Goal: Task Accomplishment & Management: Complete application form

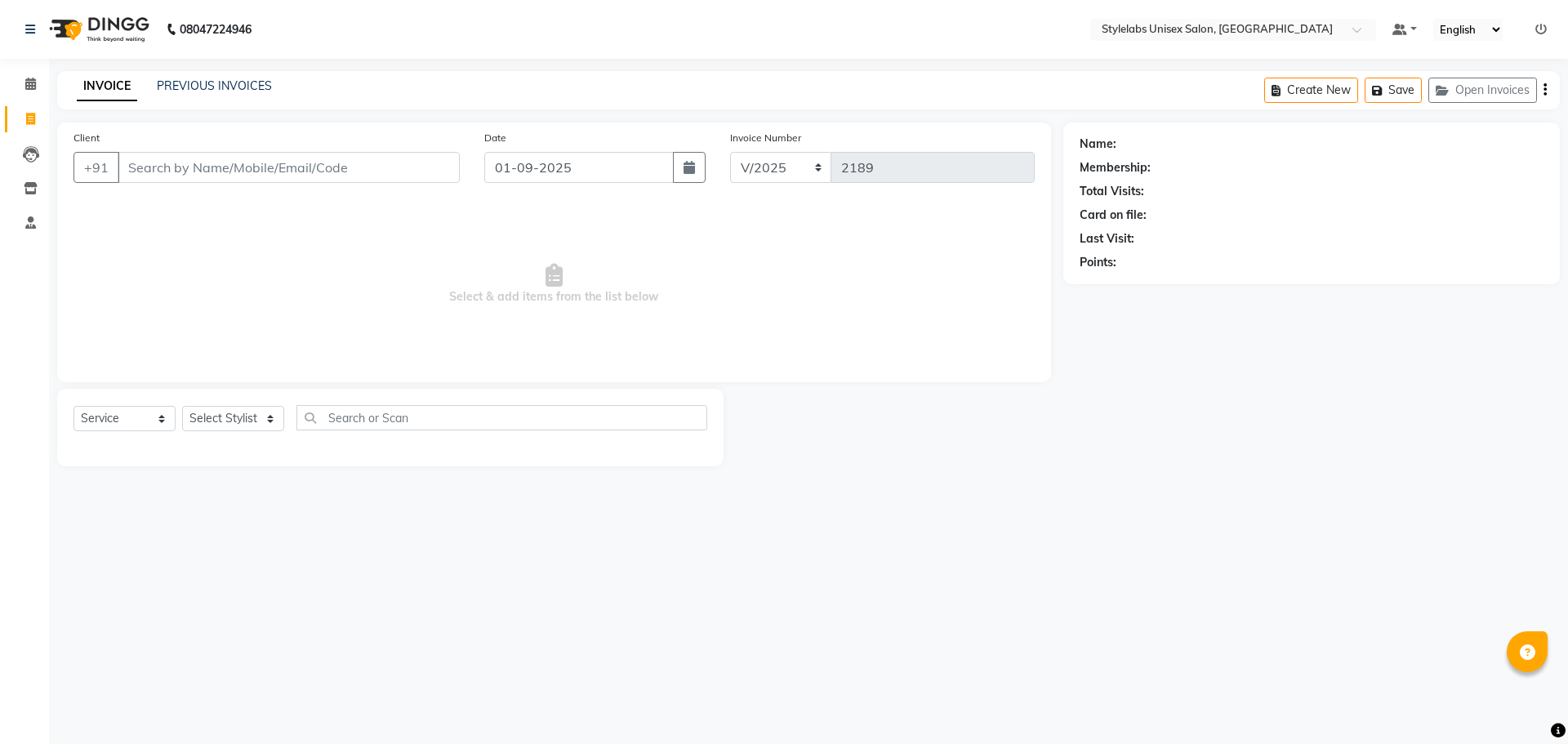
select select "service"
select select "58901"
click at [182, 406] on select "Select Stylist Admin (stylelabs123) [PERSON_NAME] Chitra Manager Manager stylel…" at bounding box center [233, 418] width 102 height 25
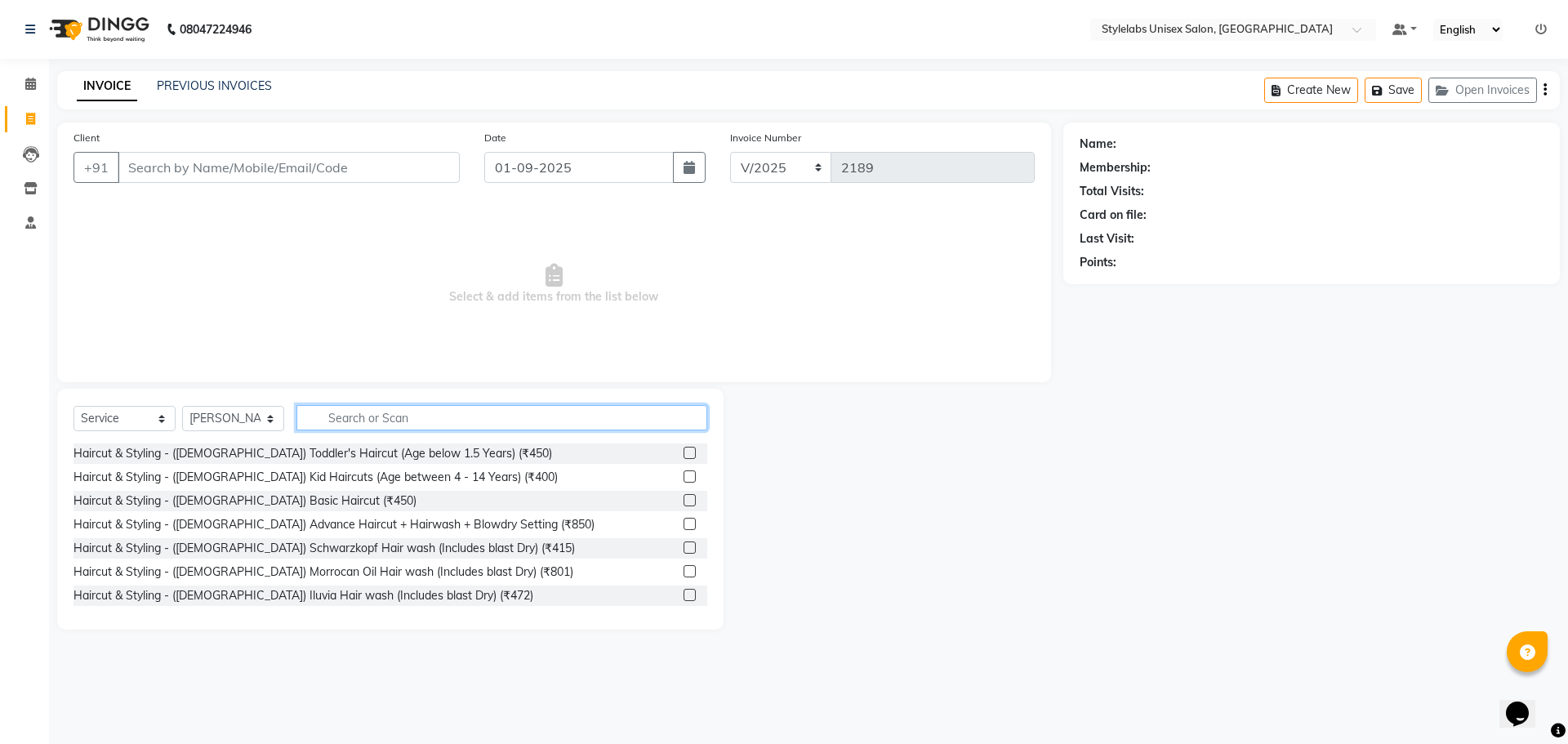
click at [480, 416] on input "text" at bounding box center [501, 417] width 411 height 25
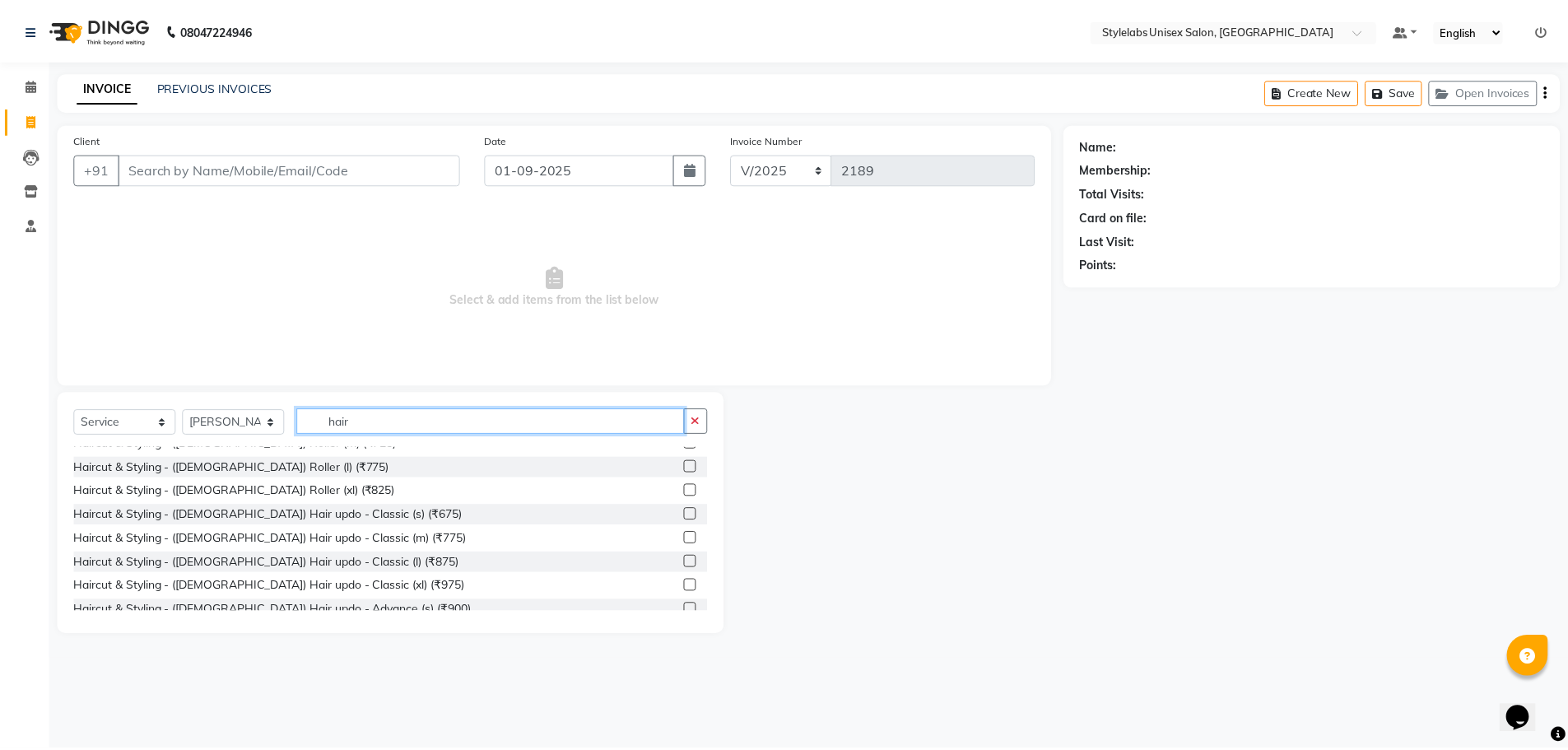
scroll to position [1029, 0]
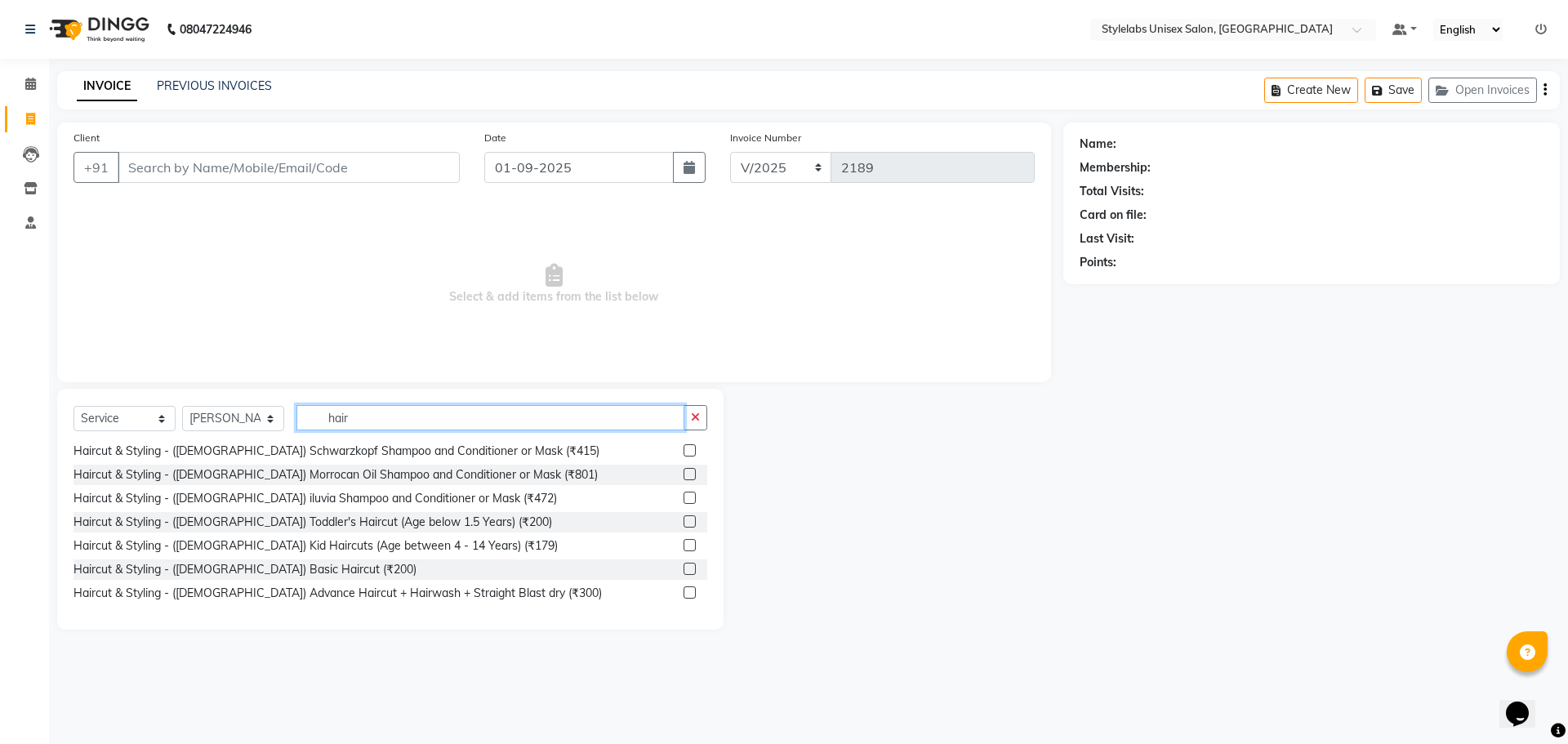
type input "hair"
click at [684, 592] on label at bounding box center [689, 592] width 12 height 12
click at [684, 592] on input "checkbox" at bounding box center [688, 593] width 11 height 11
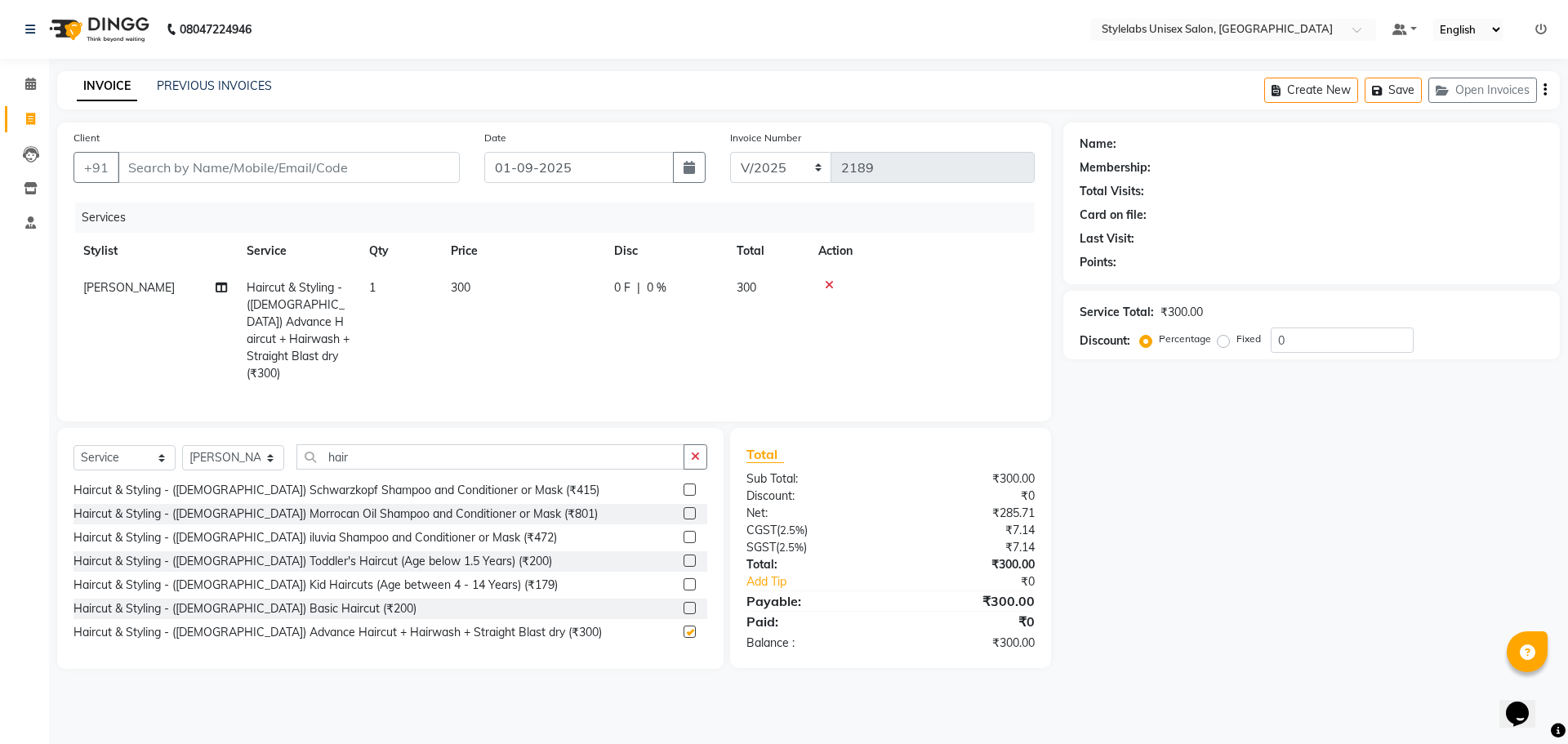
checkbox input "false"
click at [686, 468] on div "Select Service Product Membership Package Voucher Prepaid Gift Card Select Styl…" at bounding box center [389, 463] width 634 height 38
click at [288, 162] on input "Client" at bounding box center [288, 167] width 342 height 31
click at [264, 191] on div "Client +91 ha" at bounding box center [266, 162] width 411 height 67
click at [258, 160] on input "ha" at bounding box center [288, 167] width 342 height 31
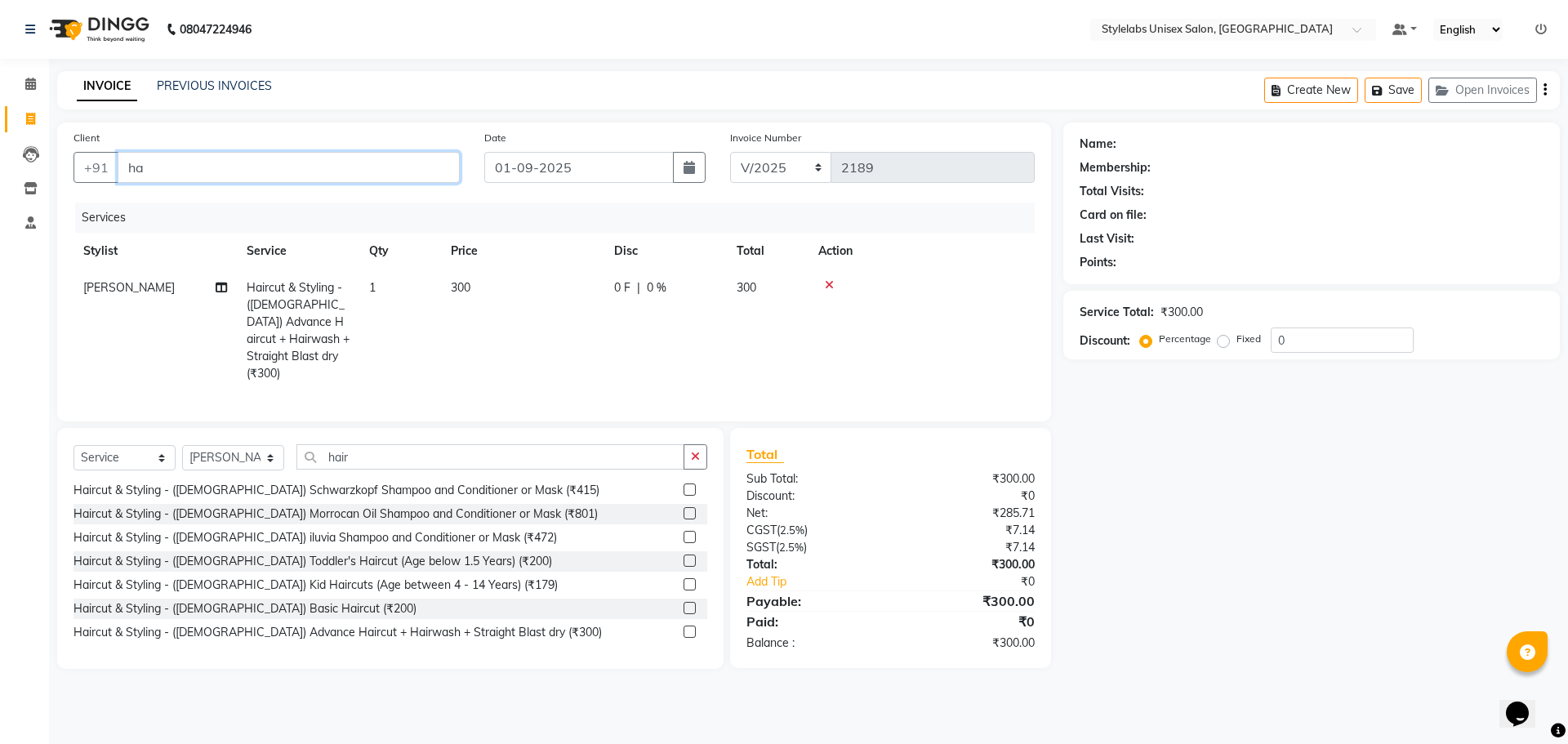
type input "h"
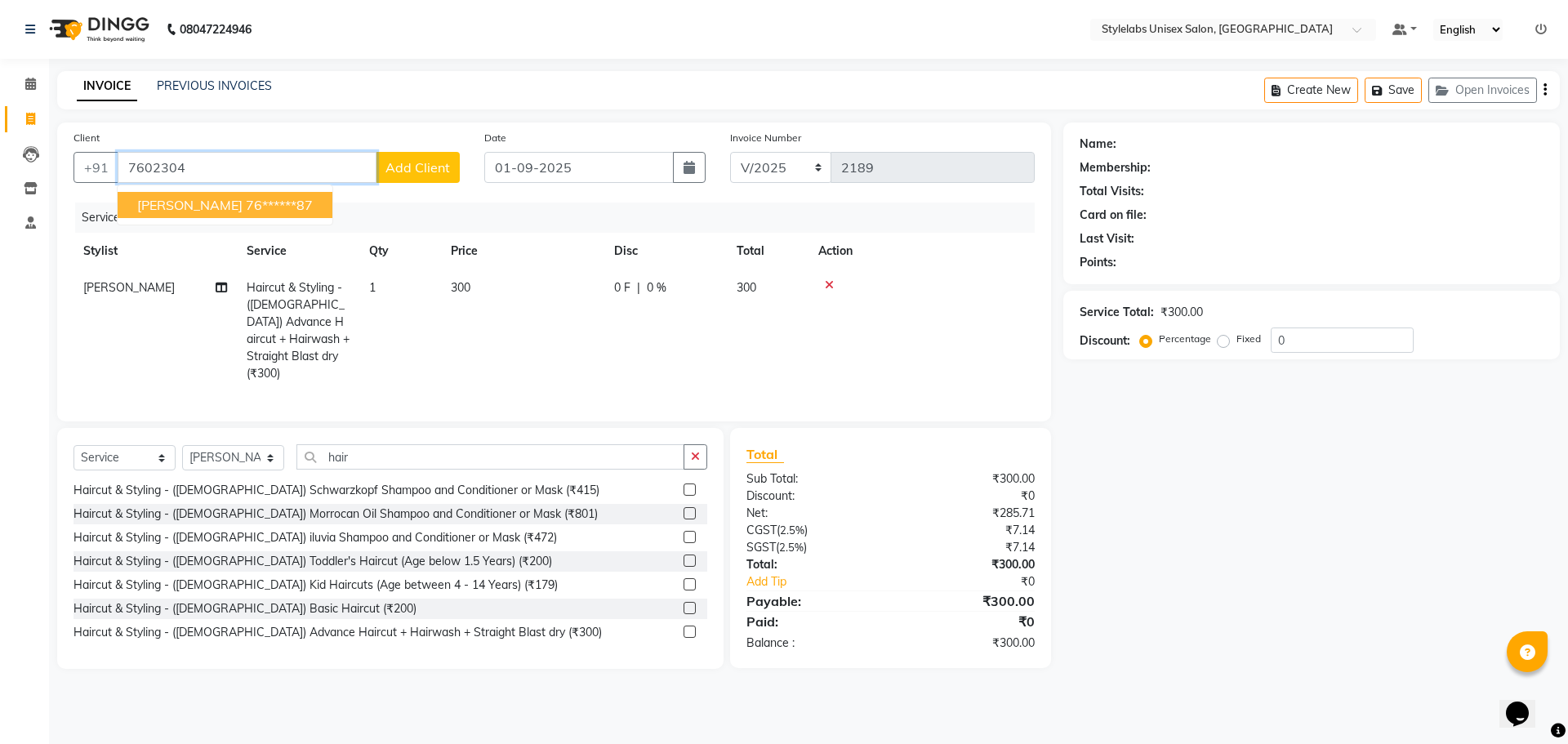
click at [246, 209] on ngb-highlight "76******87" at bounding box center [280, 205] width 67 height 16
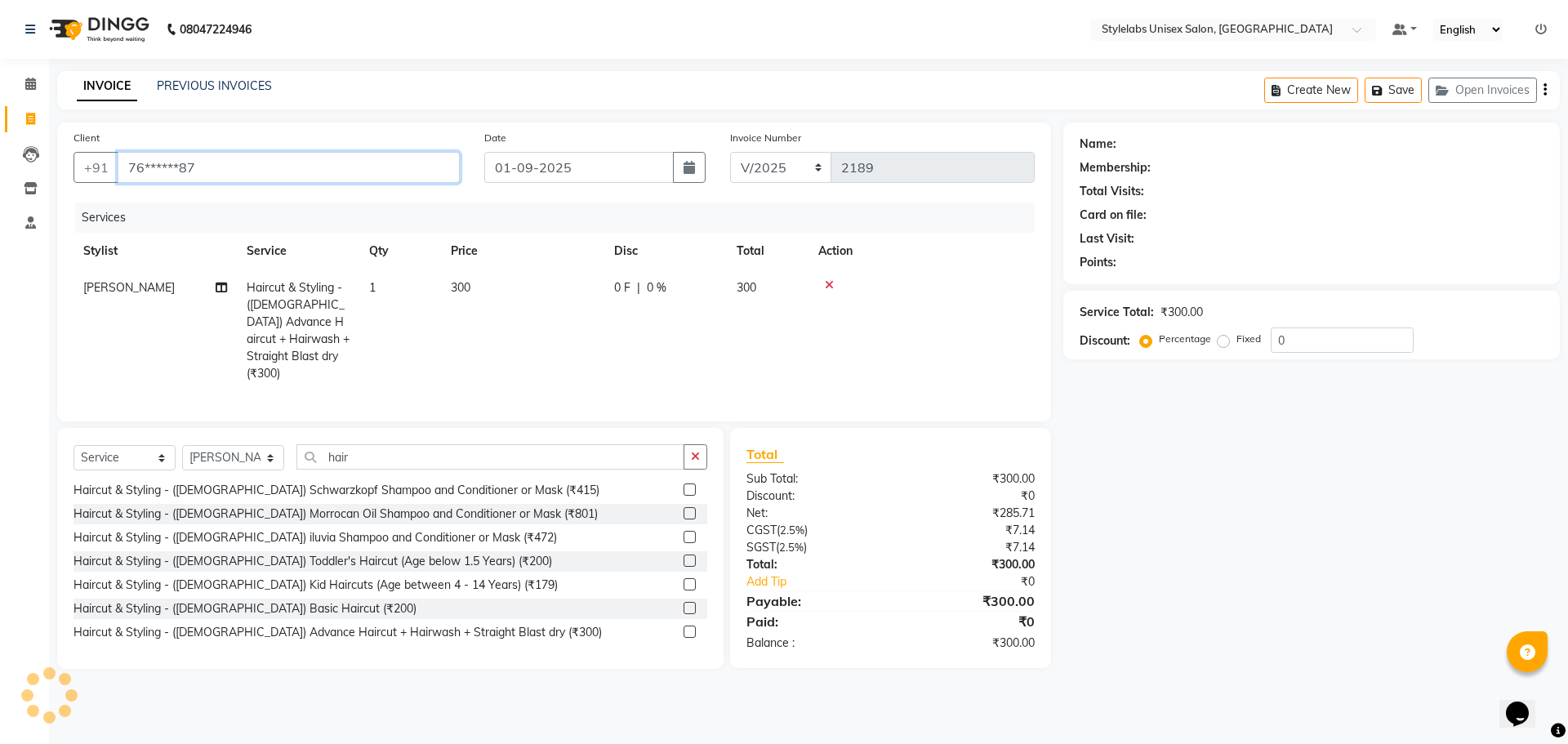
type input "76******87"
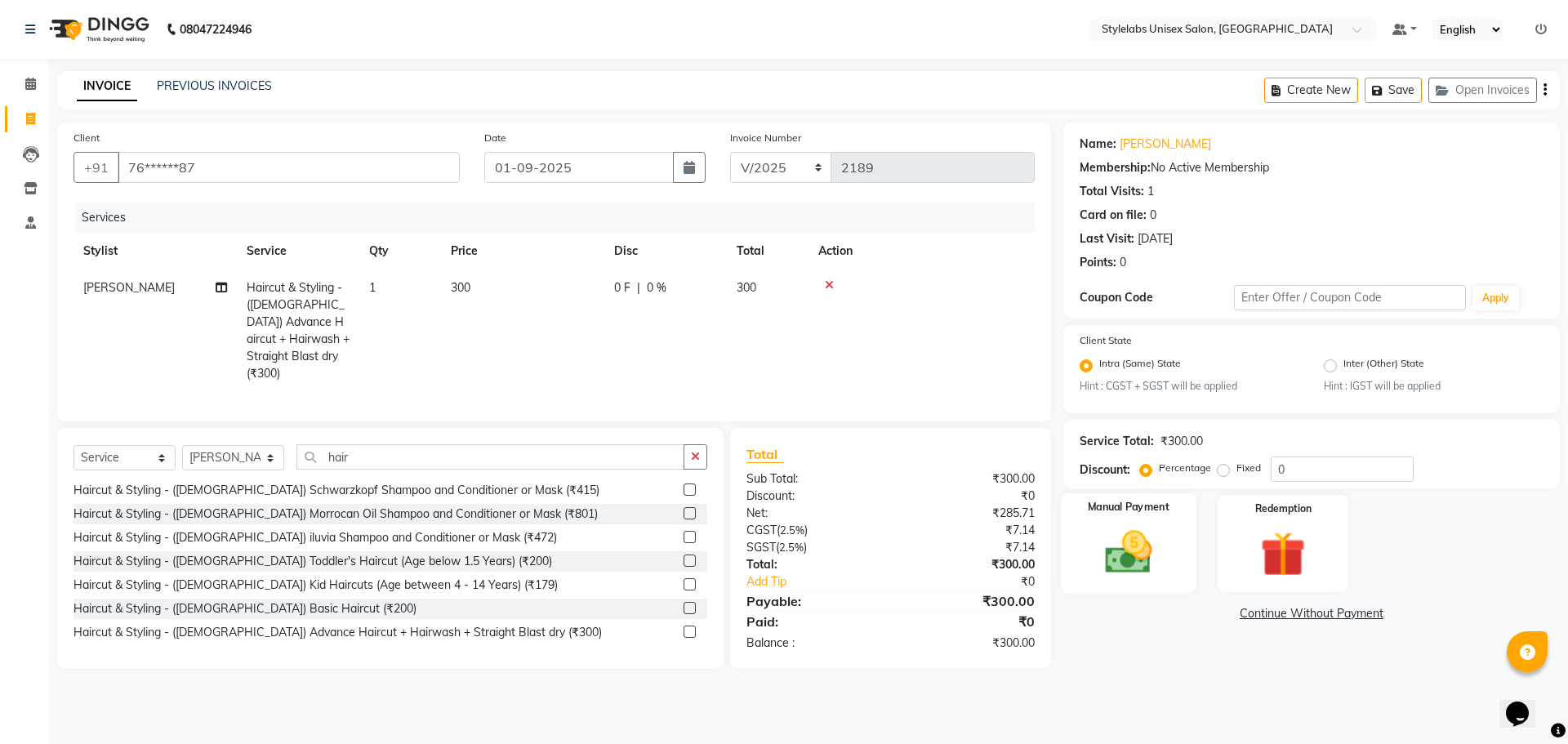
click at [1131, 535] on img at bounding box center [1128, 553] width 76 height 54
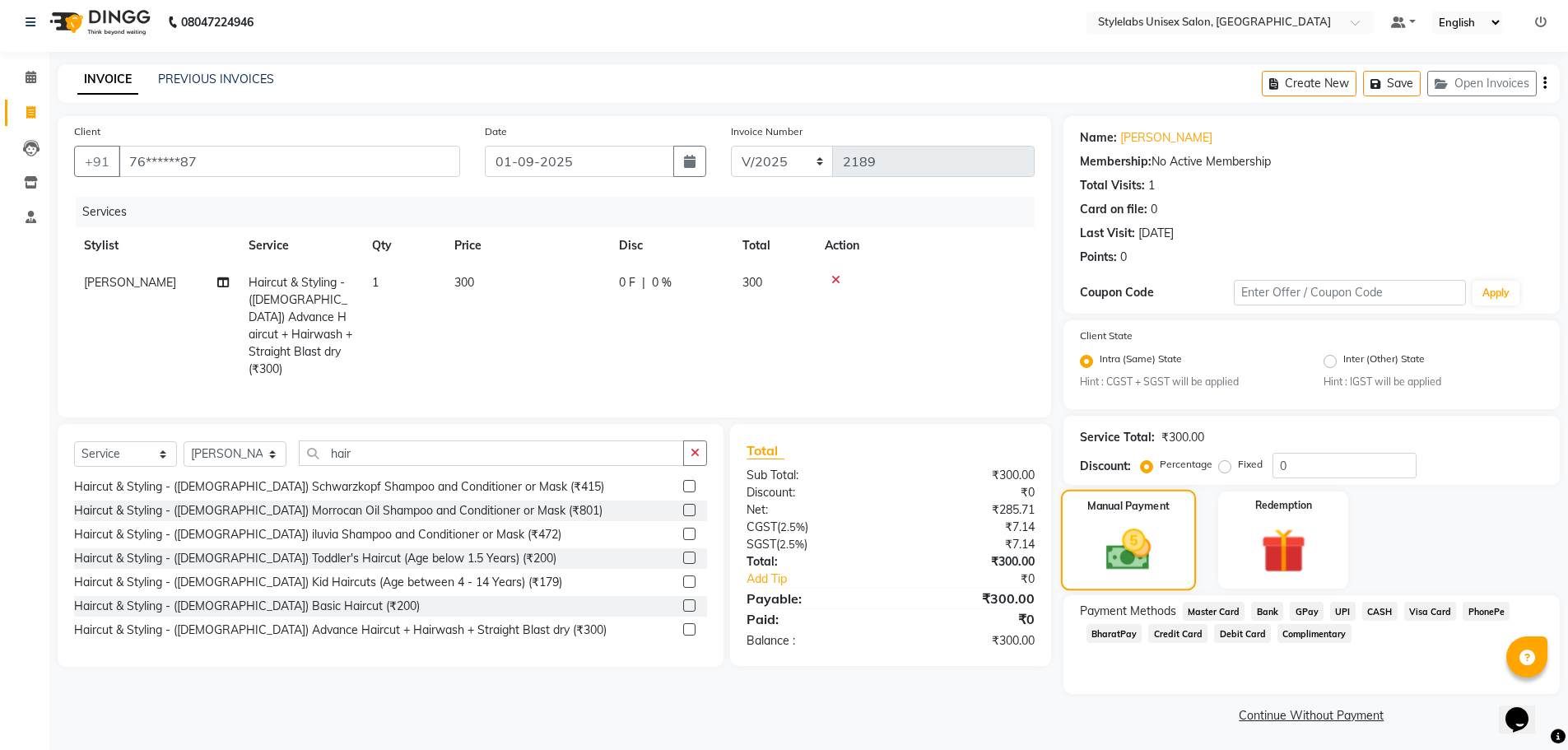
scroll to position [10, 0]
click at [1341, 609] on span "UPI" at bounding box center [1343, 609] width 25 height 19
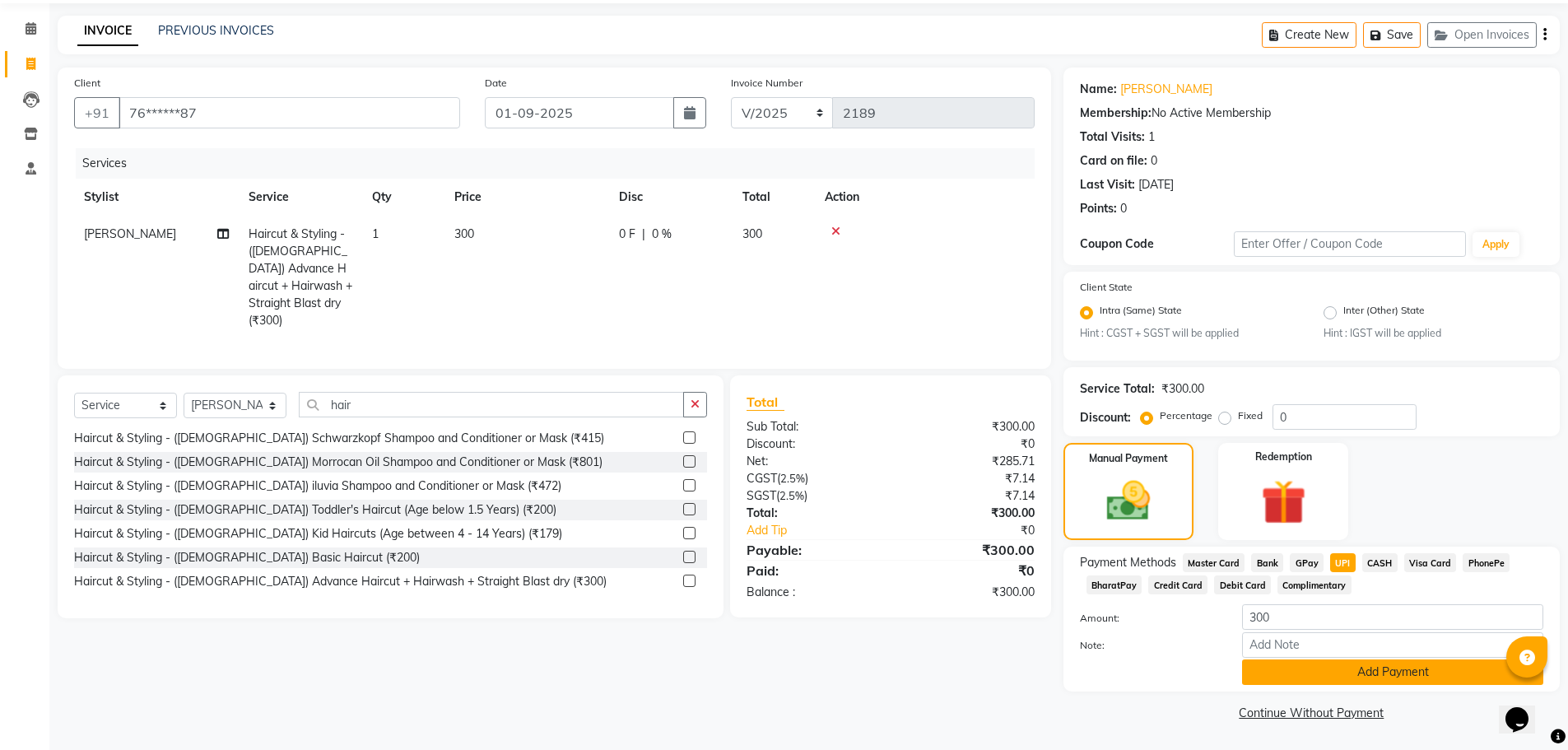
click at [1381, 664] on button "Add Payment" at bounding box center [1393, 672] width 301 height 25
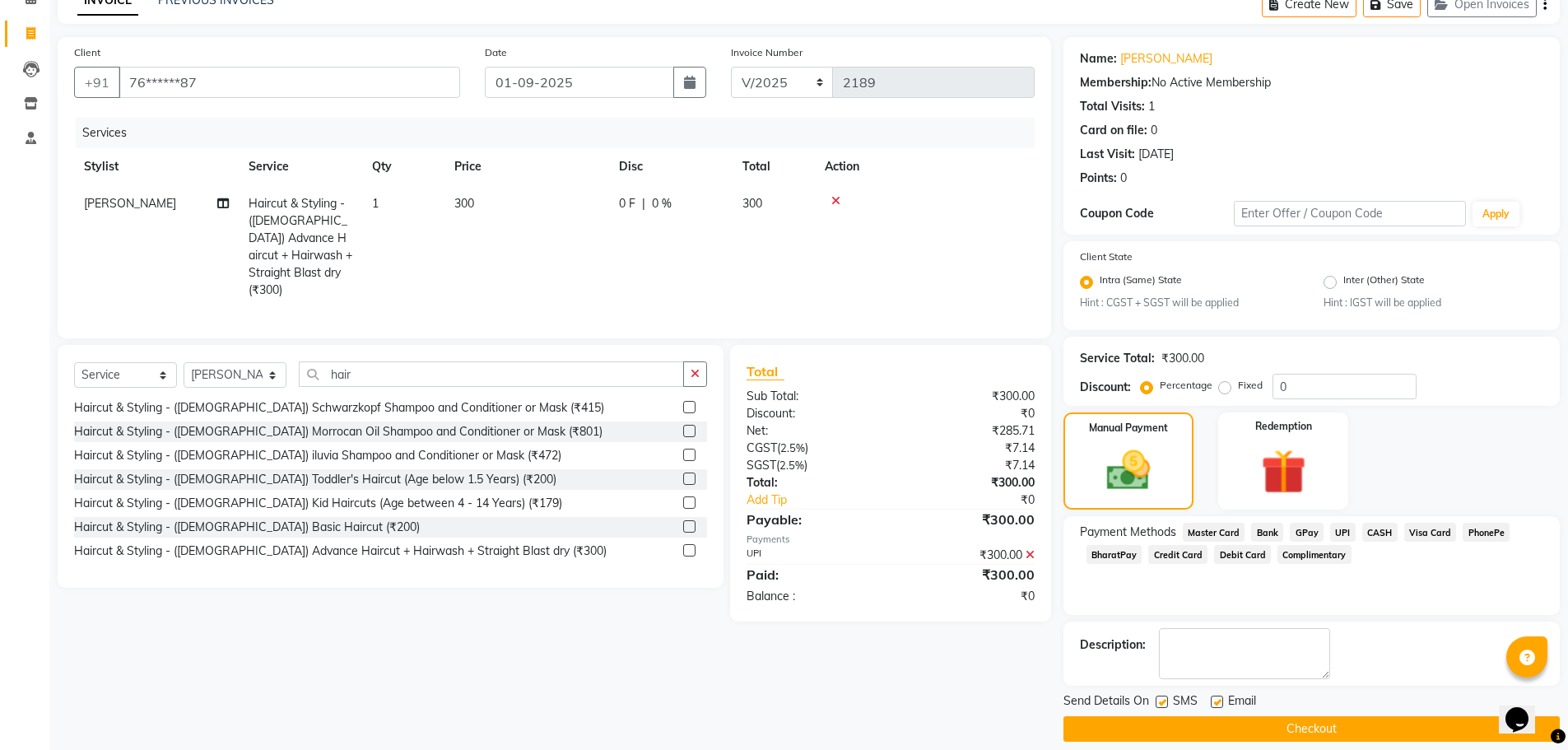
scroll to position [103, 0]
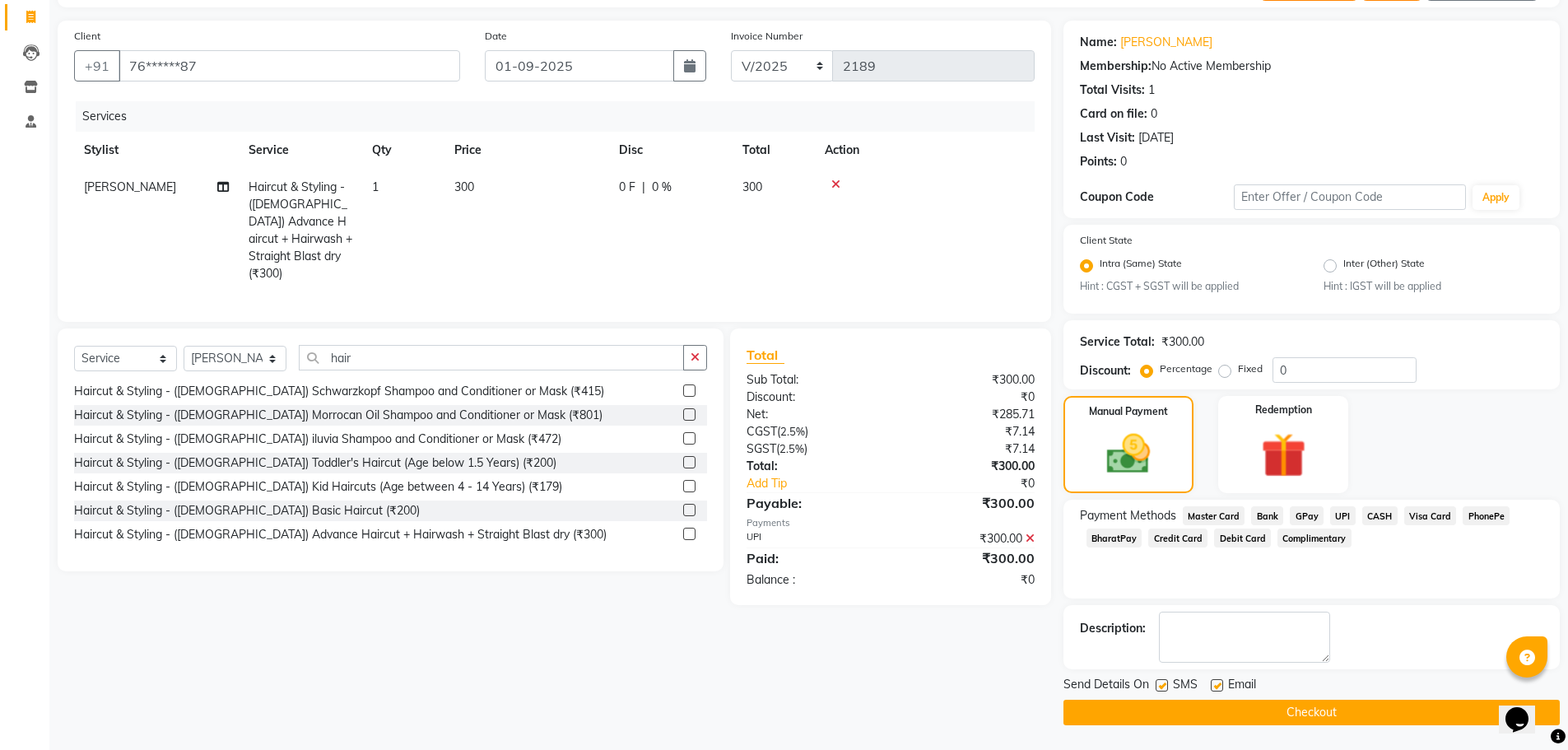
click at [1391, 718] on button "Checkout" at bounding box center [1311, 712] width 496 height 25
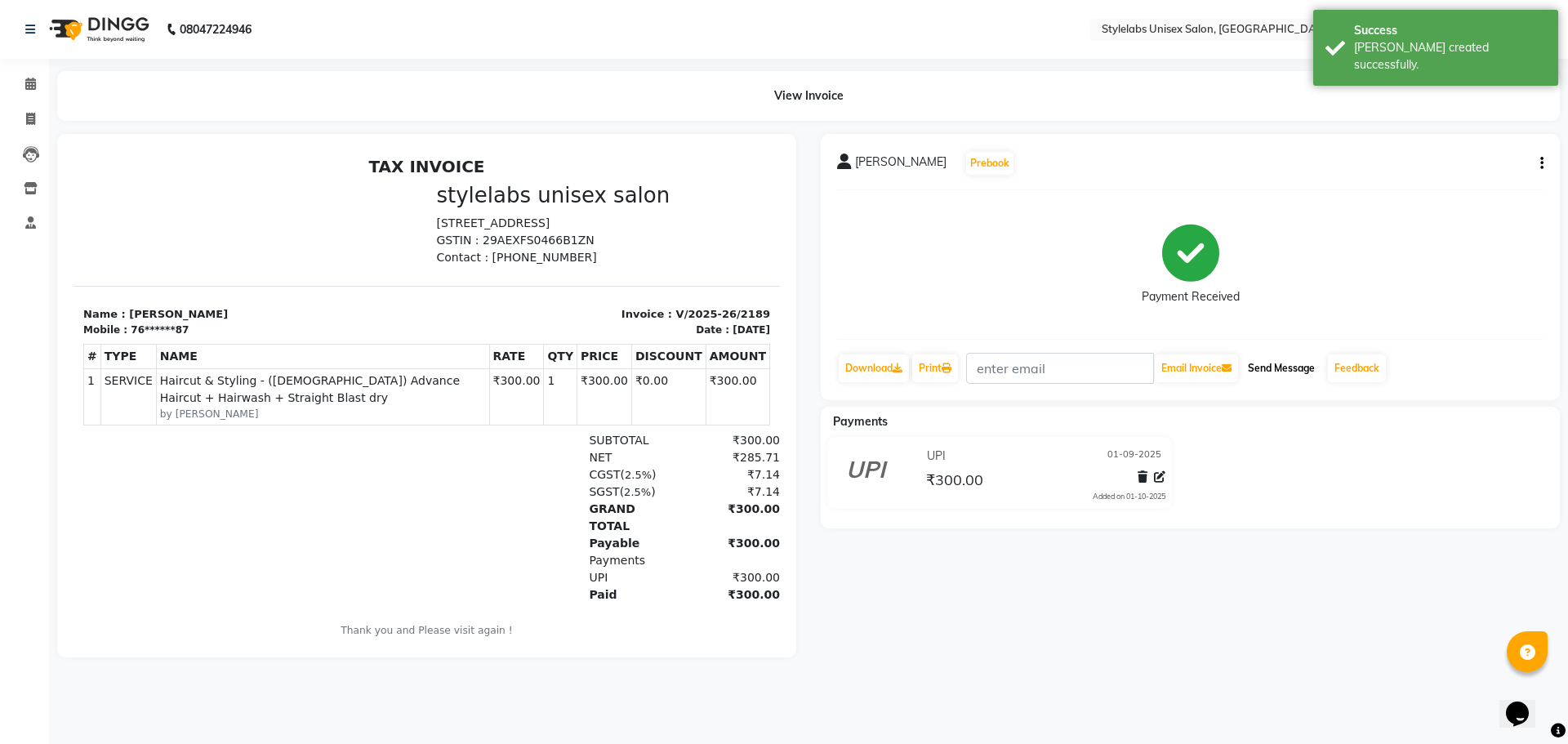
click at [1295, 366] on button "Send Message" at bounding box center [1281, 368] width 80 height 28
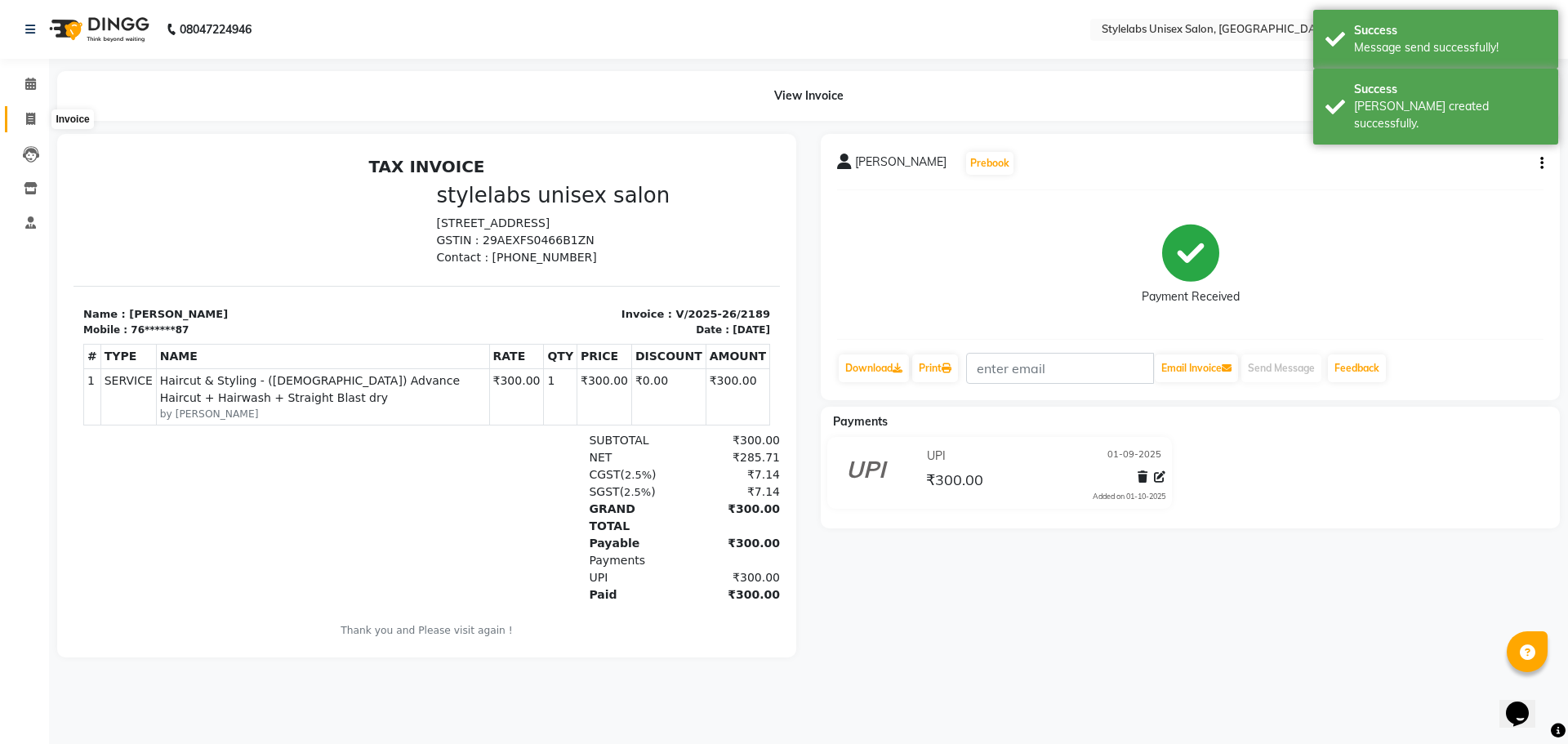
click at [26, 112] on icon at bounding box center [30, 118] width 9 height 12
select select "service"
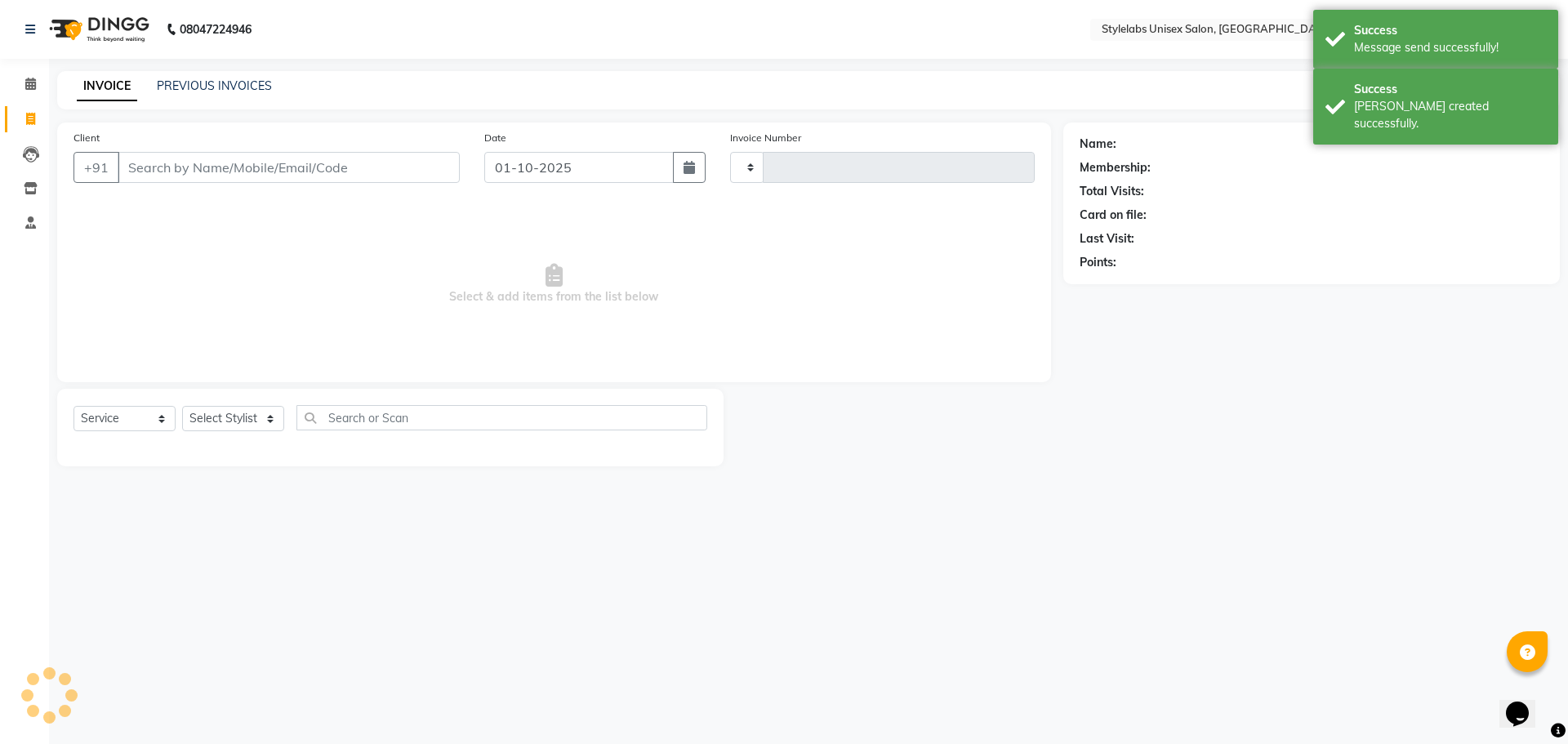
type input "2190"
select select "6674"
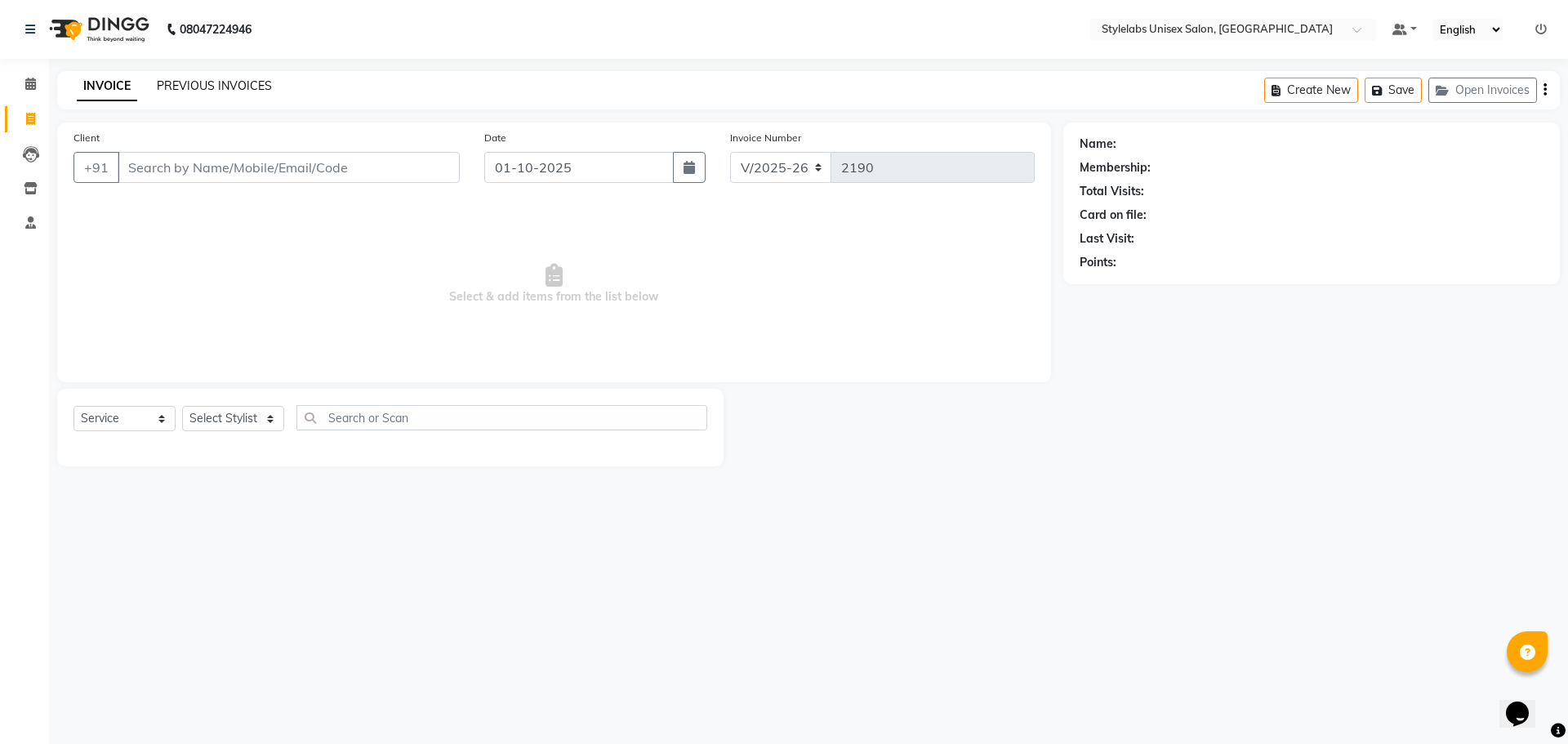
click at [233, 81] on link "PREVIOUS INVOICES" at bounding box center [214, 86] width 115 height 14
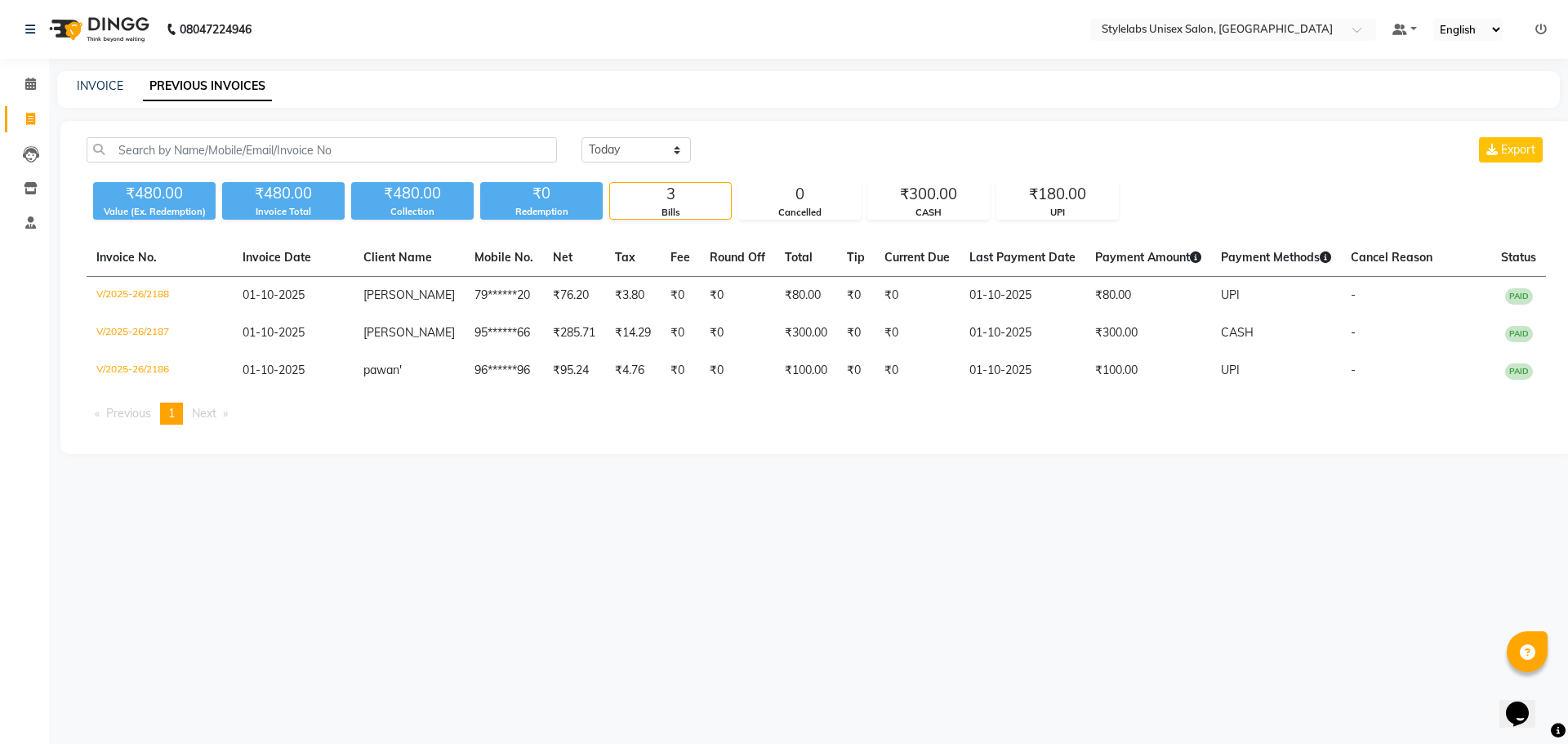
click at [95, 75] on div "INVOICE PREVIOUS INVOICES" at bounding box center [808, 89] width 1503 height 37
click at [112, 87] on link "INVOICE" at bounding box center [100, 86] width 46 height 14
select select "service"
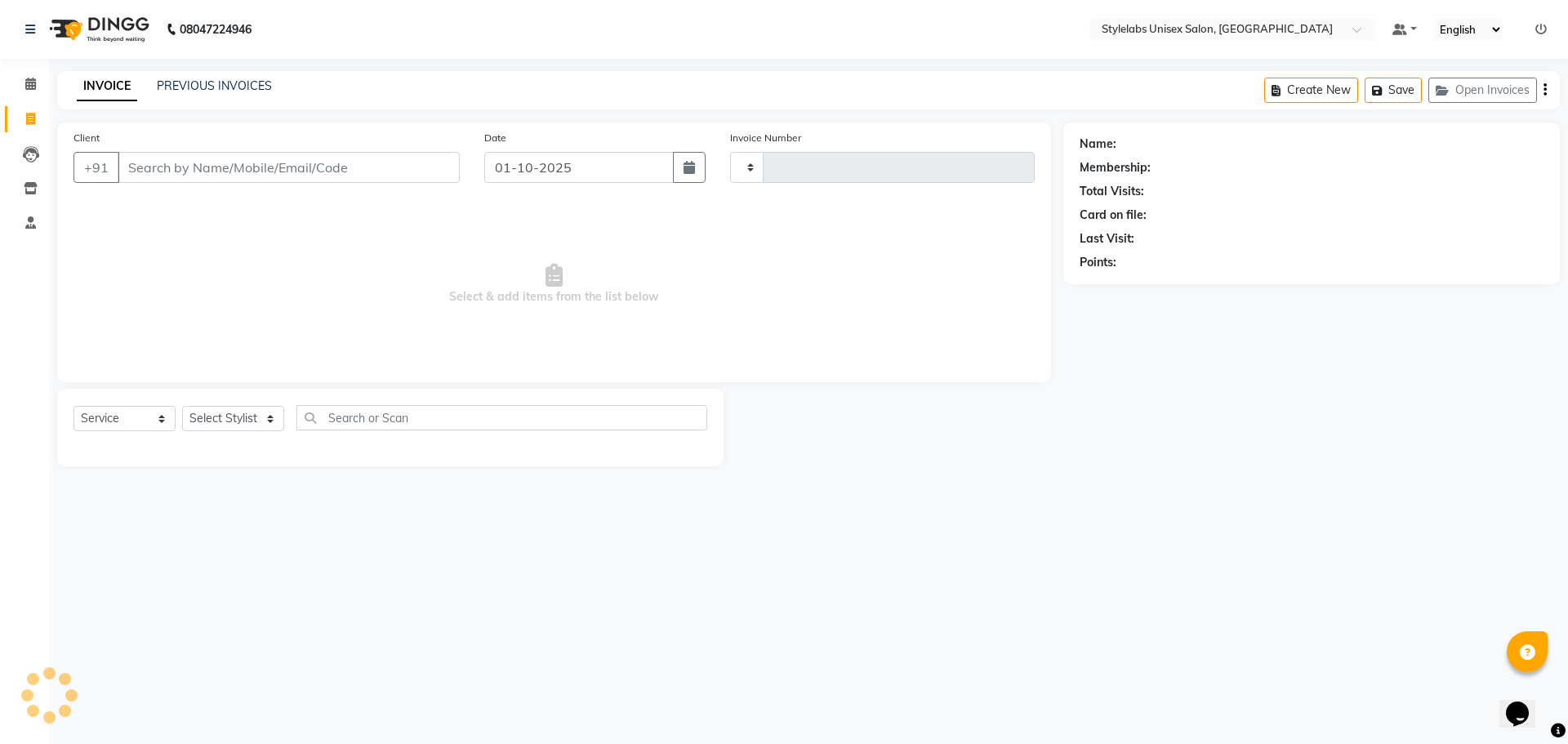
type input "2190"
select select "6674"
click at [235, 84] on link "PREVIOUS INVOICES" at bounding box center [214, 86] width 115 height 14
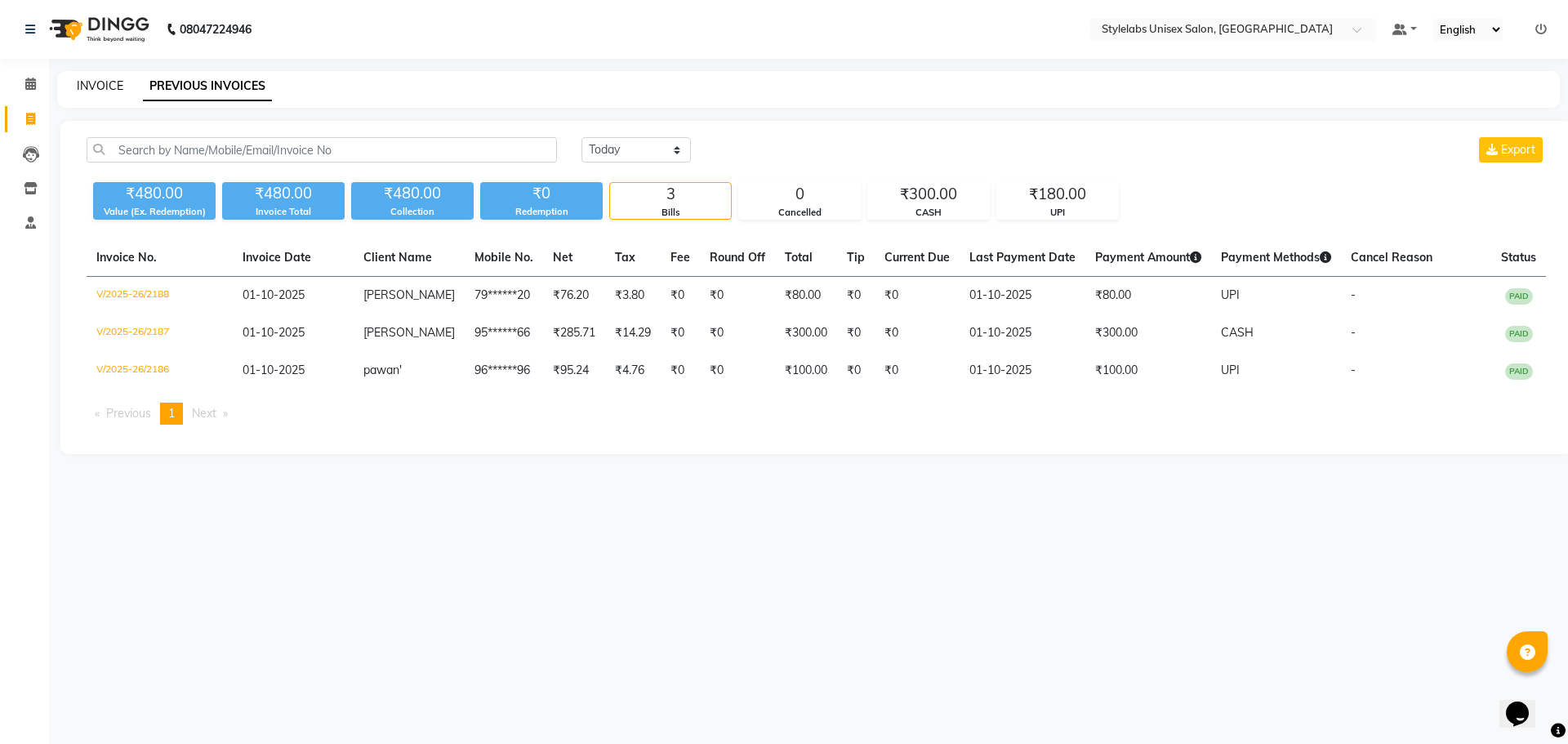
click at [101, 80] on link "INVOICE" at bounding box center [100, 86] width 46 height 14
select select "6674"
select select "service"
click at [105, 84] on link "INVOICE" at bounding box center [100, 86] width 46 height 14
select select "service"
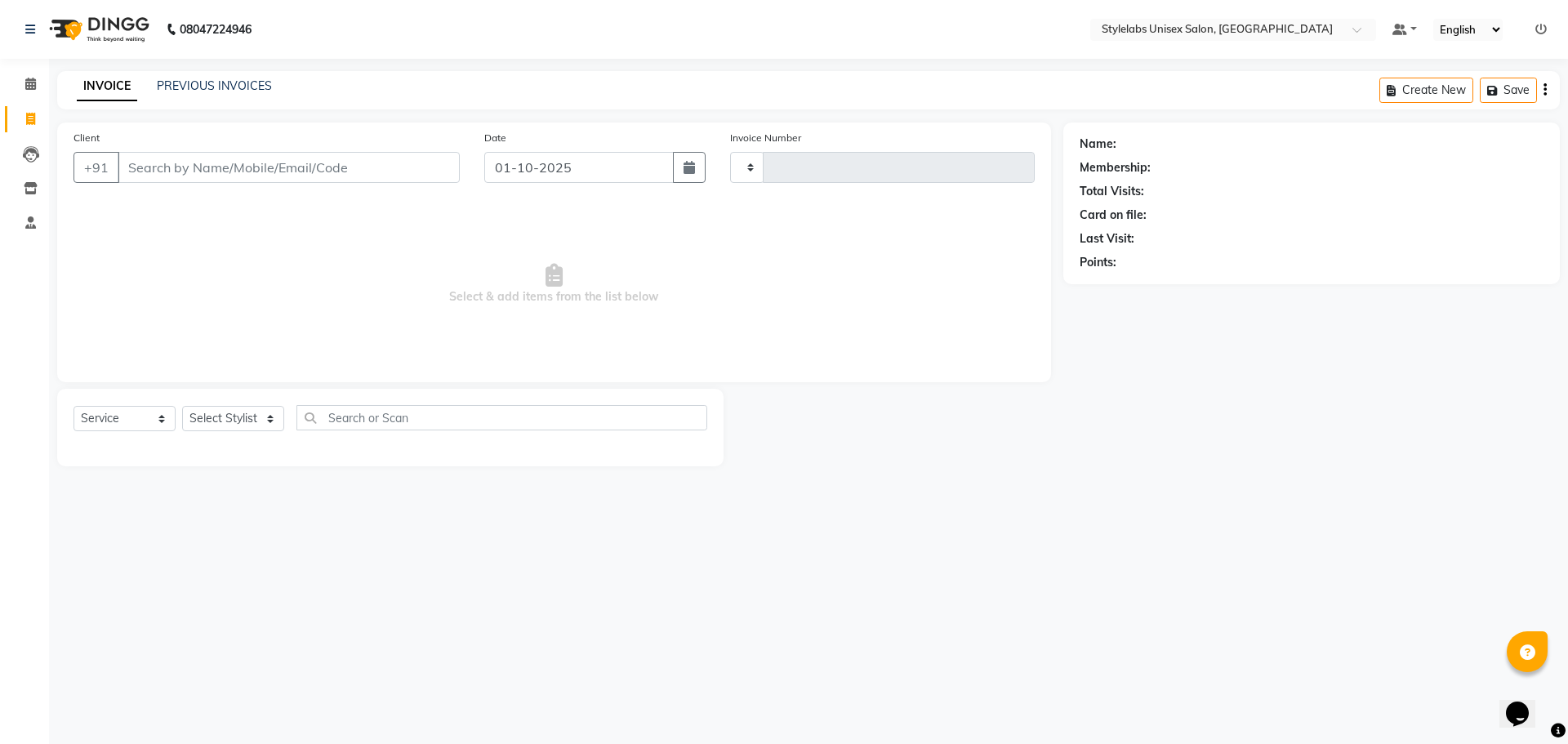
type input "2190"
select select "6674"
click at [219, 78] on div "PREVIOUS INVOICES" at bounding box center [214, 87] width 115 height 17
click at [225, 85] on link "PREVIOUS INVOICES" at bounding box center [214, 86] width 115 height 14
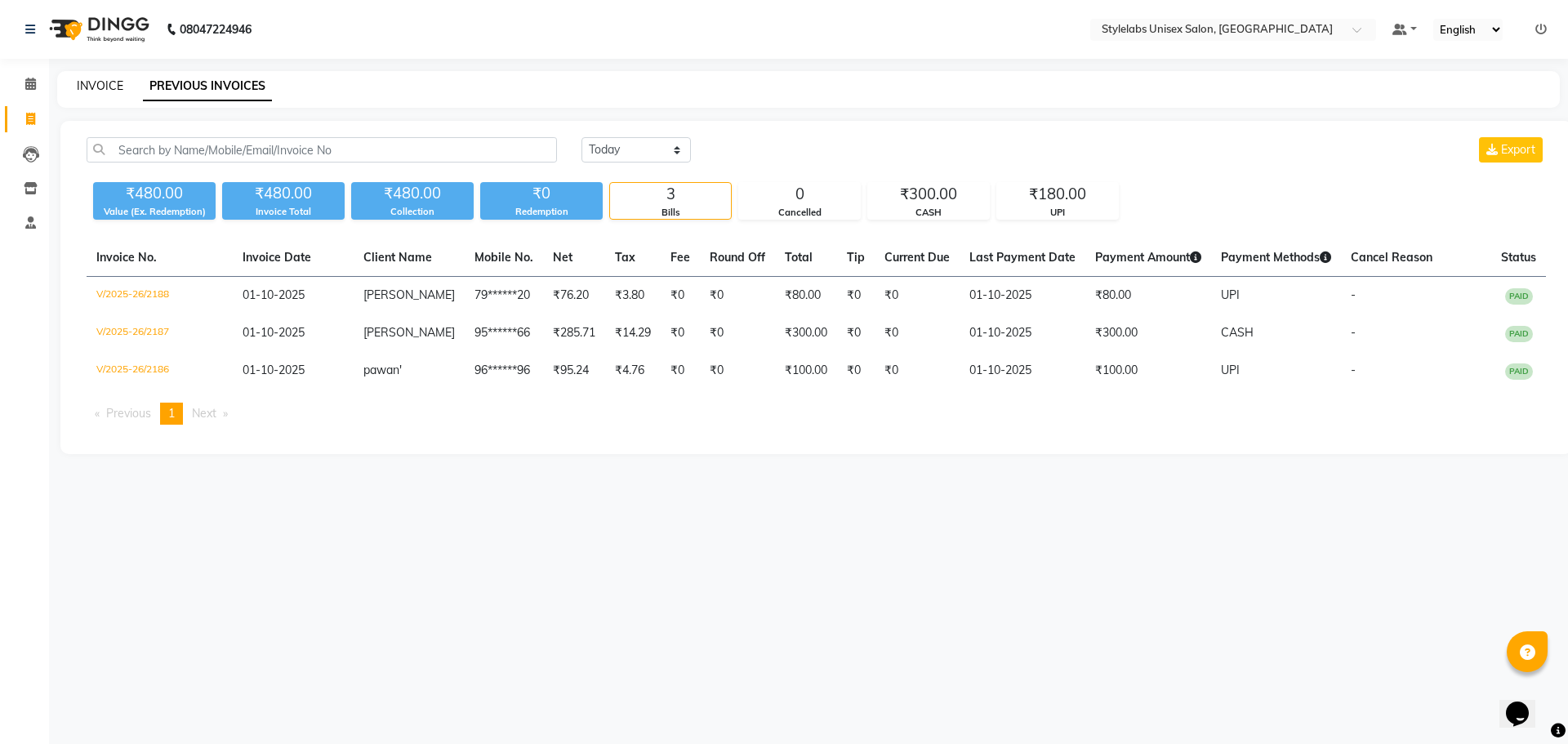
click at [95, 85] on link "INVOICE" at bounding box center [100, 86] width 46 height 14
select select "service"
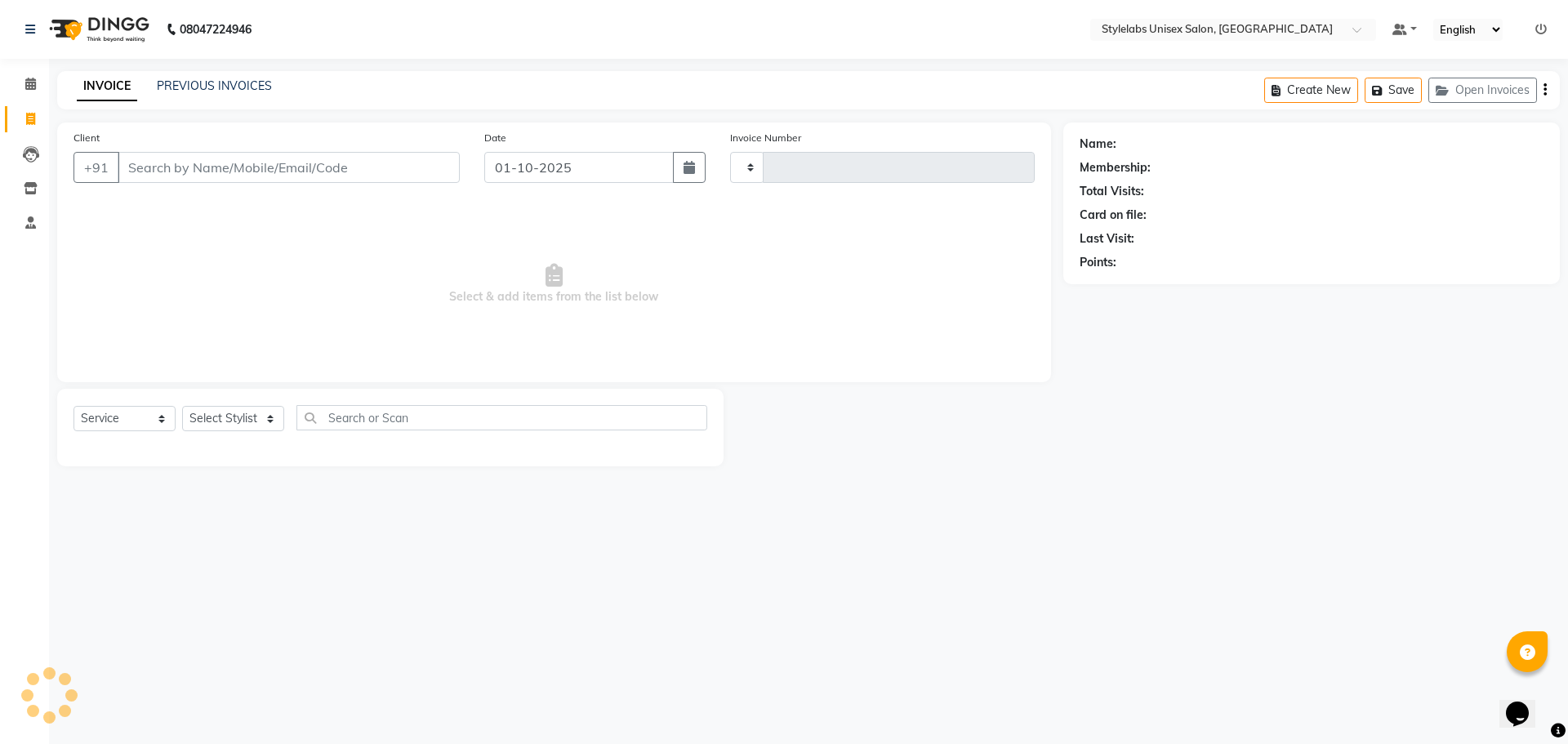
type input "2190"
select select "6674"
click at [274, 417] on select "Select Stylist Admin (stylelabs123) [PERSON_NAME] Chitra Manager Manager stylel…" at bounding box center [233, 418] width 102 height 25
click at [188, 86] on link "PREVIOUS INVOICES" at bounding box center [214, 86] width 115 height 14
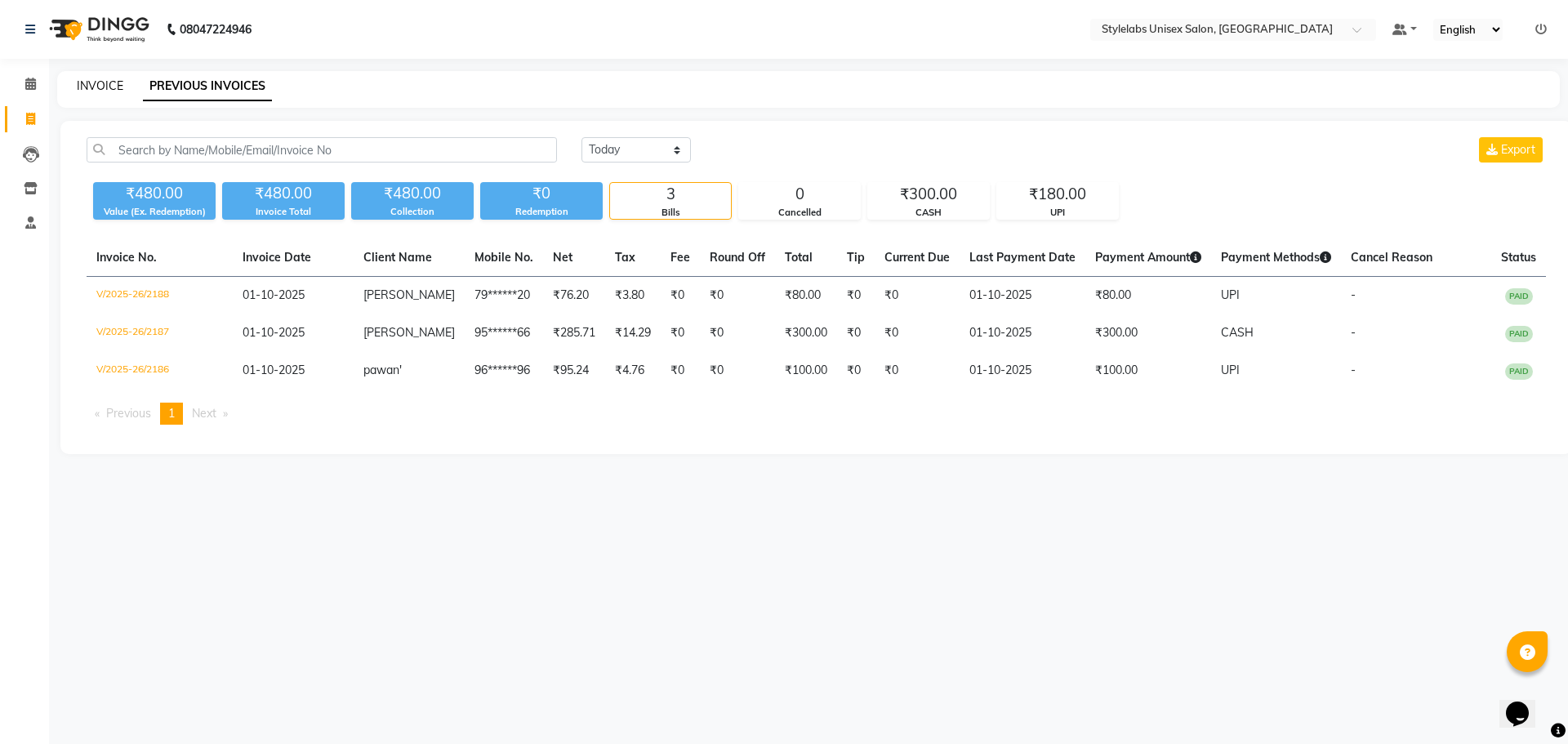
click at [112, 85] on link "INVOICE" at bounding box center [100, 86] width 46 height 14
select select "service"
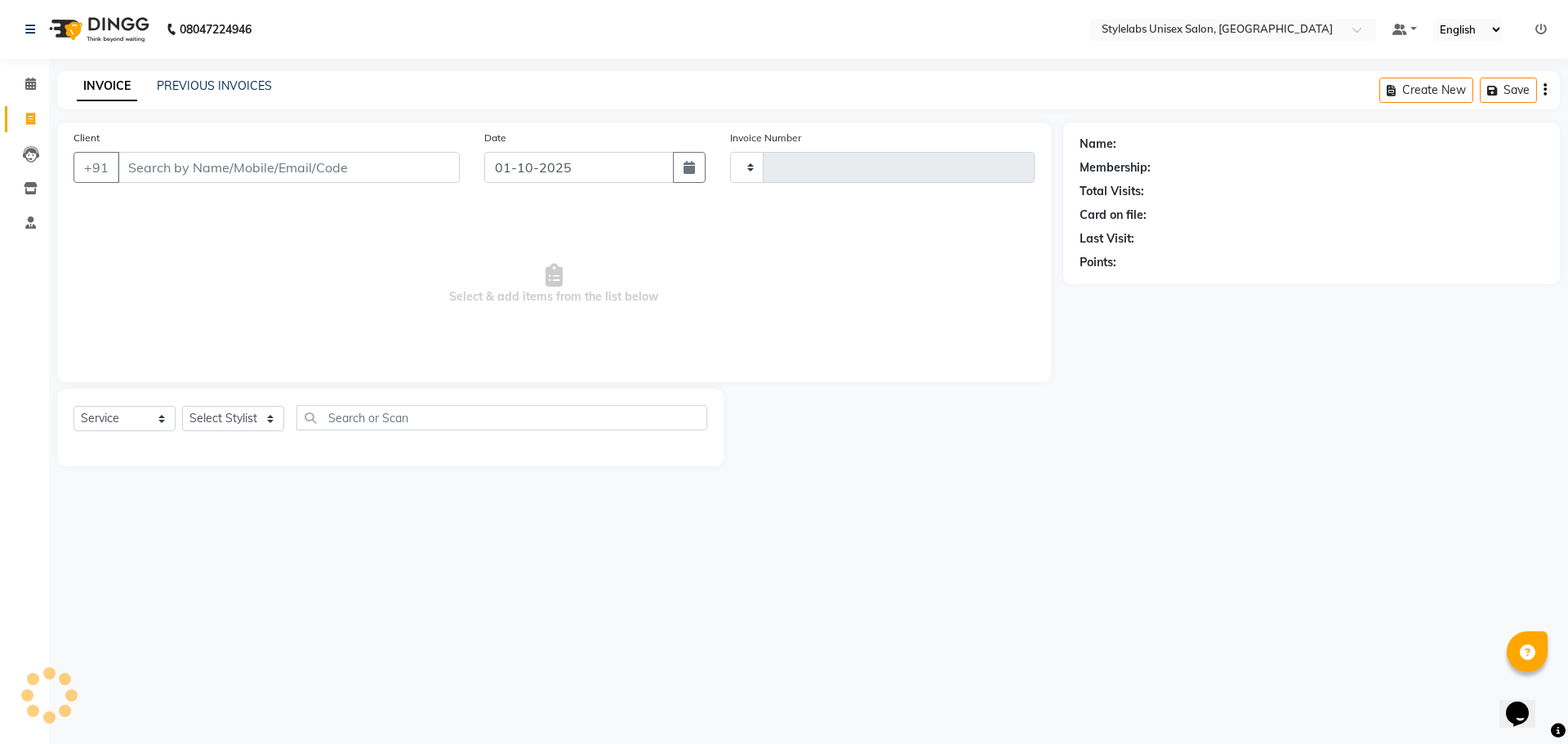
type input "2190"
select select "6674"
click at [191, 95] on div "INVOICE PREVIOUS INVOICES" at bounding box center [174, 87] width 235 height 19
click at [200, 80] on link "PREVIOUS INVOICES" at bounding box center [214, 86] width 115 height 14
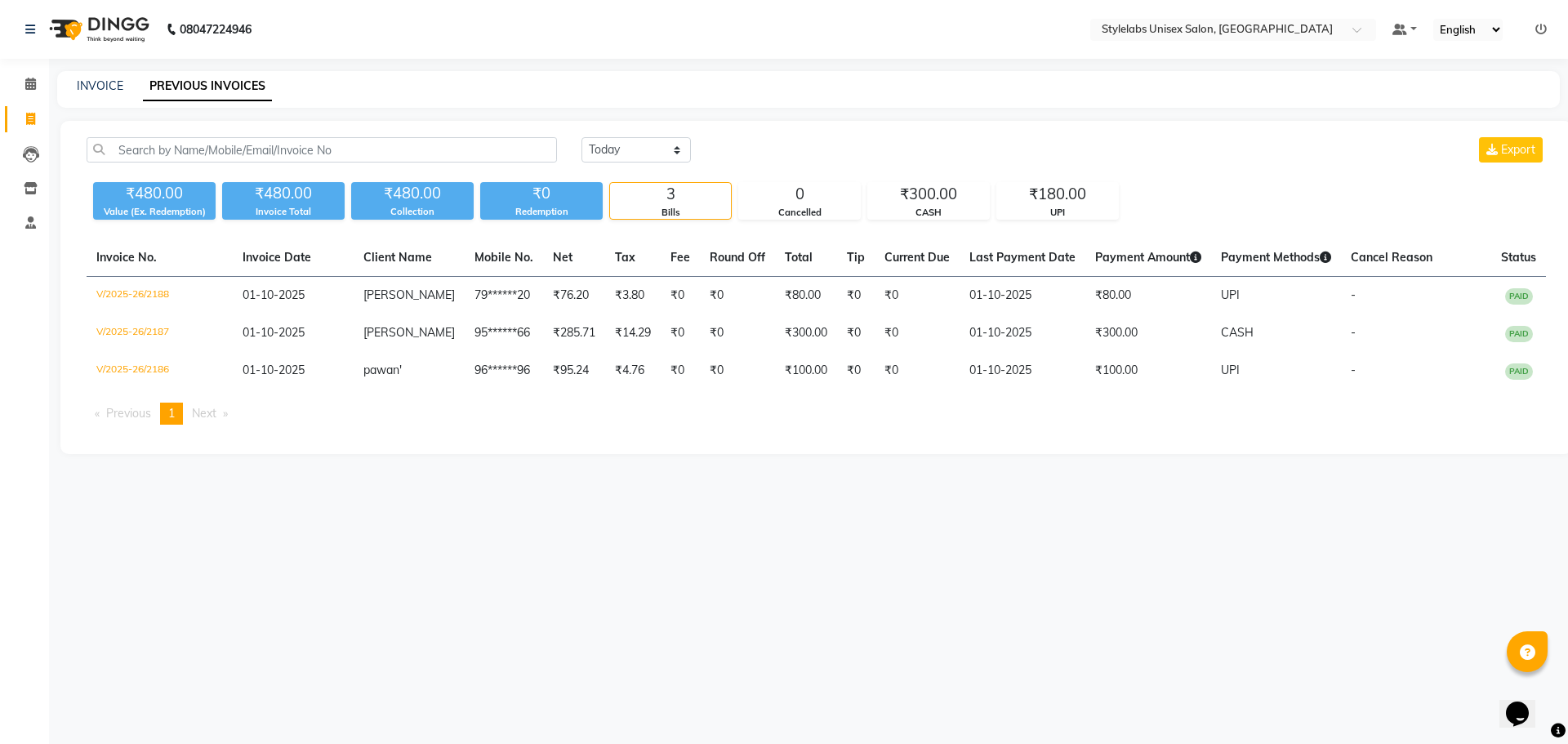
click at [100, 69] on div "08047224946 Select Location × Stylelabs Unisex Salon, Vinayakanagar Default Pan…" at bounding box center [784, 372] width 1568 height 744
click at [109, 82] on link "INVOICE" at bounding box center [100, 86] width 46 height 14
select select "6674"
select select "service"
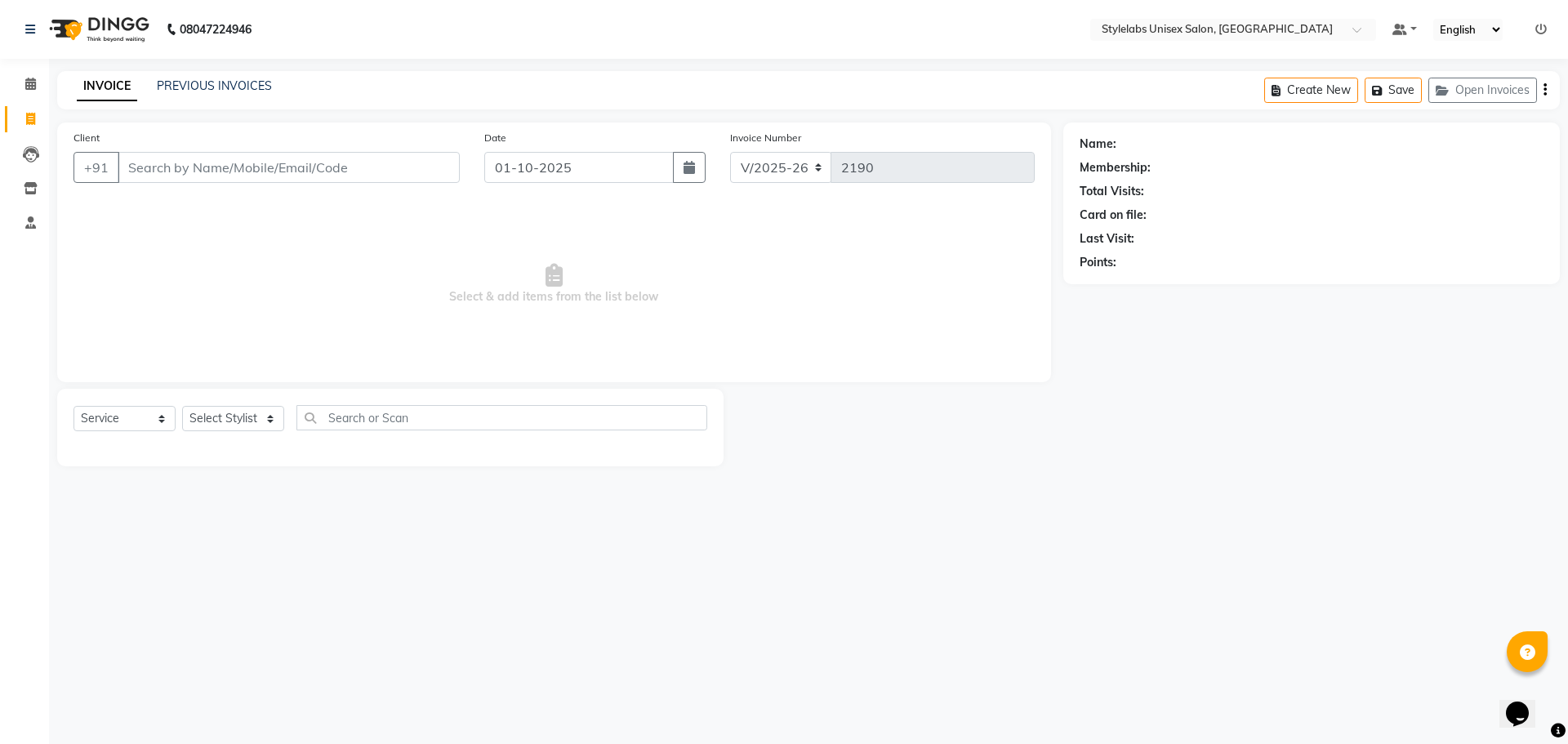
click at [197, 78] on div "PREVIOUS INVOICES" at bounding box center [214, 87] width 115 height 17
click at [202, 85] on link "PREVIOUS INVOICES" at bounding box center [214, 86] width 115 height 14
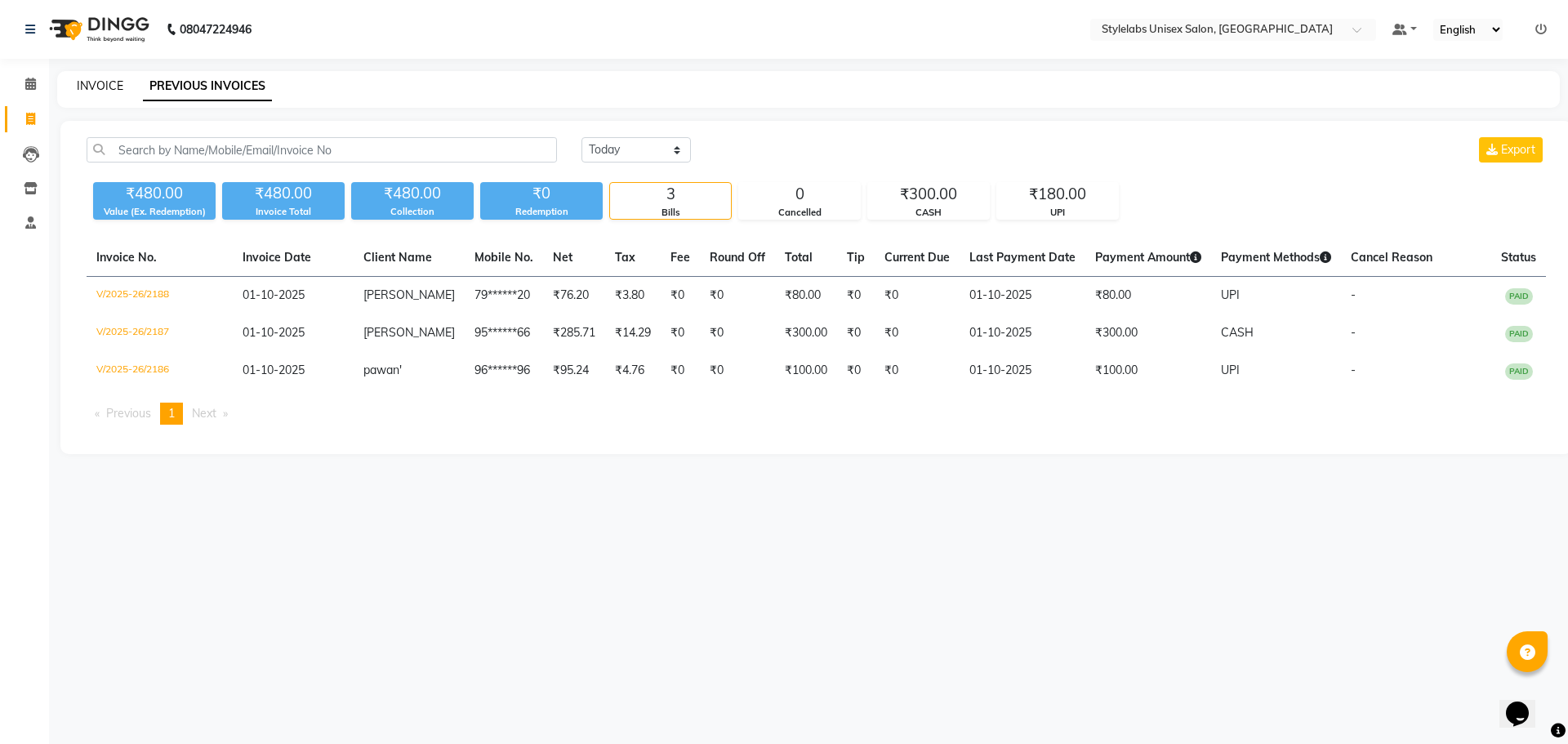
click at [97, 79] on link "INVOICE" at bounding box center [100, 86] width 46 height 14
select select "service"
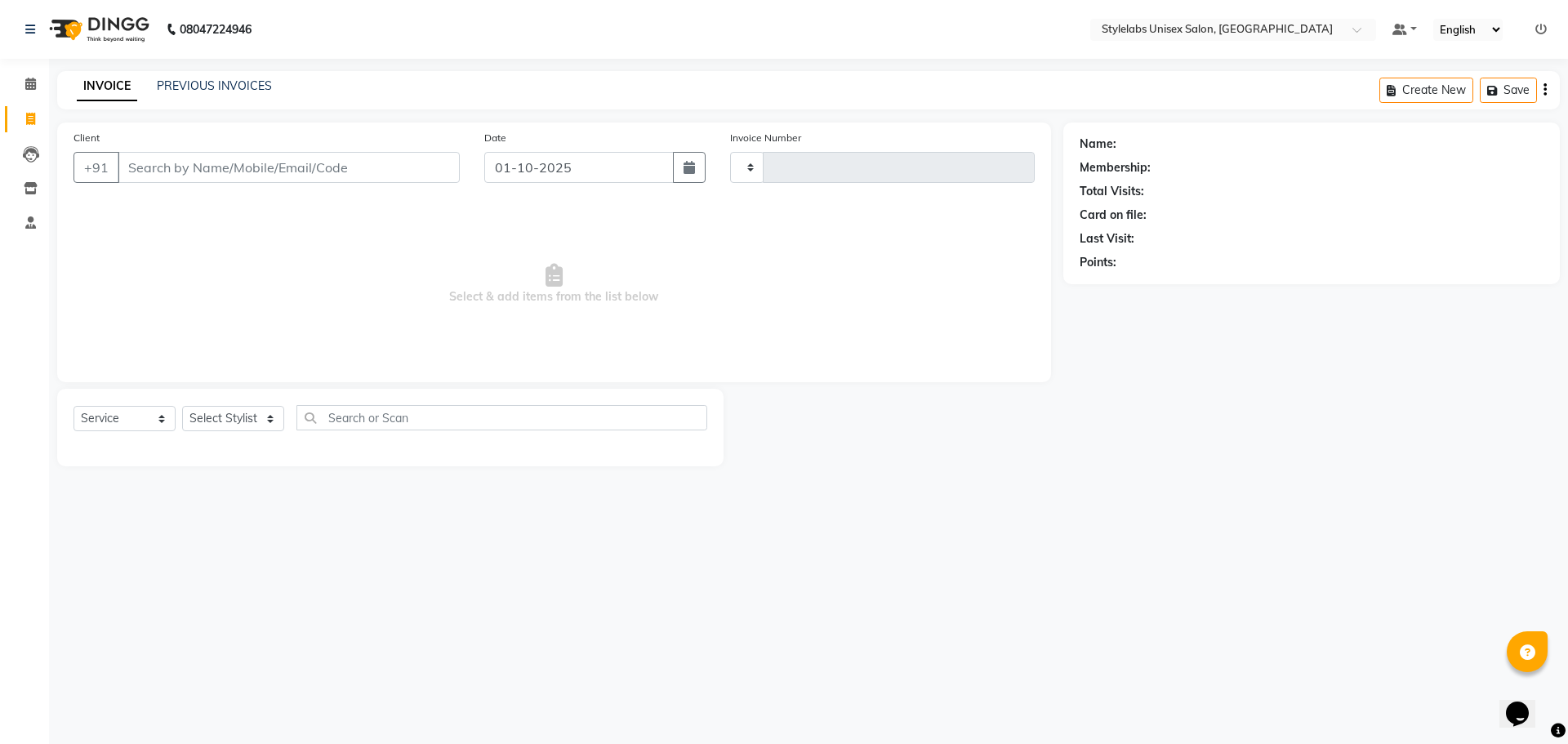
type input "2190"
select select "6674"
click at [206, 82] on link "PREVIOUS INVOICES" at bounding box center [214, 86] width 115 height 14
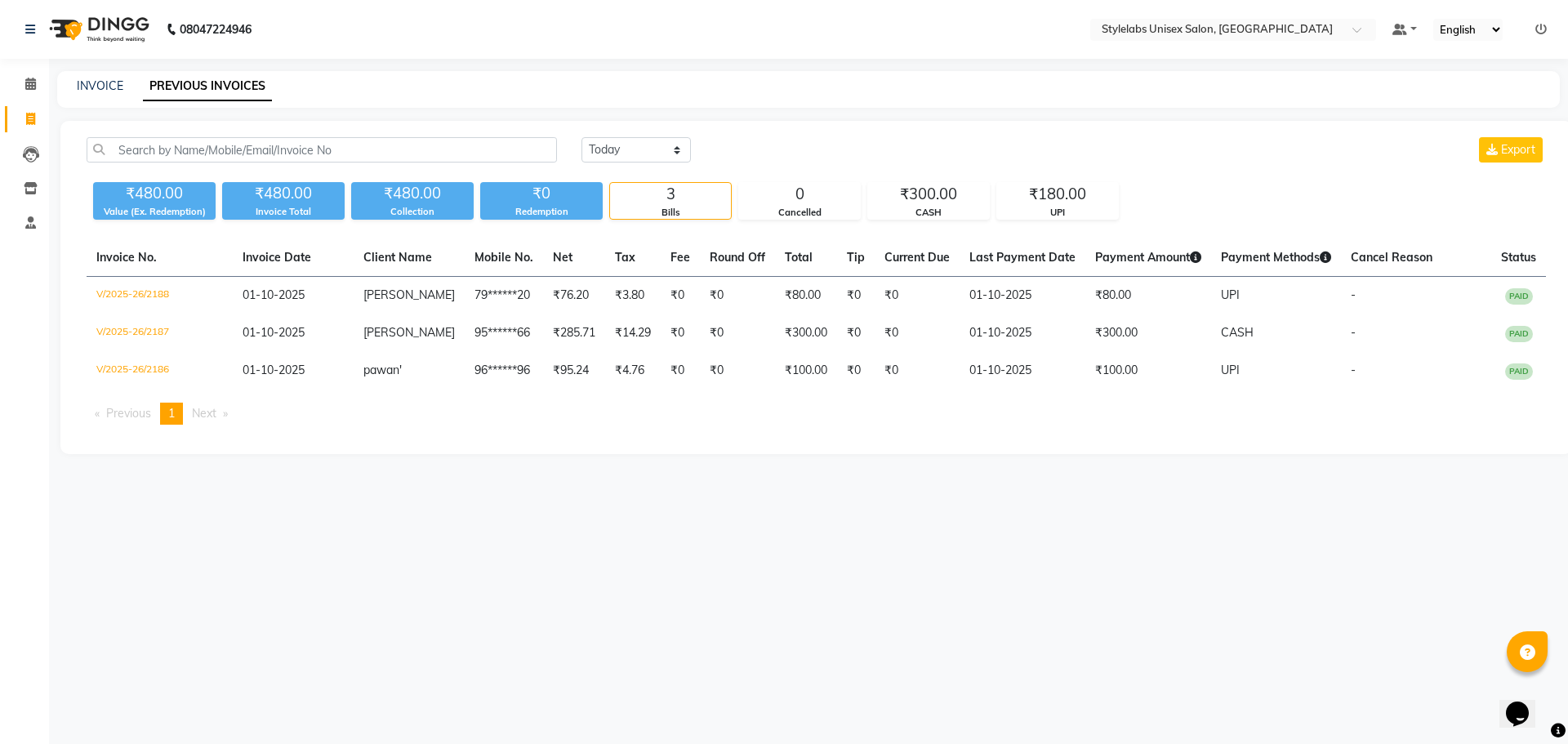
click at [97, 77] on div "INVOICE PREVIOUS INVOICES" at bounding box center [808, 89] width 1503 height 37
click at [105, 95] on div "INVOICE PREVIOUS INVOICES" at bounding box center [808, 89] width 1503 height 37
click at [115, 79] on link "INVOICE" at bounding box center [100, 86] width 46 height 14
select select "service"
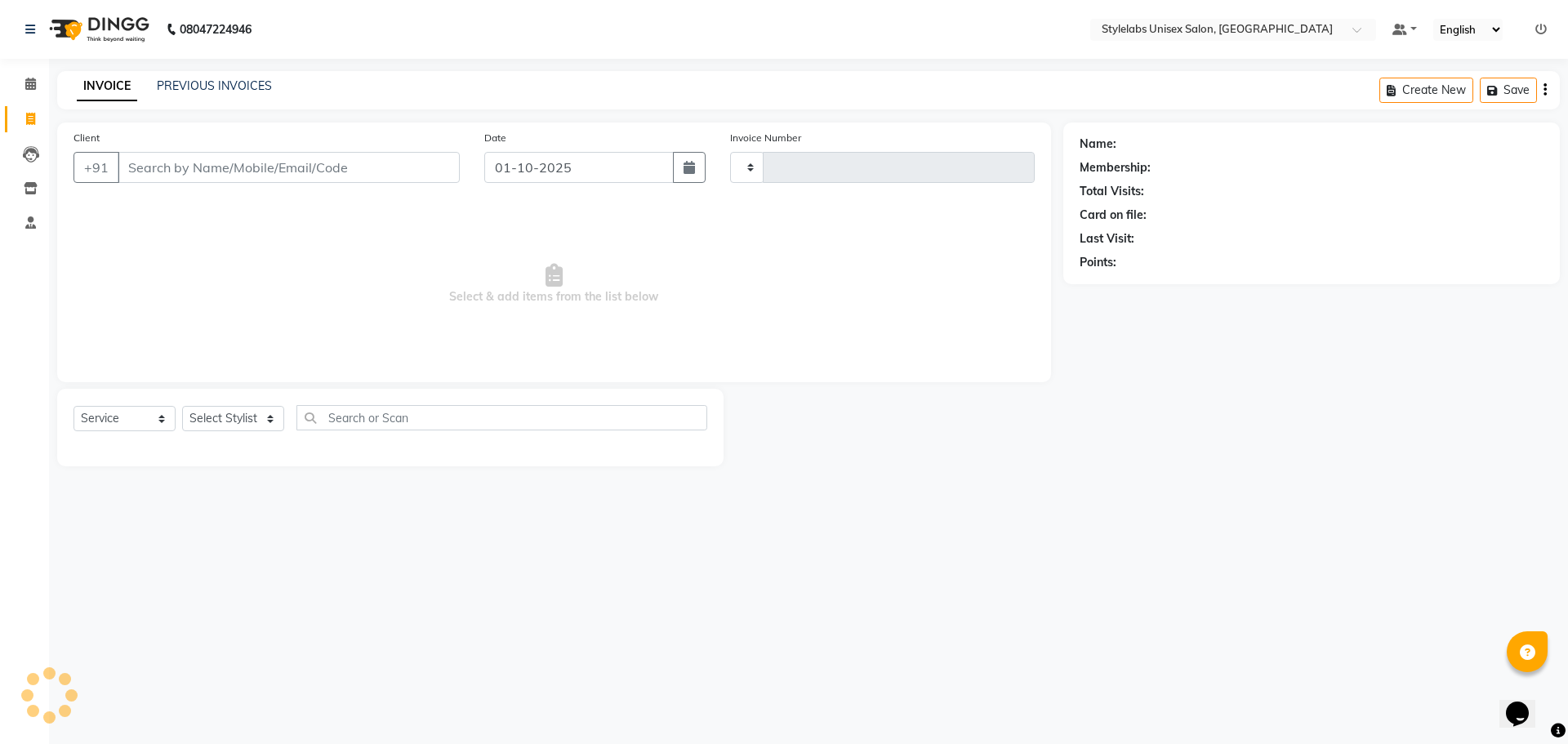
type input "2190"
select select "6674"
click at [228, 79] on link "PREVIOUS INVOICES" at bounding box center [214, 86] width 115 height 14
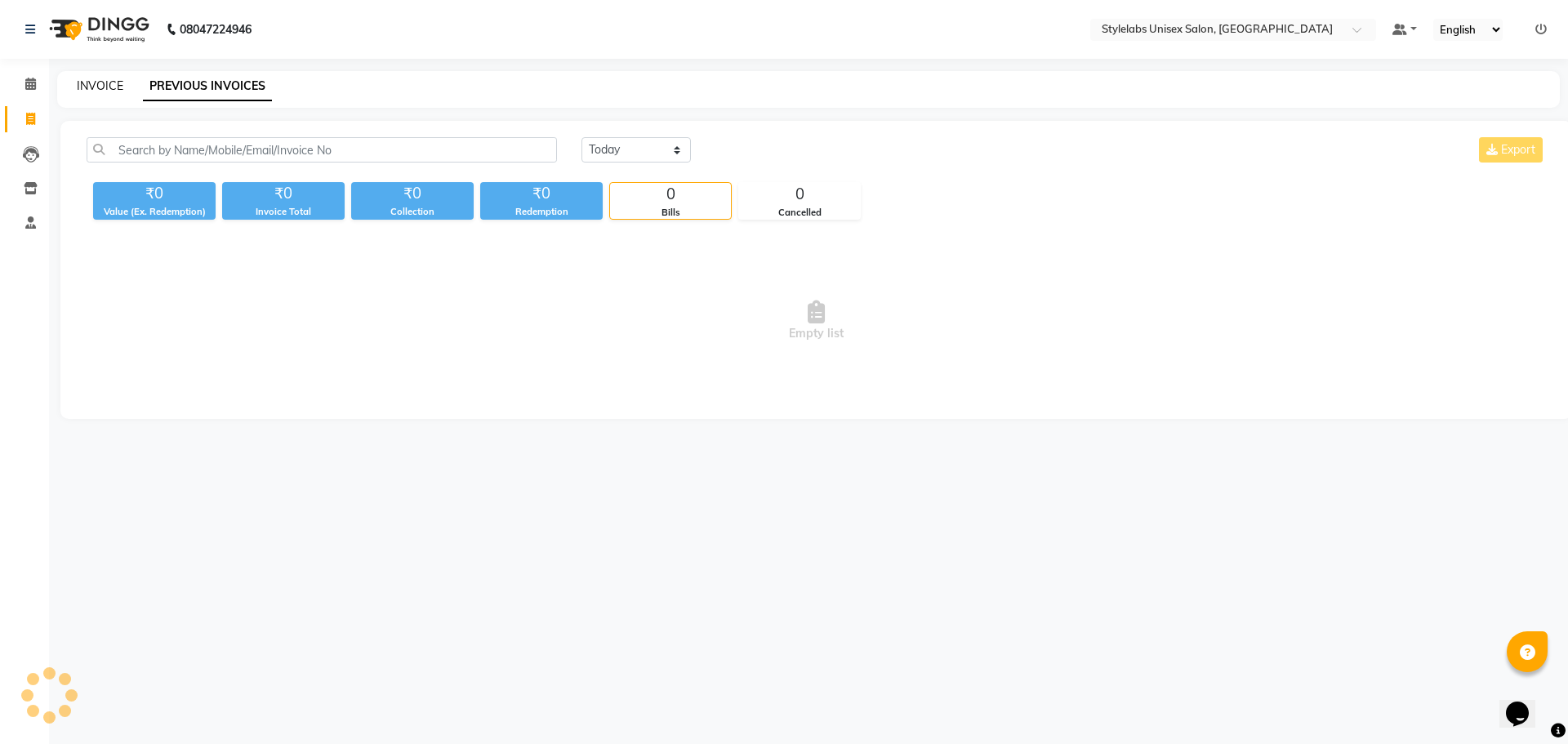
click at [100, 80] on link "INVOICE" at bounding box center [100, 86] width 46 height 14
select select "service"
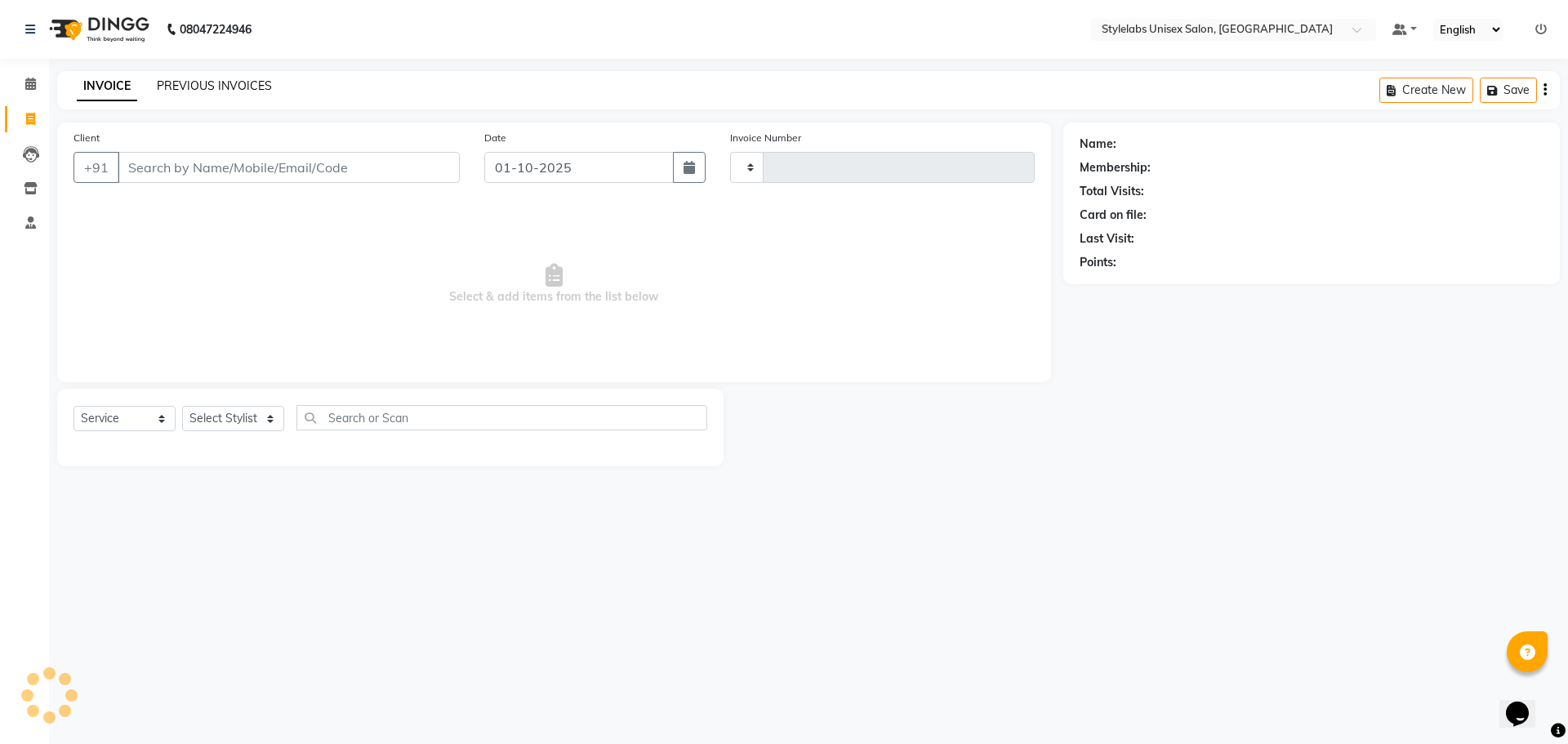
type input "2190"
select select "6674"
click at [189, 87] on link "PREVIOUS INVOICES" at bounding box center [214, 86] width 115 height 14
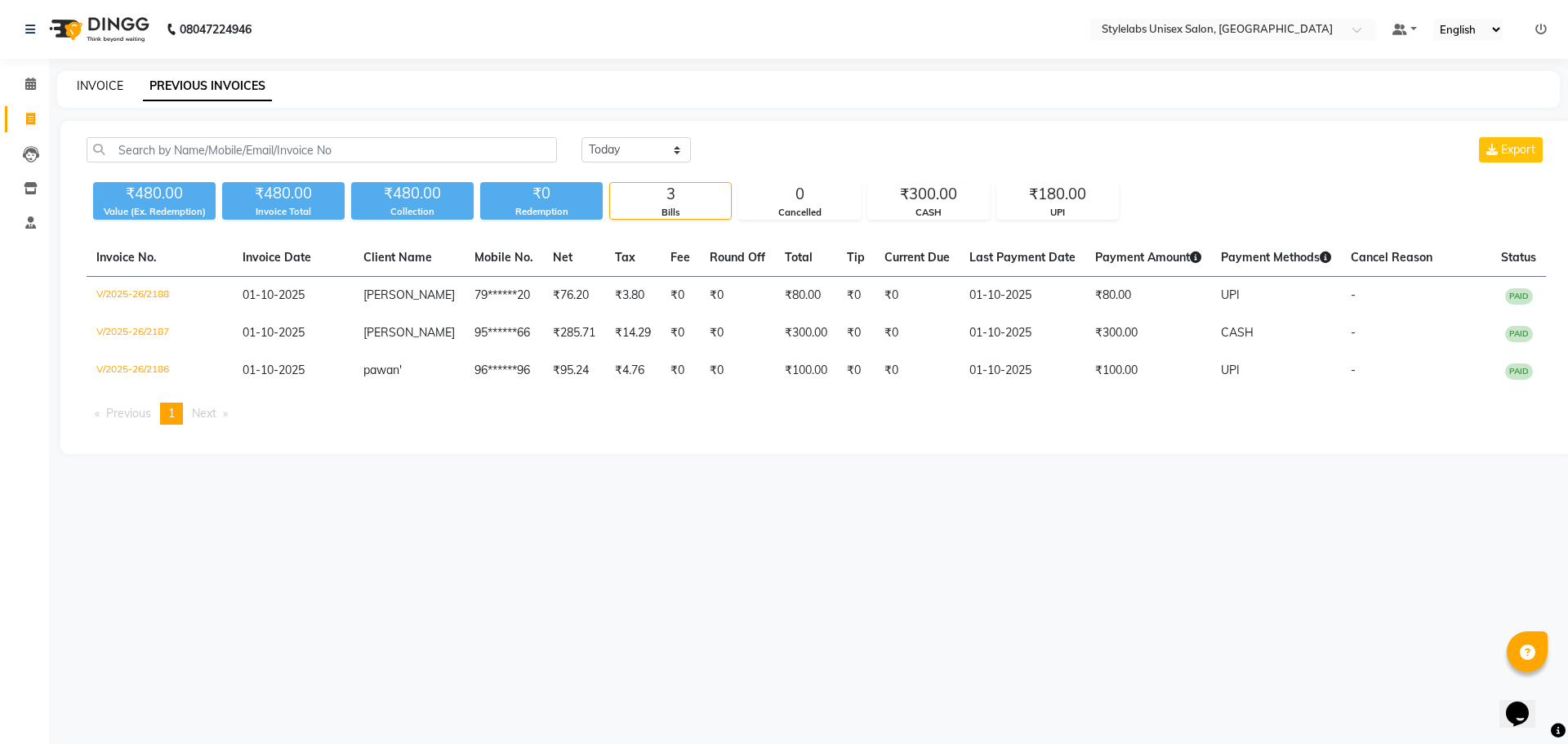
click at [93, 87] on link "INVOICE" at bounding box center [100, 86] width 46 height 14
select select "6674"
select select "service"
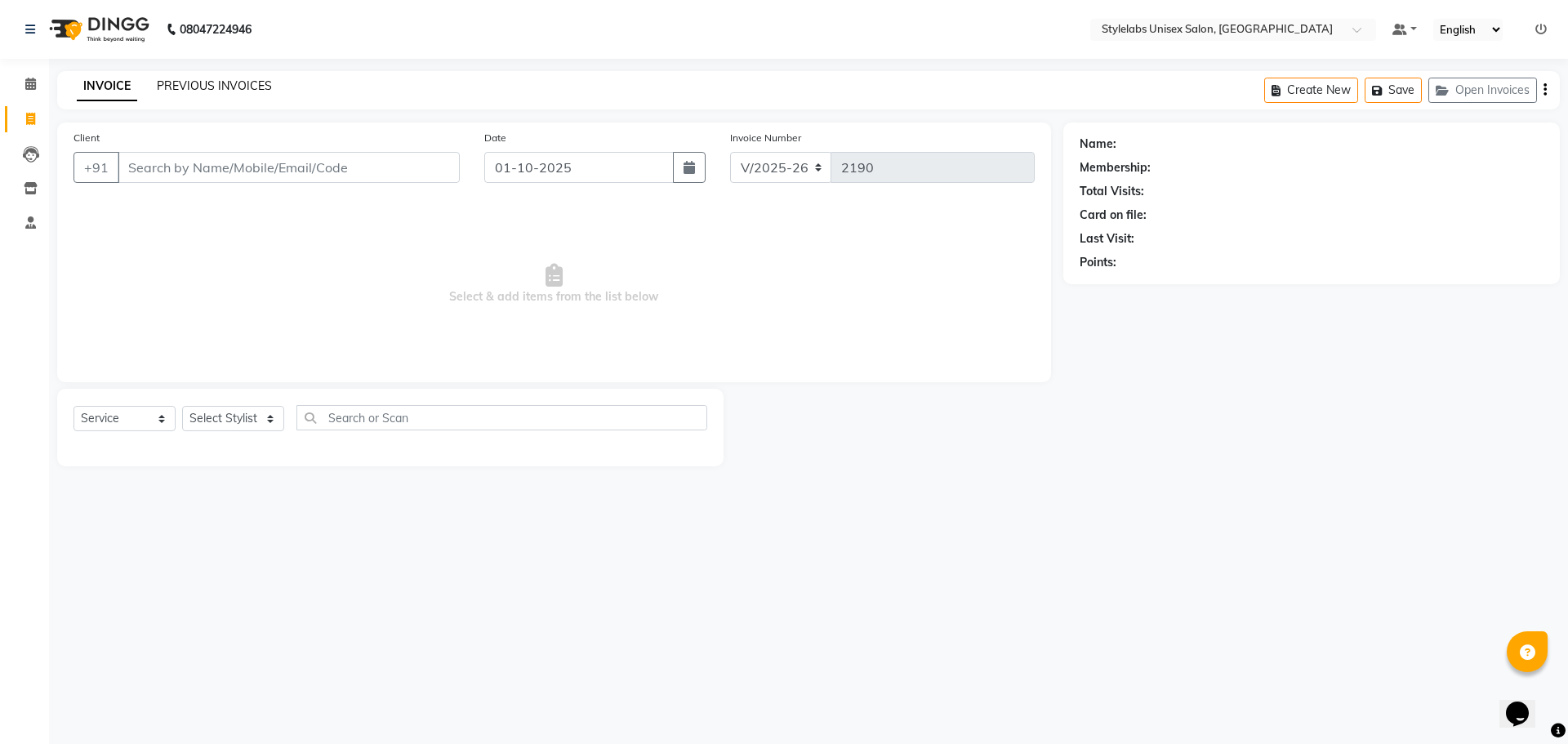
click at [187, 82] on link "PREVIOUS INVOICES" at bounding box center [214, 86] width 115 height 14
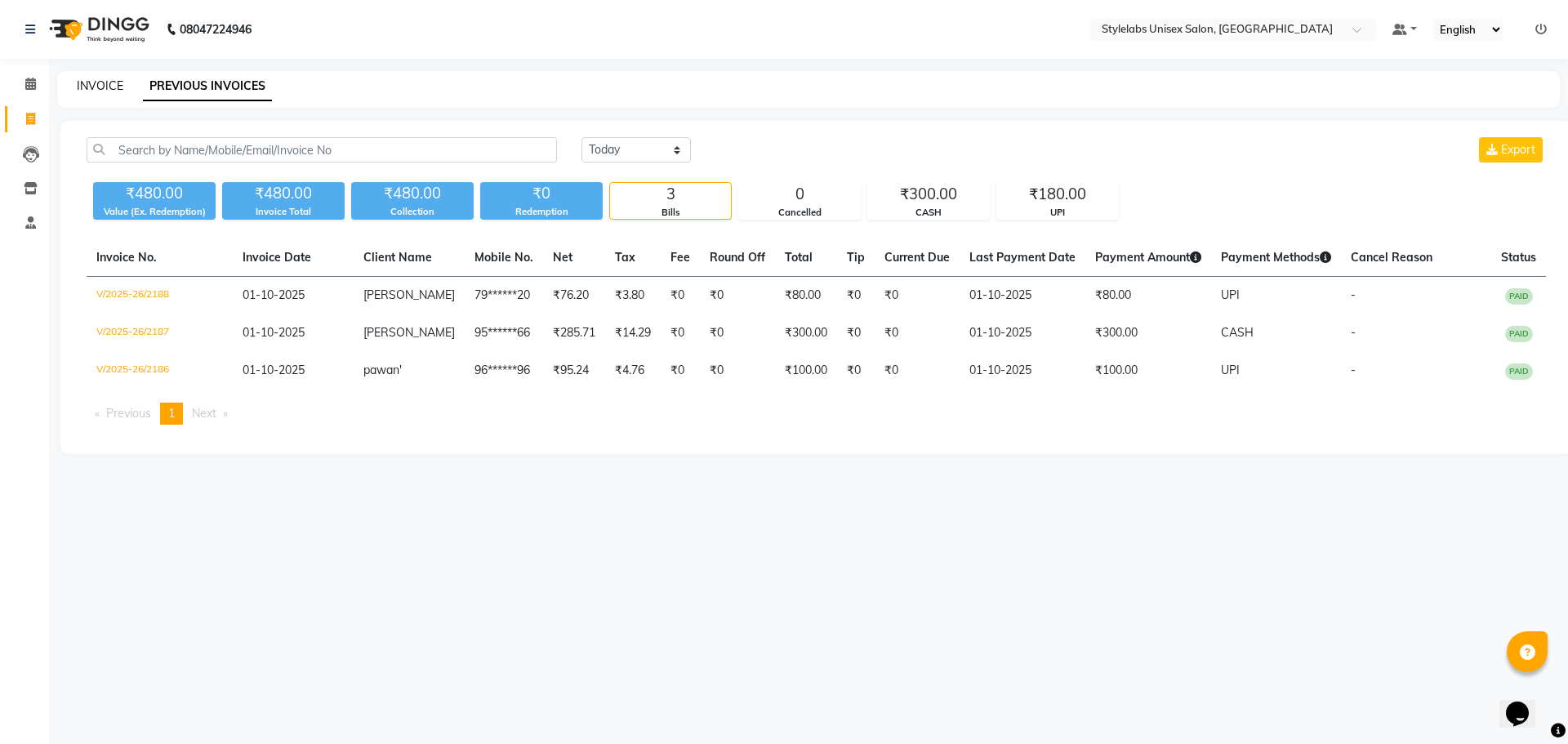
click at [112, 84] on link "INVOICE" at bounding box center [100, 86] width 46 height 14
select select "service"
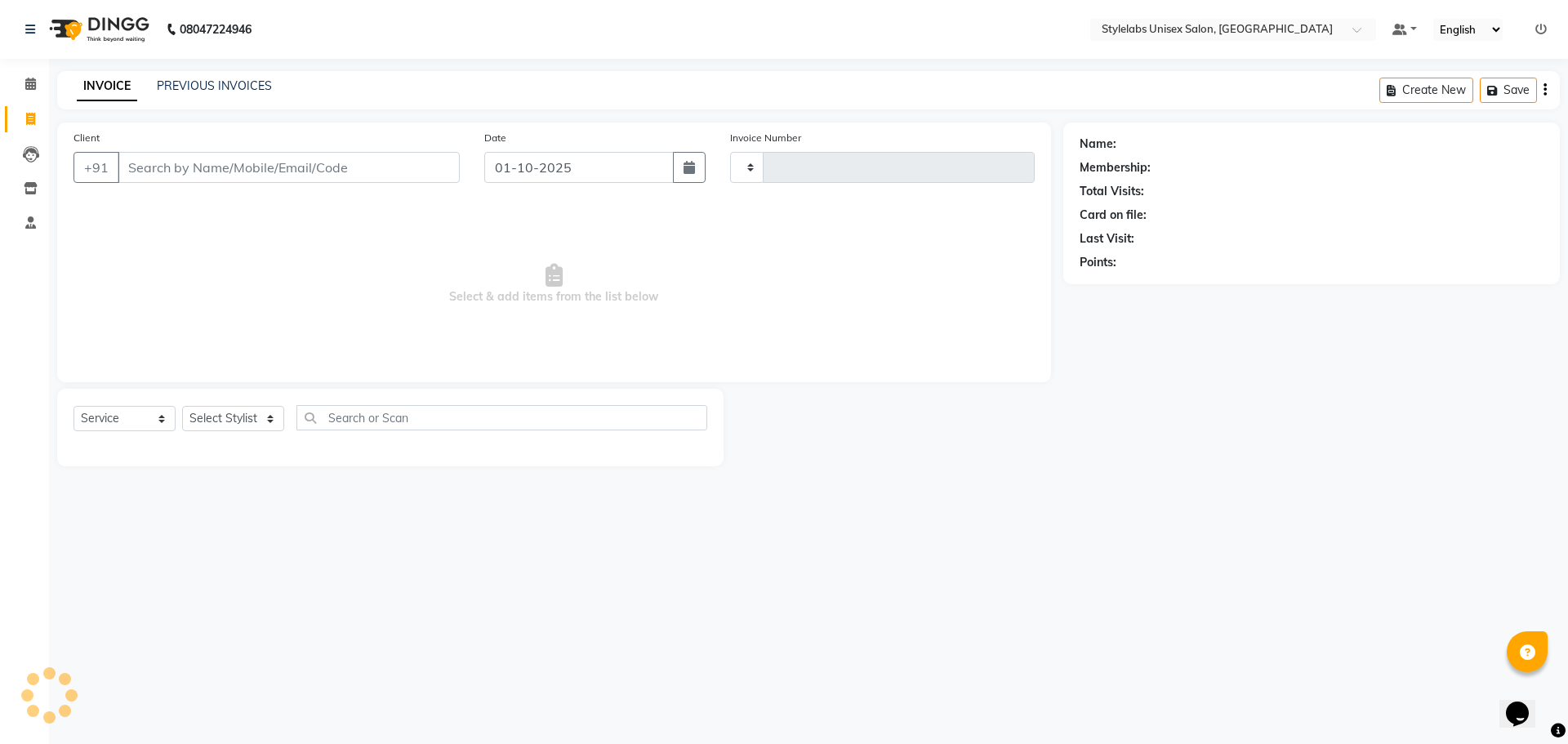
type input "2190"
select select "6674"
click at [198, 83] on link "PREVIOUS INVOICES" at bounding box center [214, 86] width 115 height 14
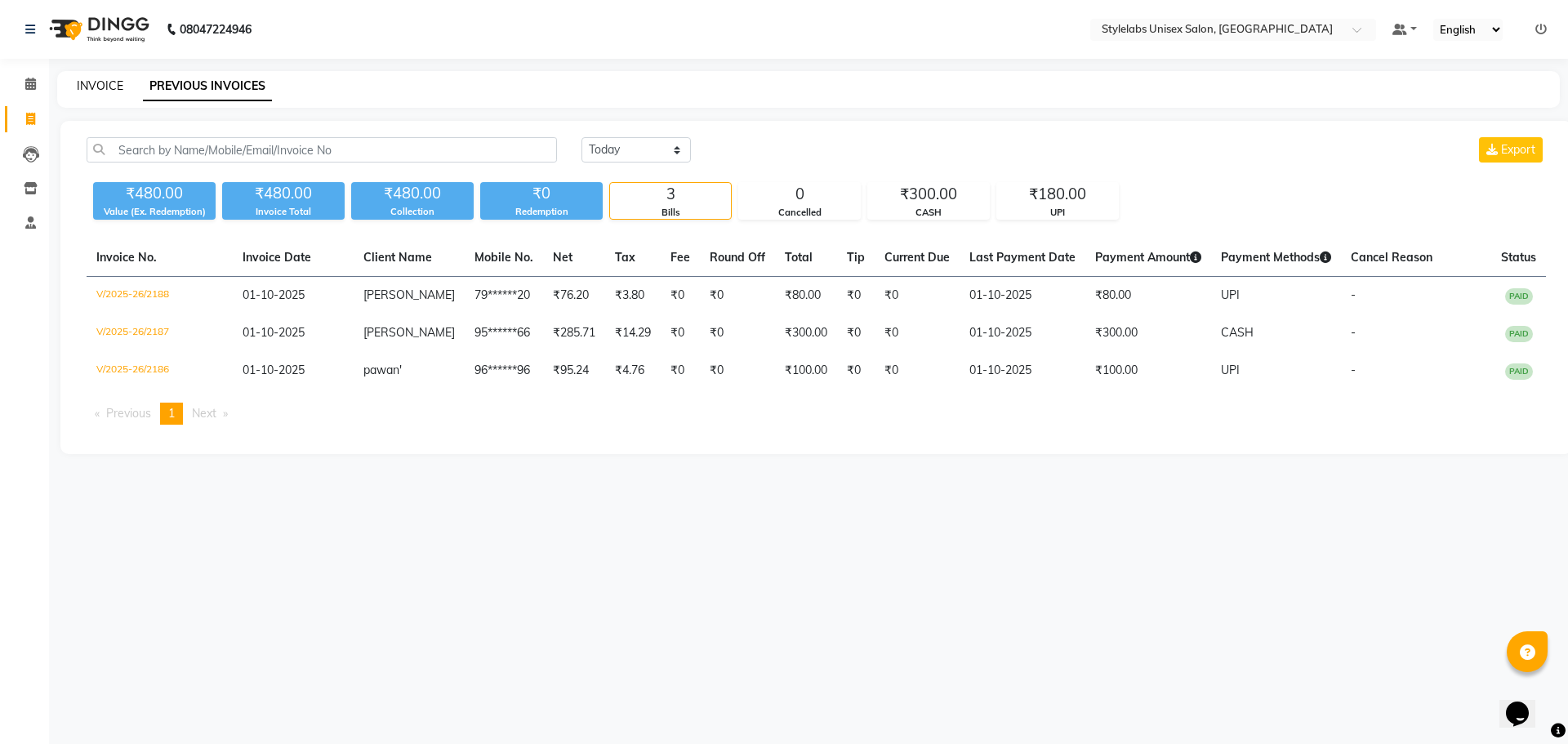
click at [105, 89] on link "INVOICE" at bounding box center [100, 86] width 46 height 14
select select "service"
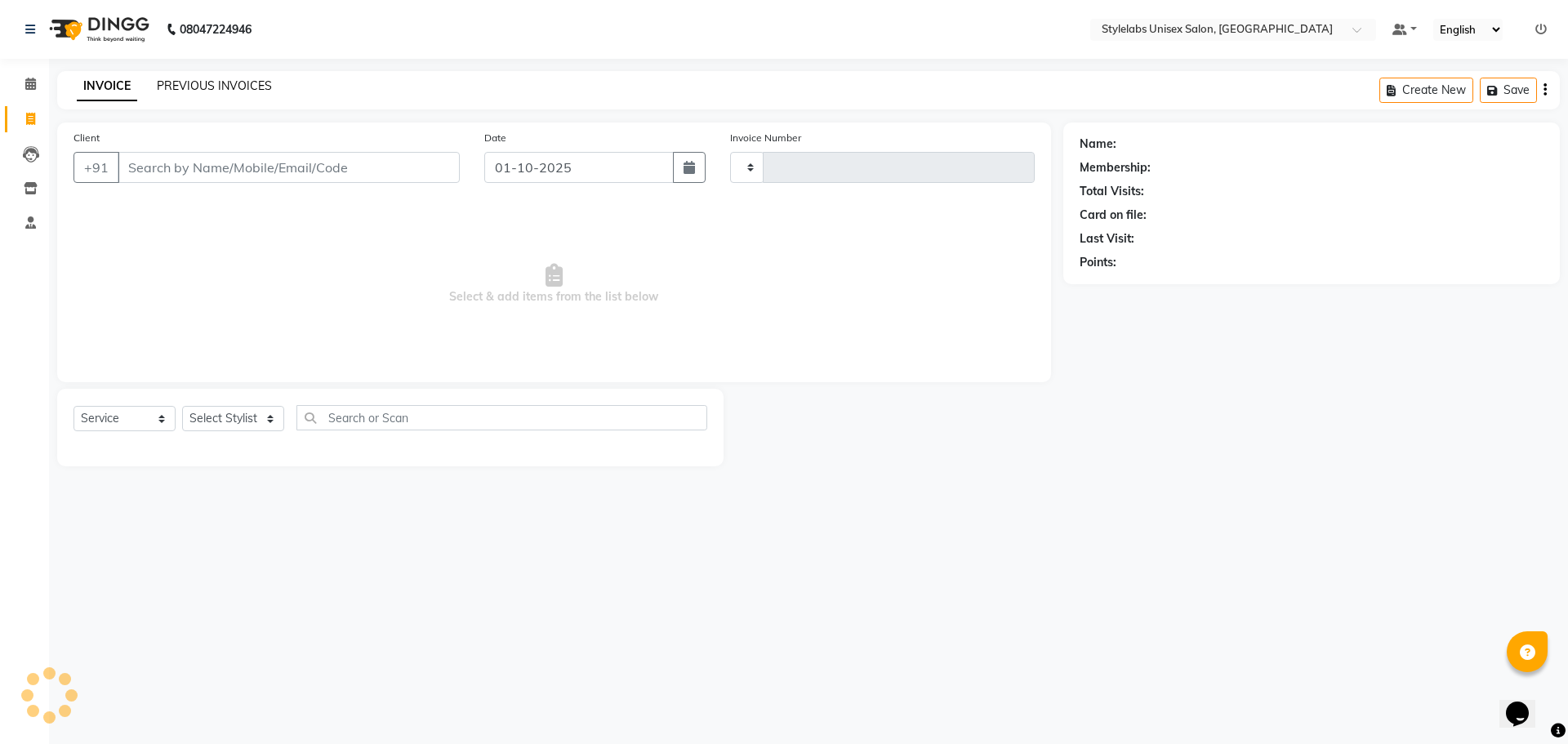
type input "2190"
select select "6674"
click at [180, 86] on link "PREVIOUS INVOICES" at bounding box center [214, 86] width 115 height 14
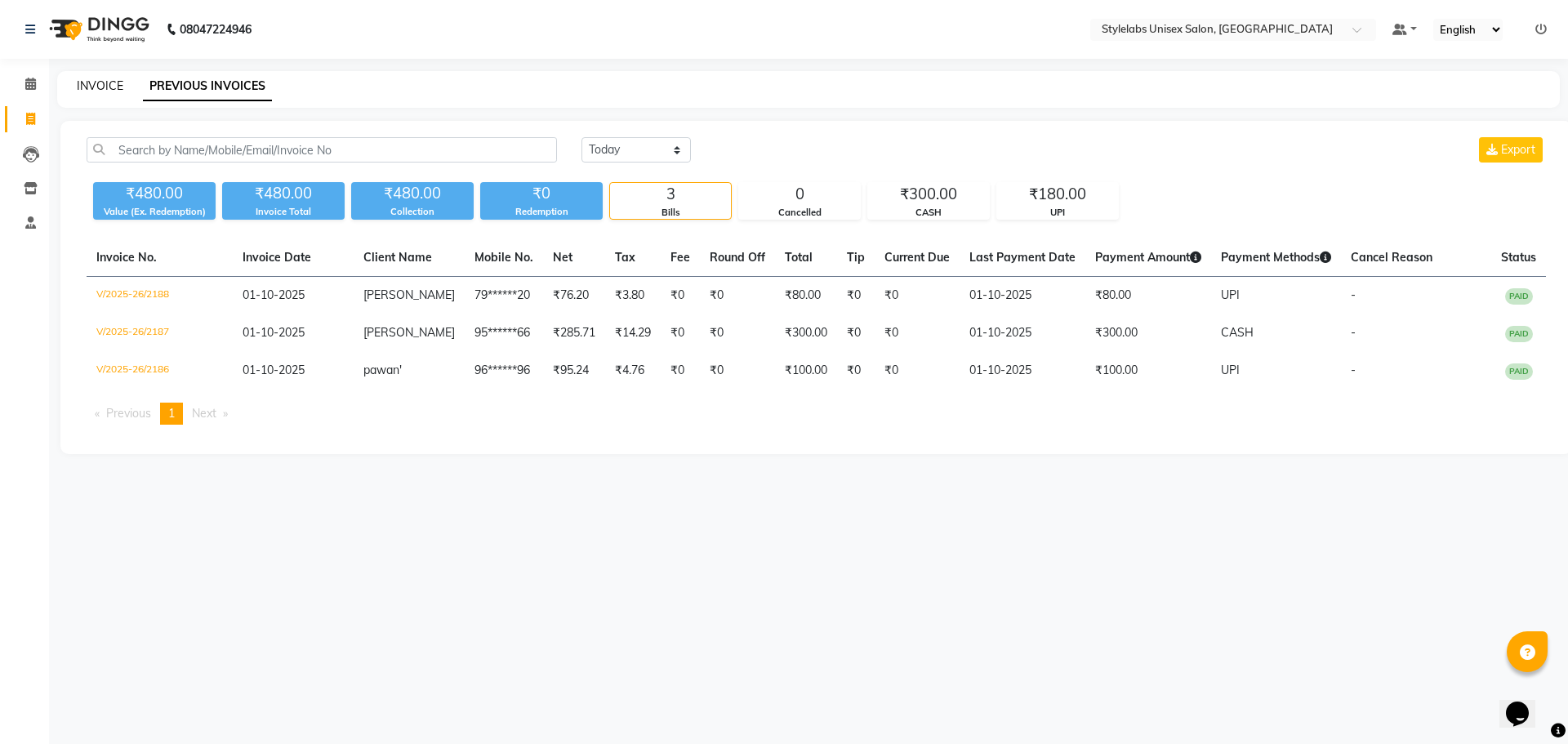
click at [102, 84] on link "INVOICE" at bounding box center [100, 86] width 46 height 14
select select "6674"
select select "service"
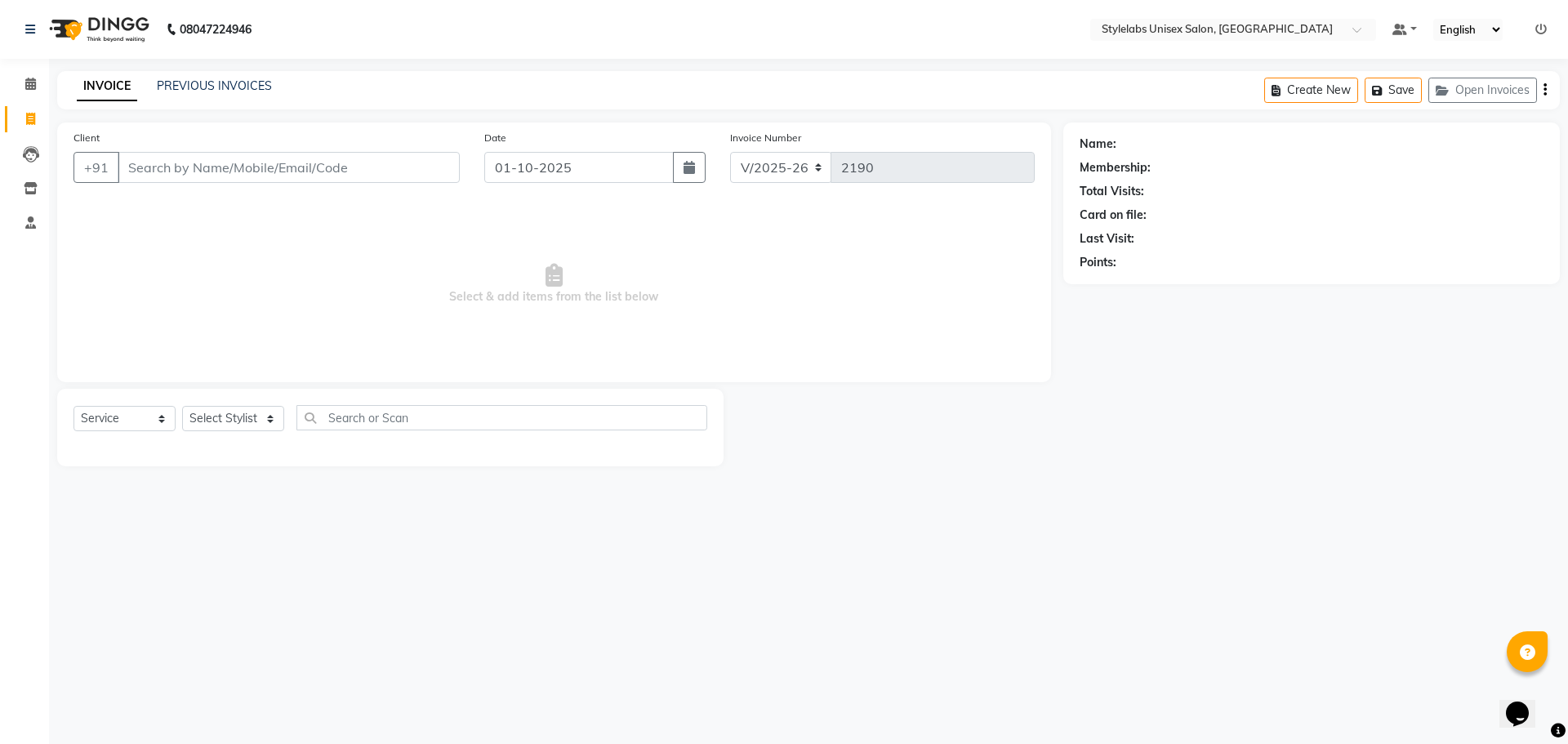
click at [176, 250] on span "Select & add items from the list below" at bounding box center [554, 285] width 961 height 163
click at [269, 420] on select "Select Stylist Admin (stylelabs123) [PERSON_NAME] Chitra Manager Manager stylel…" at bounding box center [233, 418] width 102 height 25
click at [264, 345] on span "Select & add items from the list below" at bounding box center [554, 285] width 961 height 163
click at [693, 166] on icon "button" at bounding box center [689, 167] width 12 height 13
select select "10"
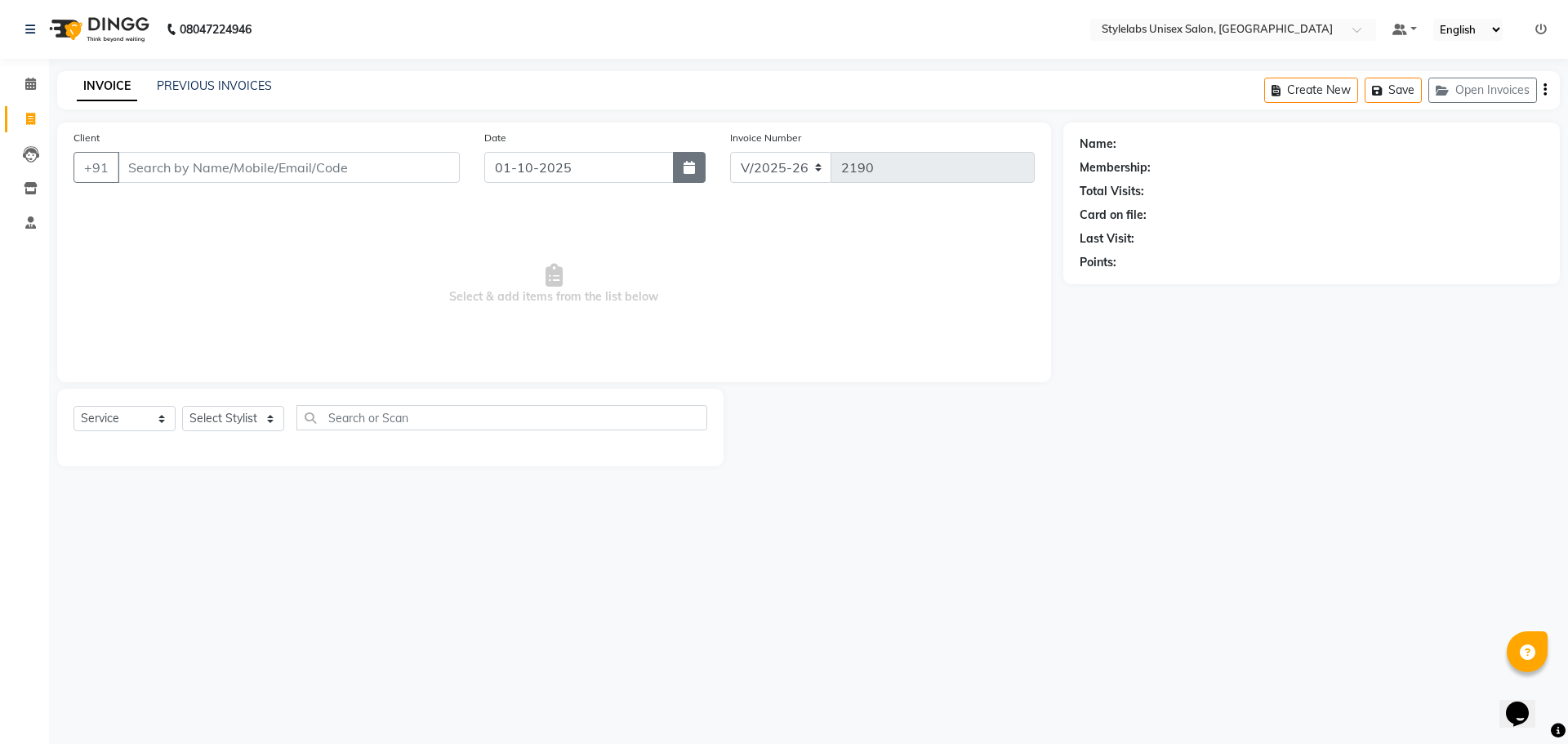
select select "2025"
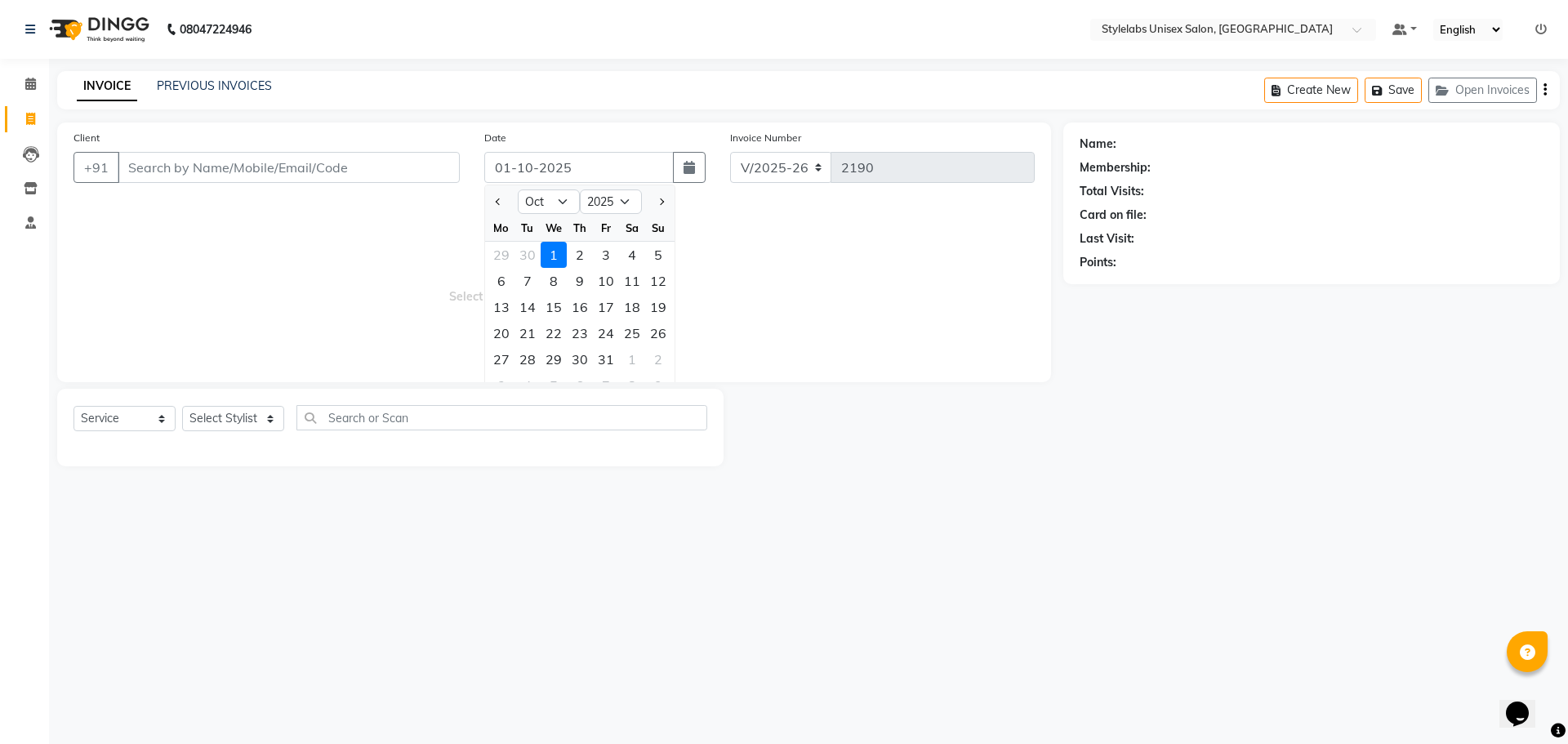
click at [739, 238] on span "Select & add items from the list below" at bounding box center [554, 285] width 961 height 163
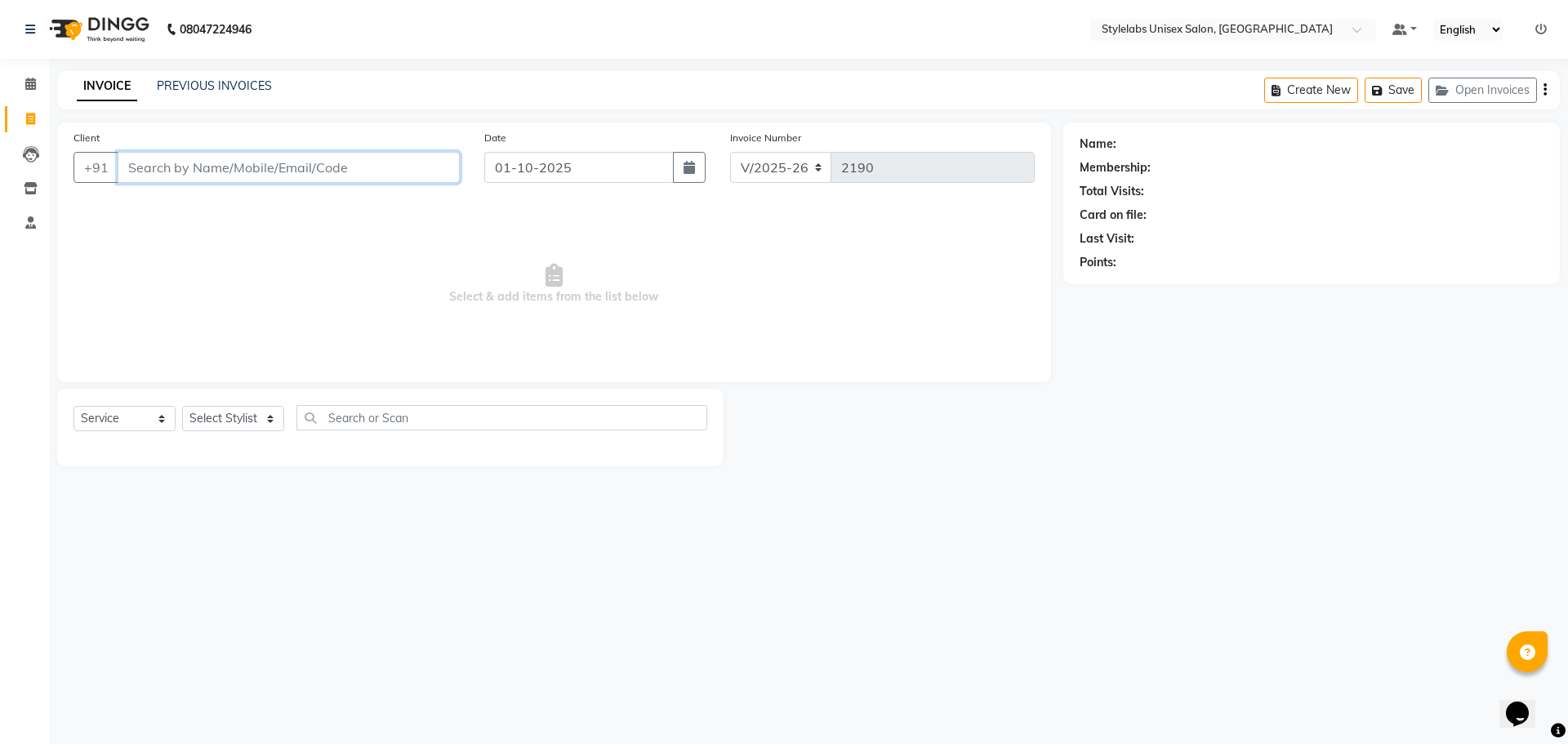
click at [372, 163] on input "Client" at bounding box center [288, 167] width 342 height 31
type input "9150953095"
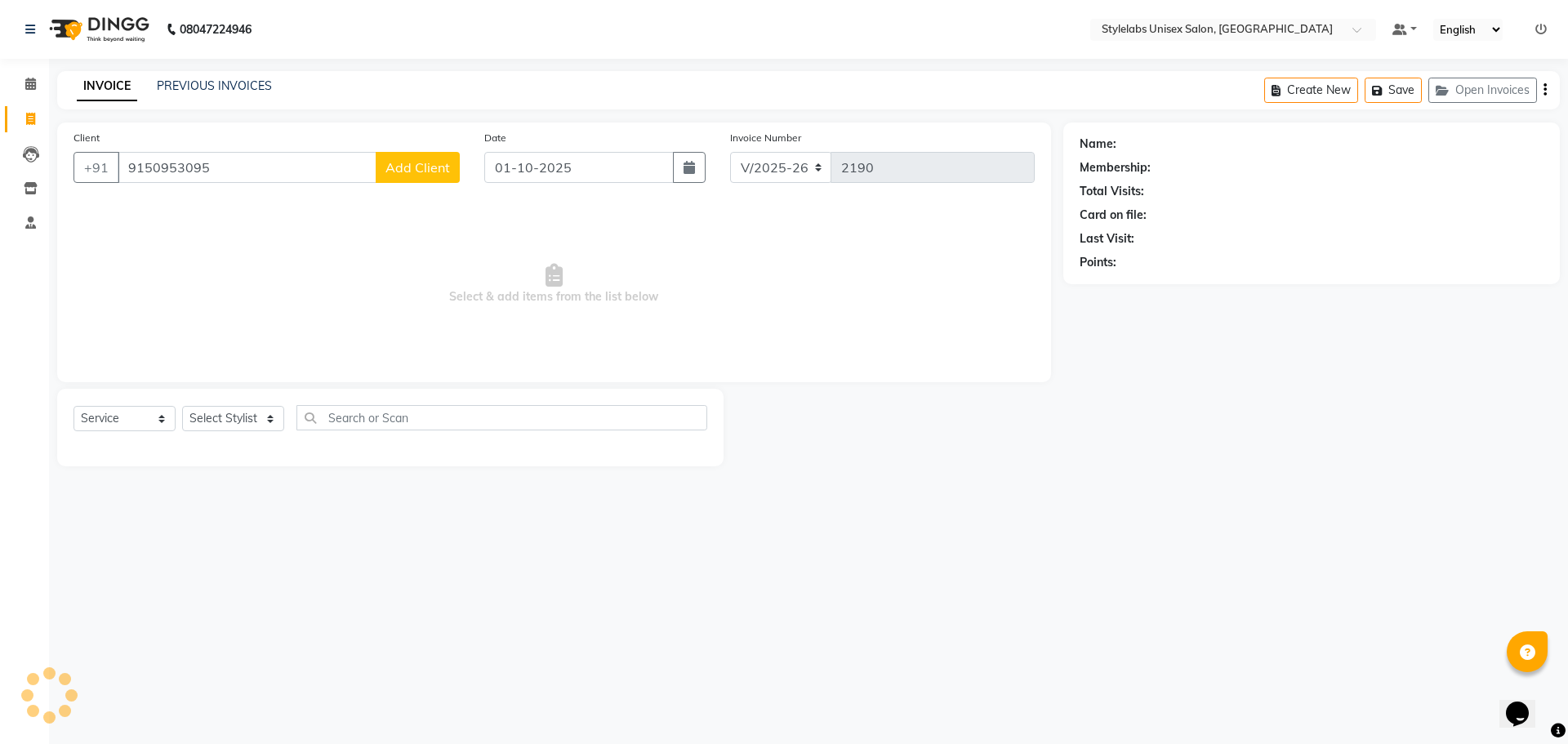
click at [420, 171] on span "Add Client" at bounding box center [417, 167] width 64 height 16
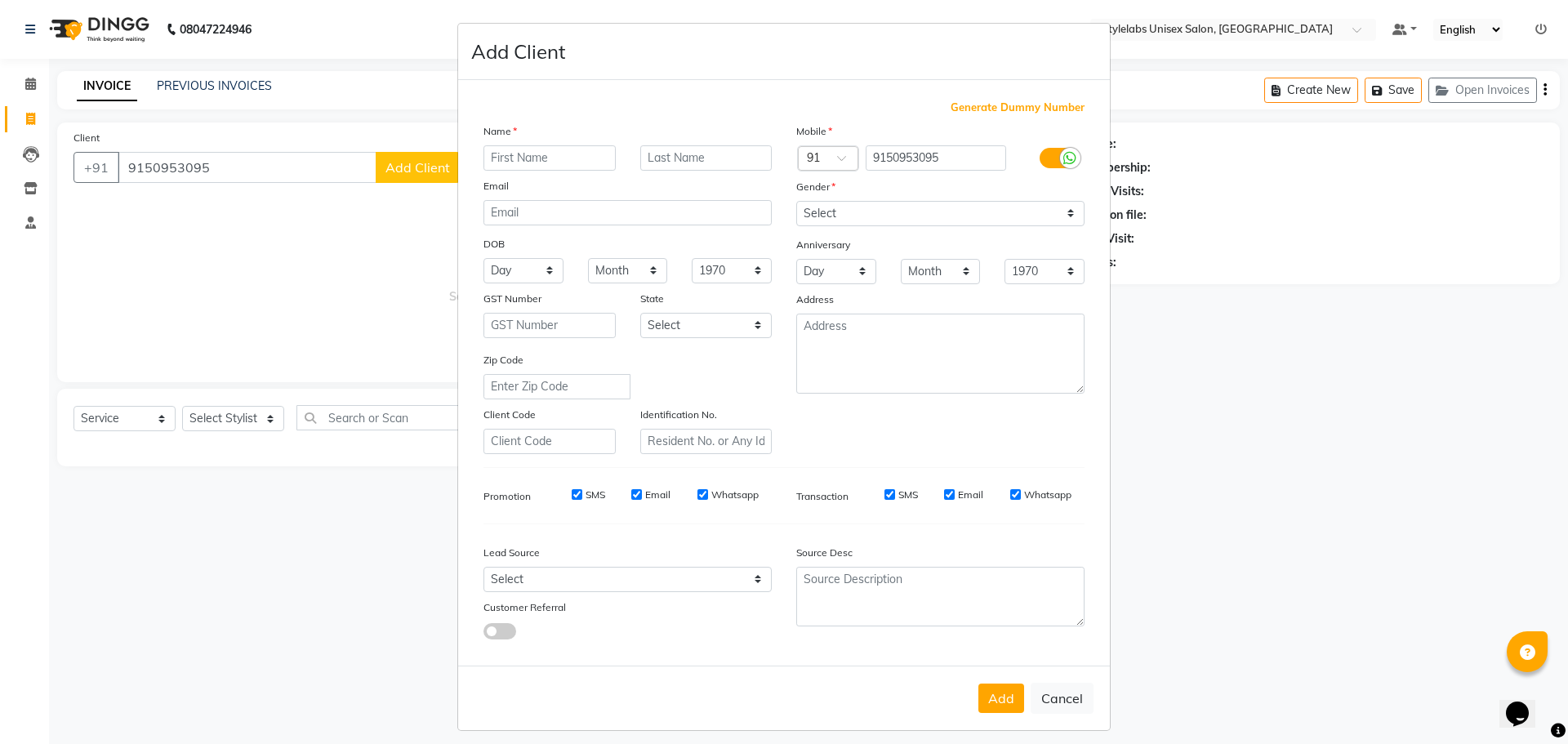
click at [486, 164] on input "text" at bounding box center [550, 158] width 133 height 25
click at [487, 161] on input "nive" at bounding box center [550, 158] width 133 height 25
click at [490, 160] on input "nive" at bounding box center [550, 158] width 133 height 25
click at [512, 159] on input "Nive" at bounding box center [550, 158] width 133 height 25
type input "[PERSON_NAME]"
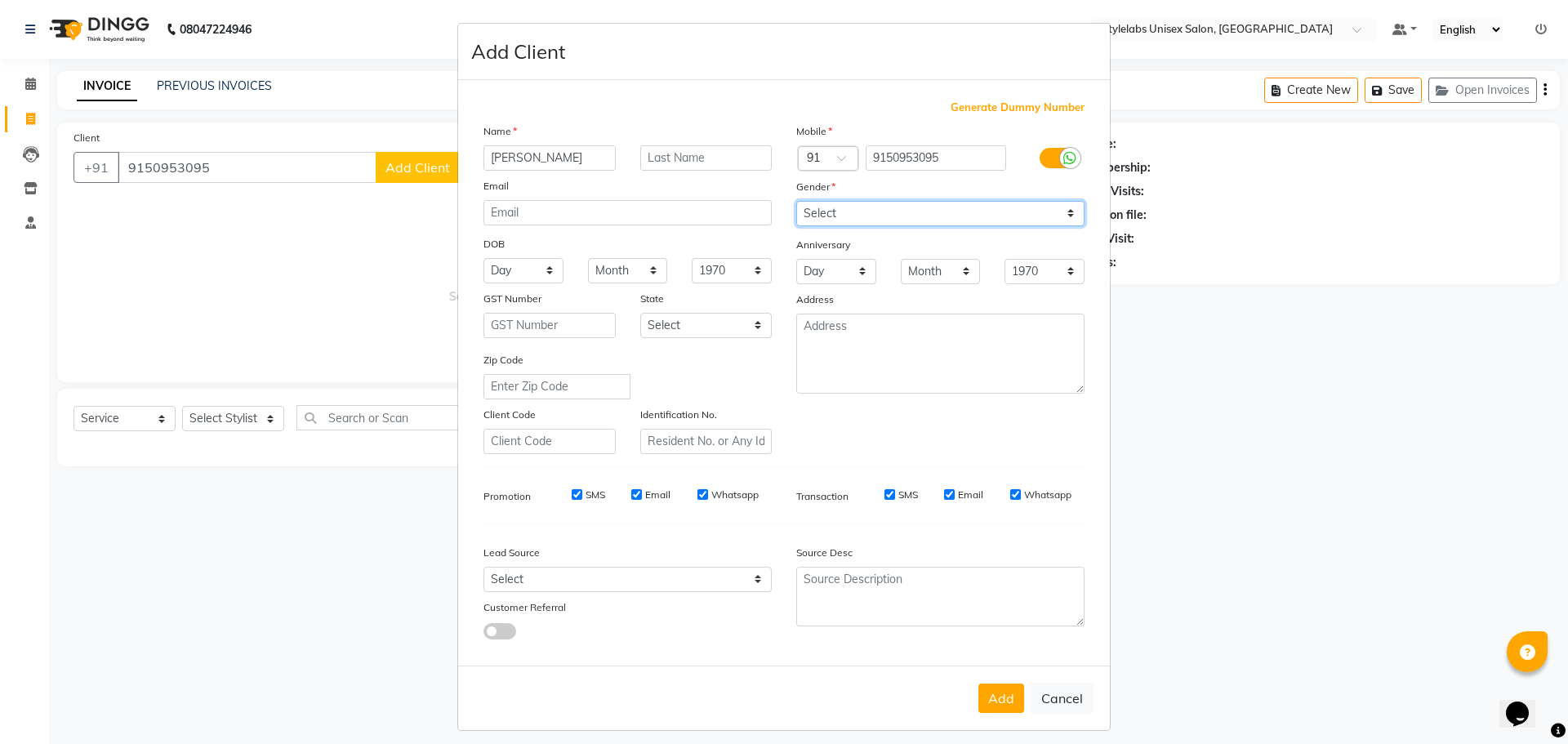
click at [814, 205] on select "Select [DEMOGRAPHIC_DATA] [DEMOGRAPHIC_DATA] Other Prefer Not To Say" at bounding box center [940, 213] width 288 height 25
select select "[DEMOGRAPHIC_DATA]"
click at [796, 201] on select "Select [DEMOGRAPHIC_DATA] [DEMOGRAPHIC_DATA] Other Prefer Not To Say" at bounding box center [940, 213] width 288 height 25
click at [994, 700] on button "Add" at bounding box center [1002, 698] width 46 height 30
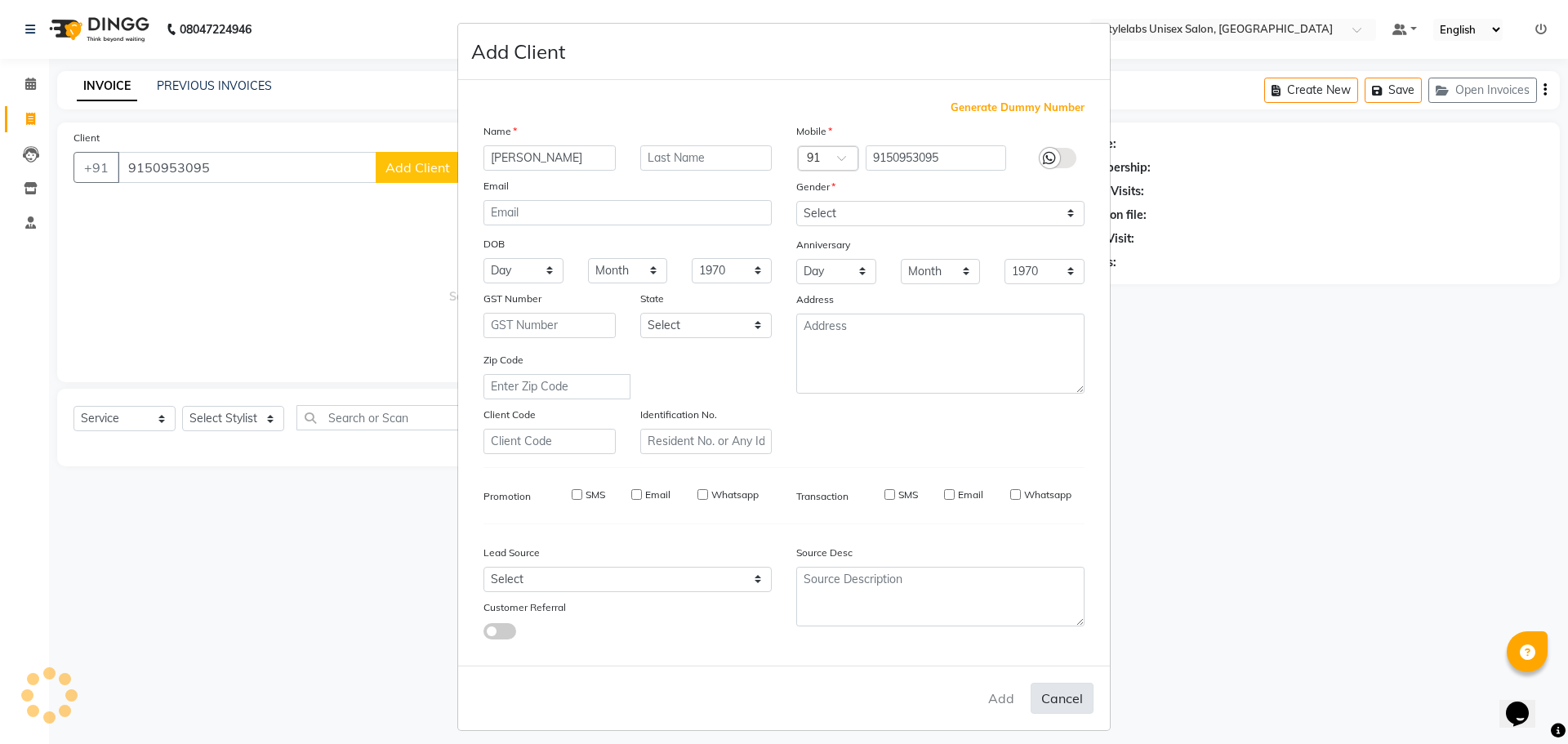
type input "91******95"
select select
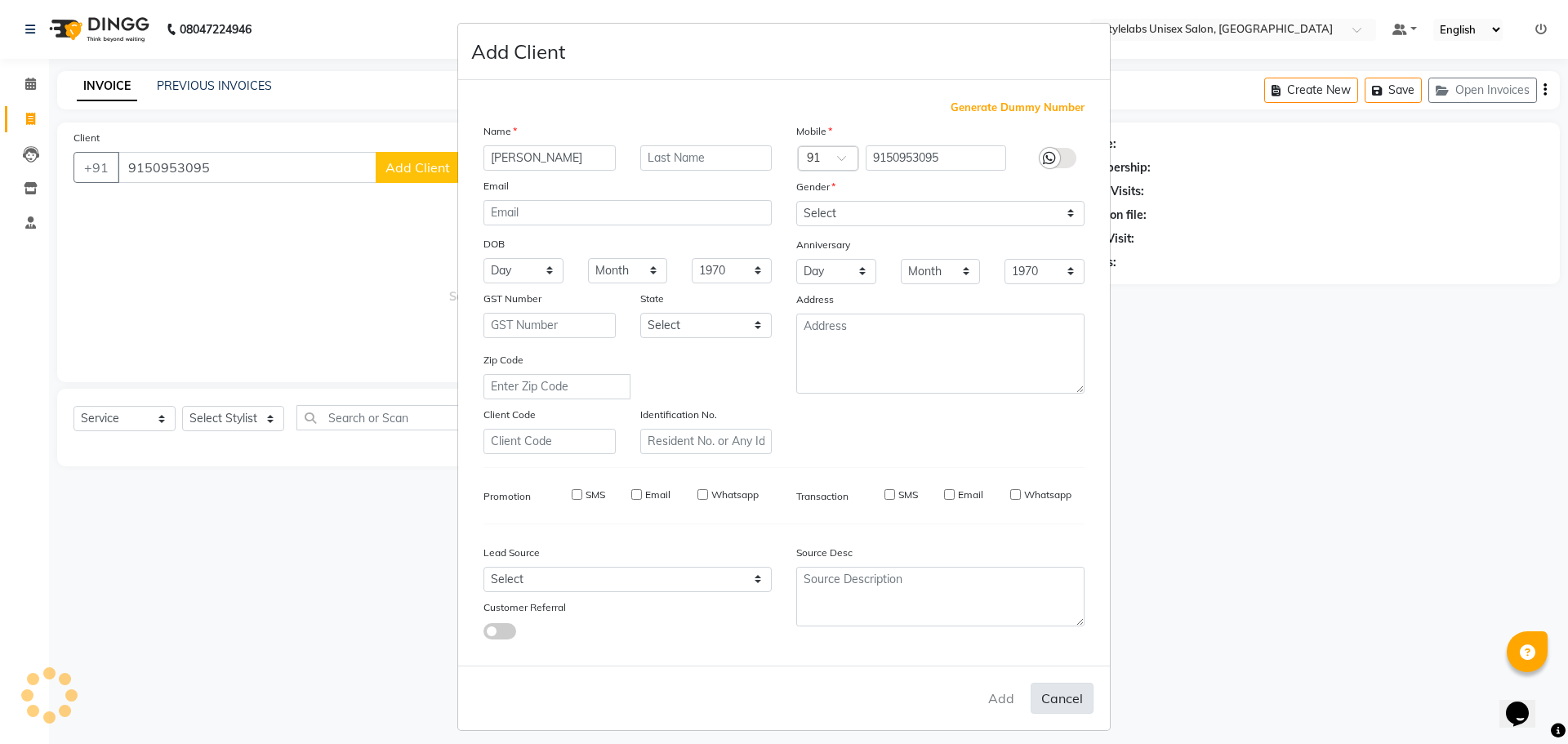
select select
checkbox input "false"
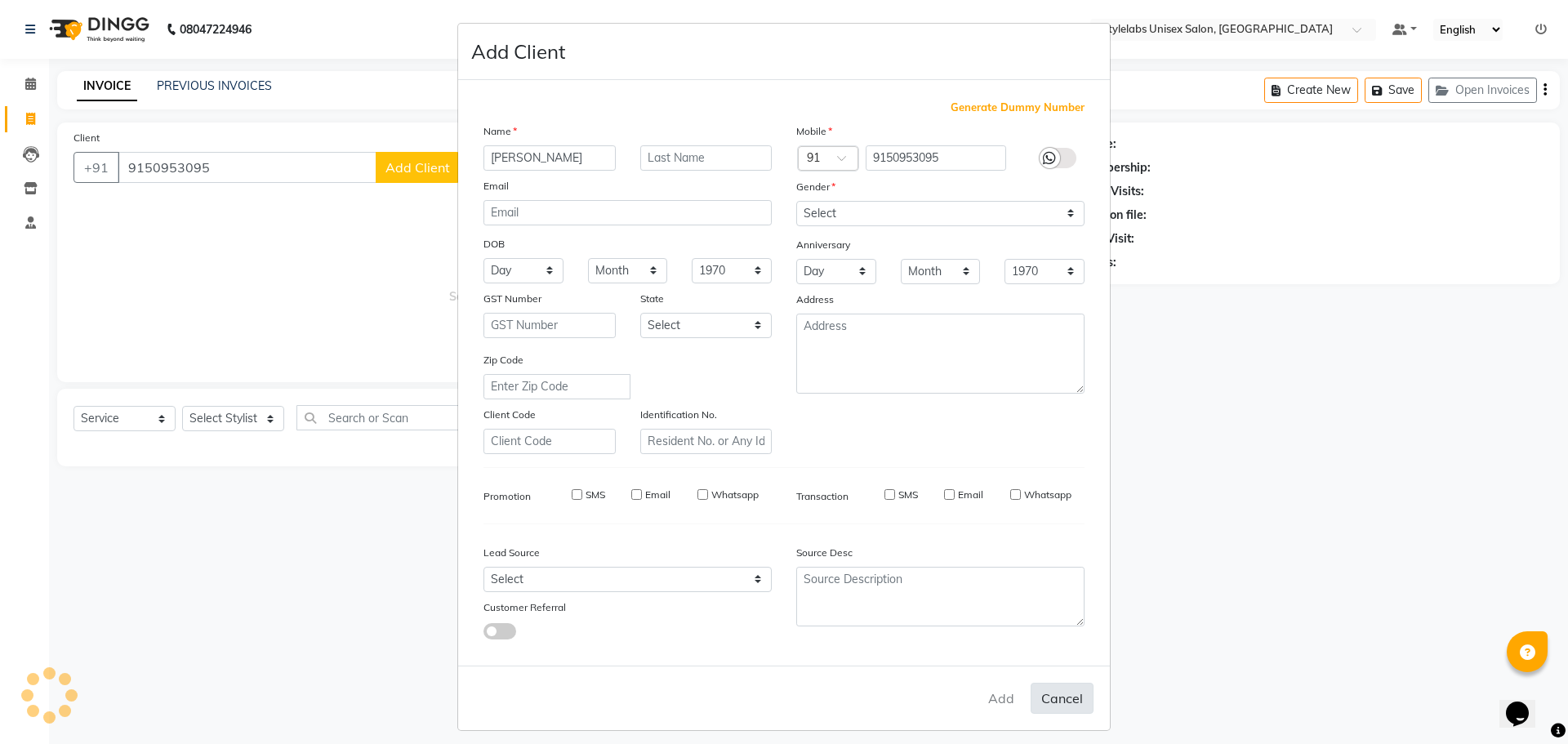
checkbox input "false"
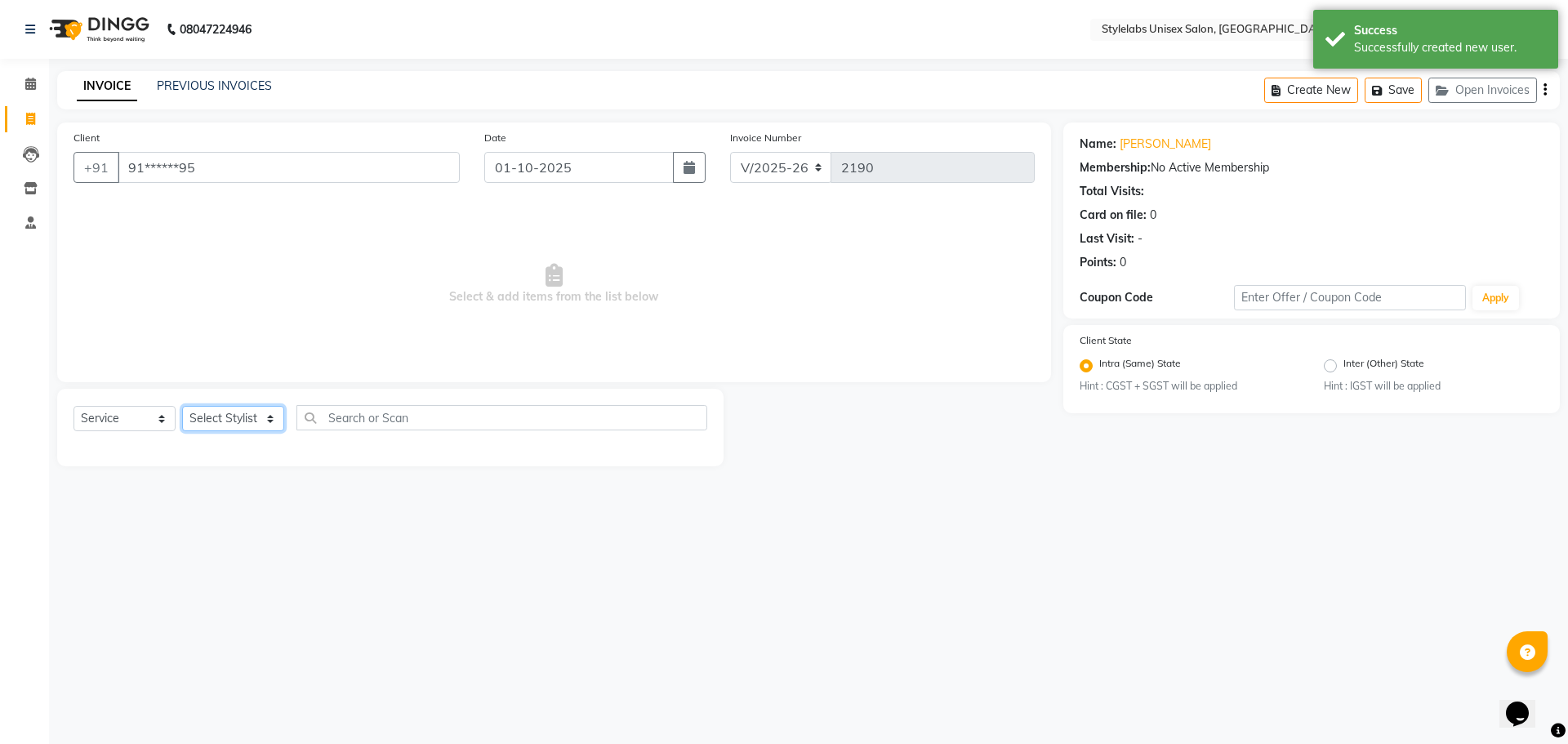
click at [252, 426] on select "Select Stylist Admin (stylelabs123) [PERSON_NAME] Chitra Manager Manager stylel…" at bounding box center [233, 418] width 102 height 25
select select "58901"
click at [182, 406] on select "Select Stylist Admin (stylelabs123) [PERSON_NAME] Chitra Manager Manager stylel…" at bounding box center [233, 418] width 102 height 25
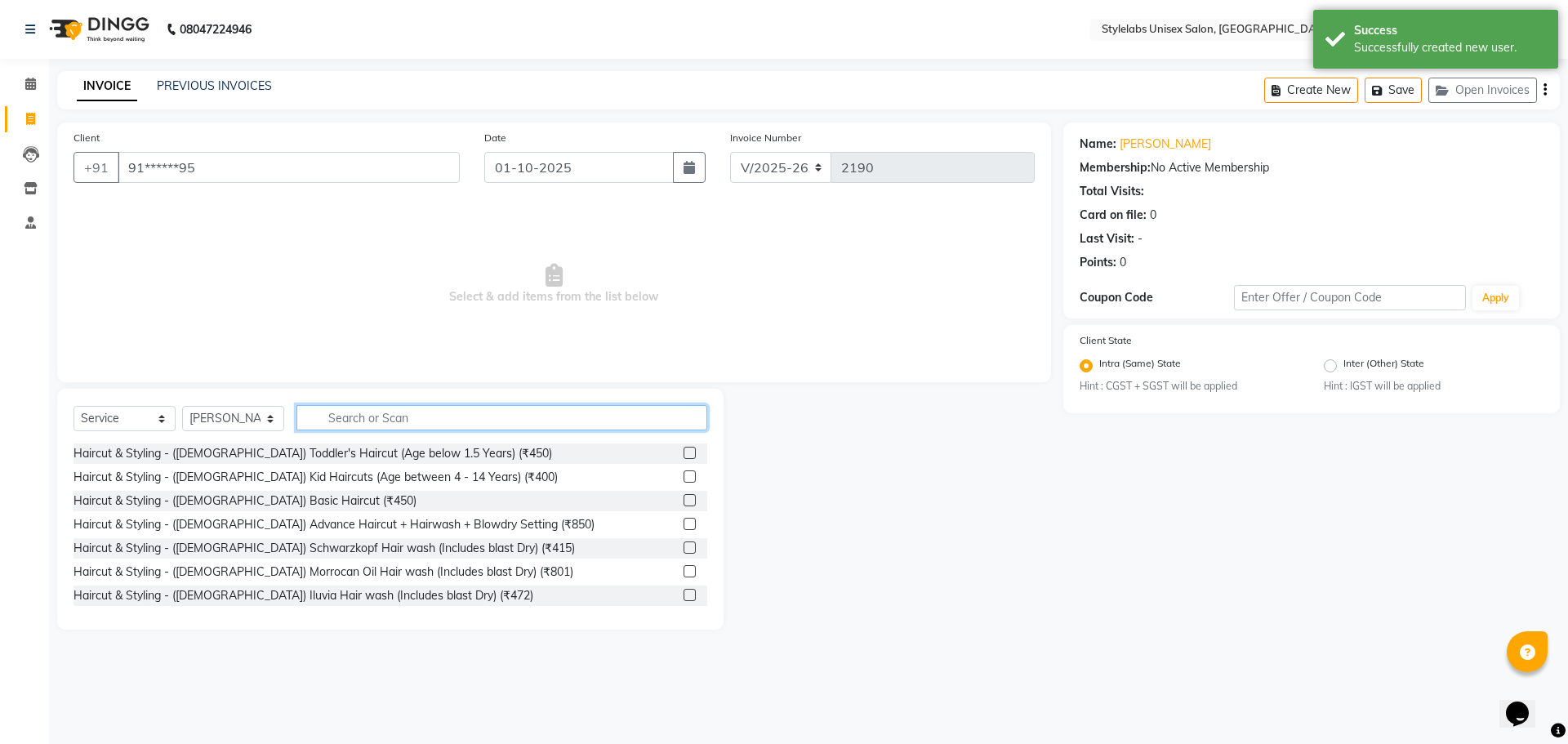
click at [319, 421] on input "text" at bounding box center [501, 417] width 411 height 25
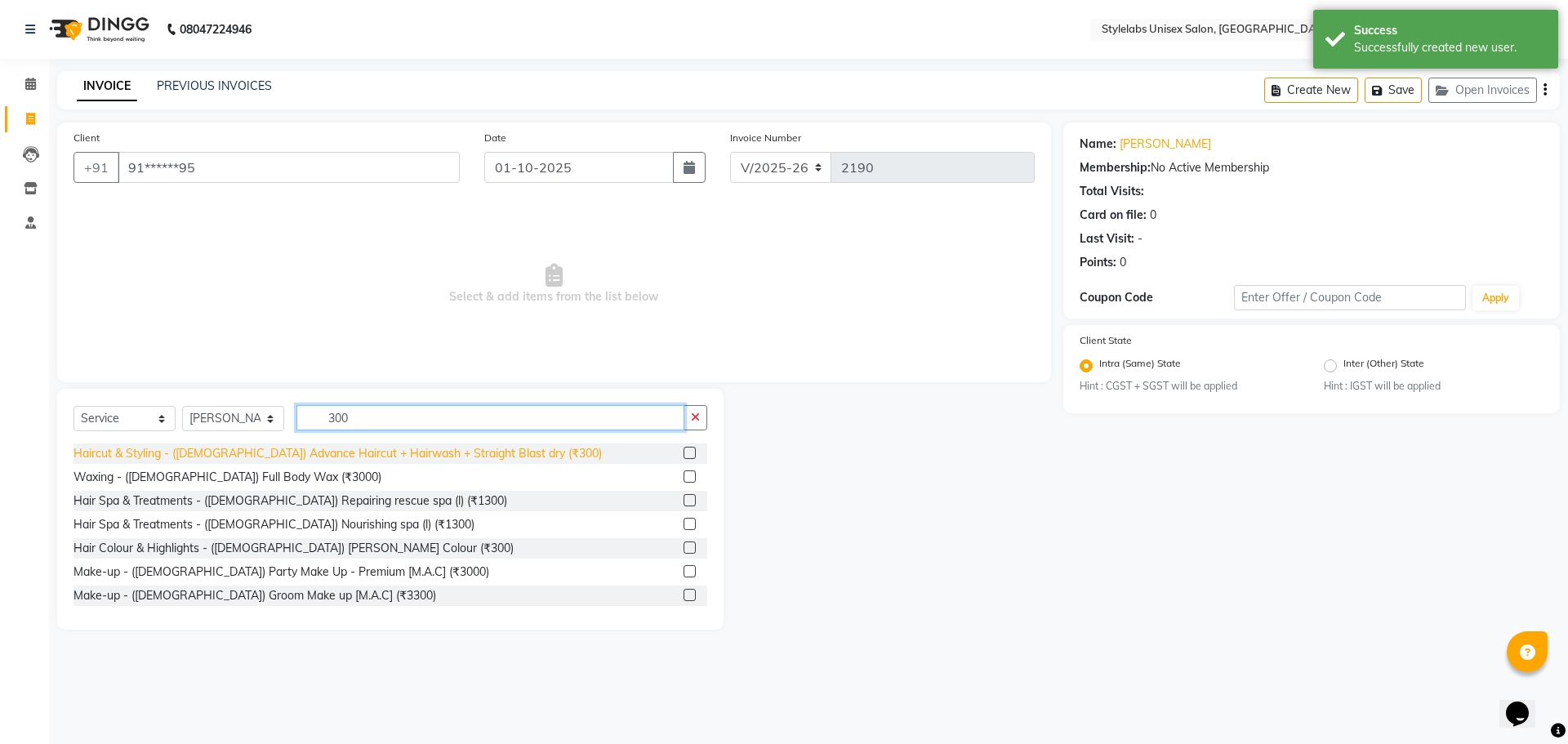
type input "300"
click at [350, 448] on div "Haircut & Styling - ([DEMOGRAPHIC_DATA]) Advance Haircut + Hairwash + Straight …" at bounding box center [337, 454] width 529 height 17
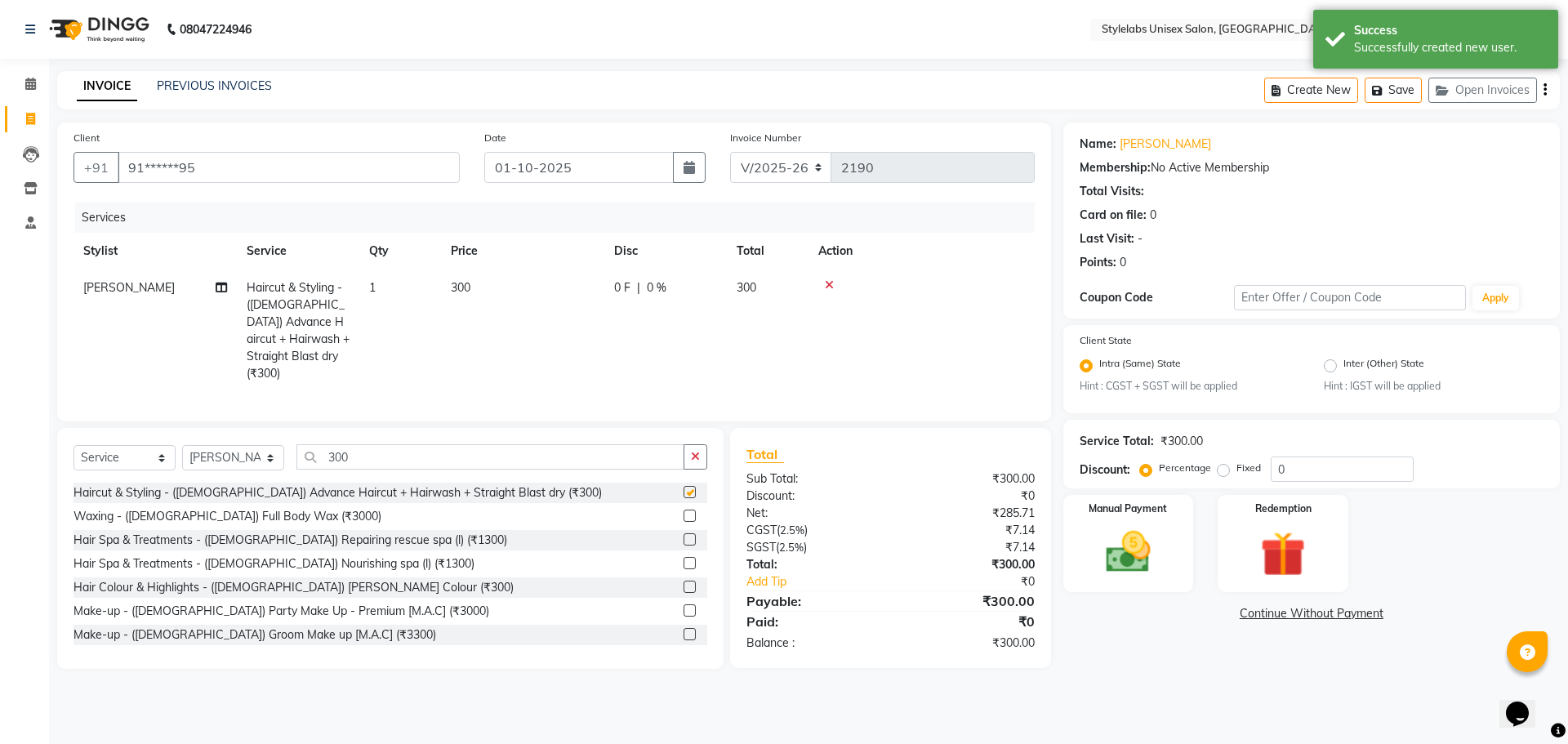
checkbox input "false"
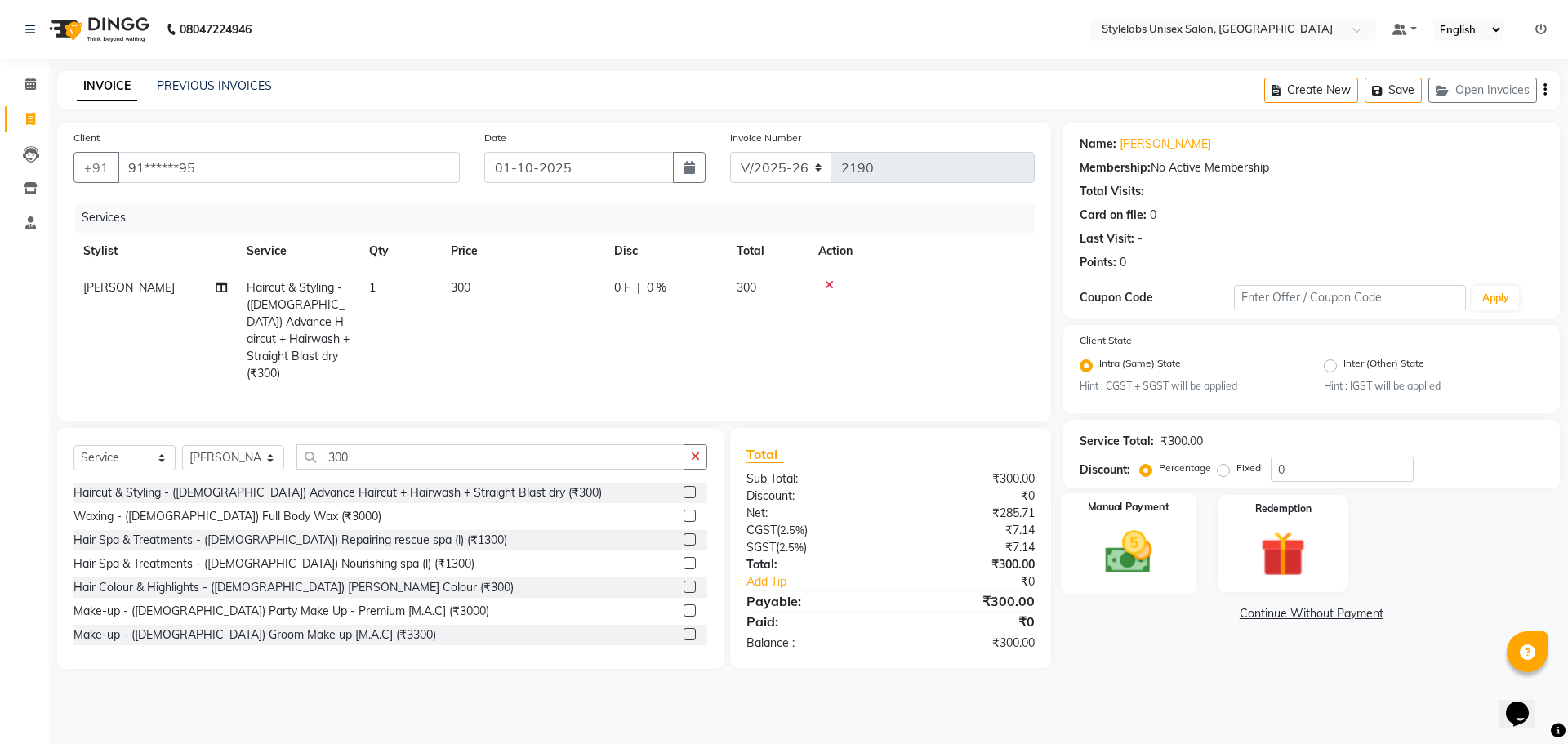
click at [1155, 567] on img at bounding box center [1128, 553] width 76 height 54
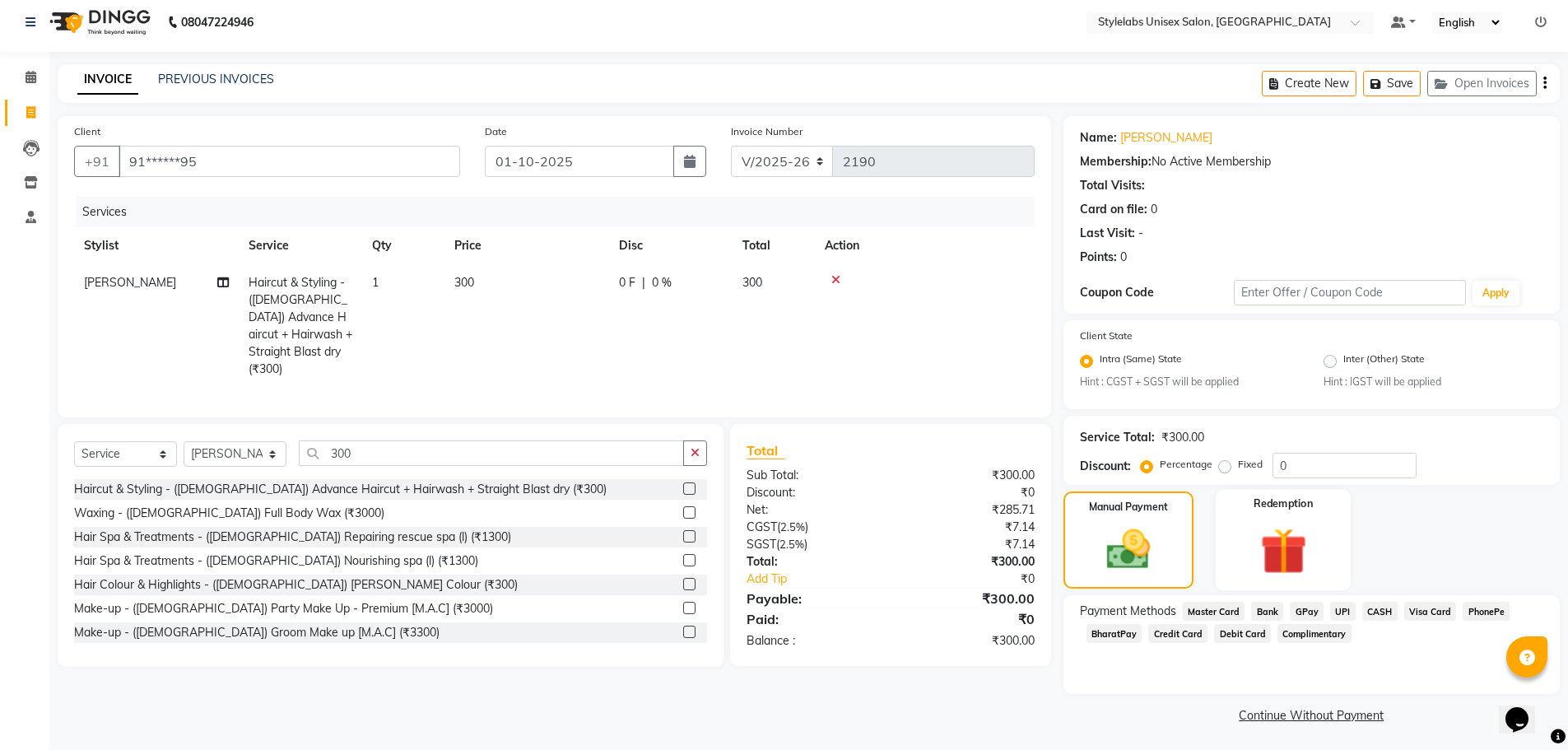
scroll to position [10, 0]
click at [1342, 614] on span "UPI" at bounding box center [1343, 609] width 25 height 19
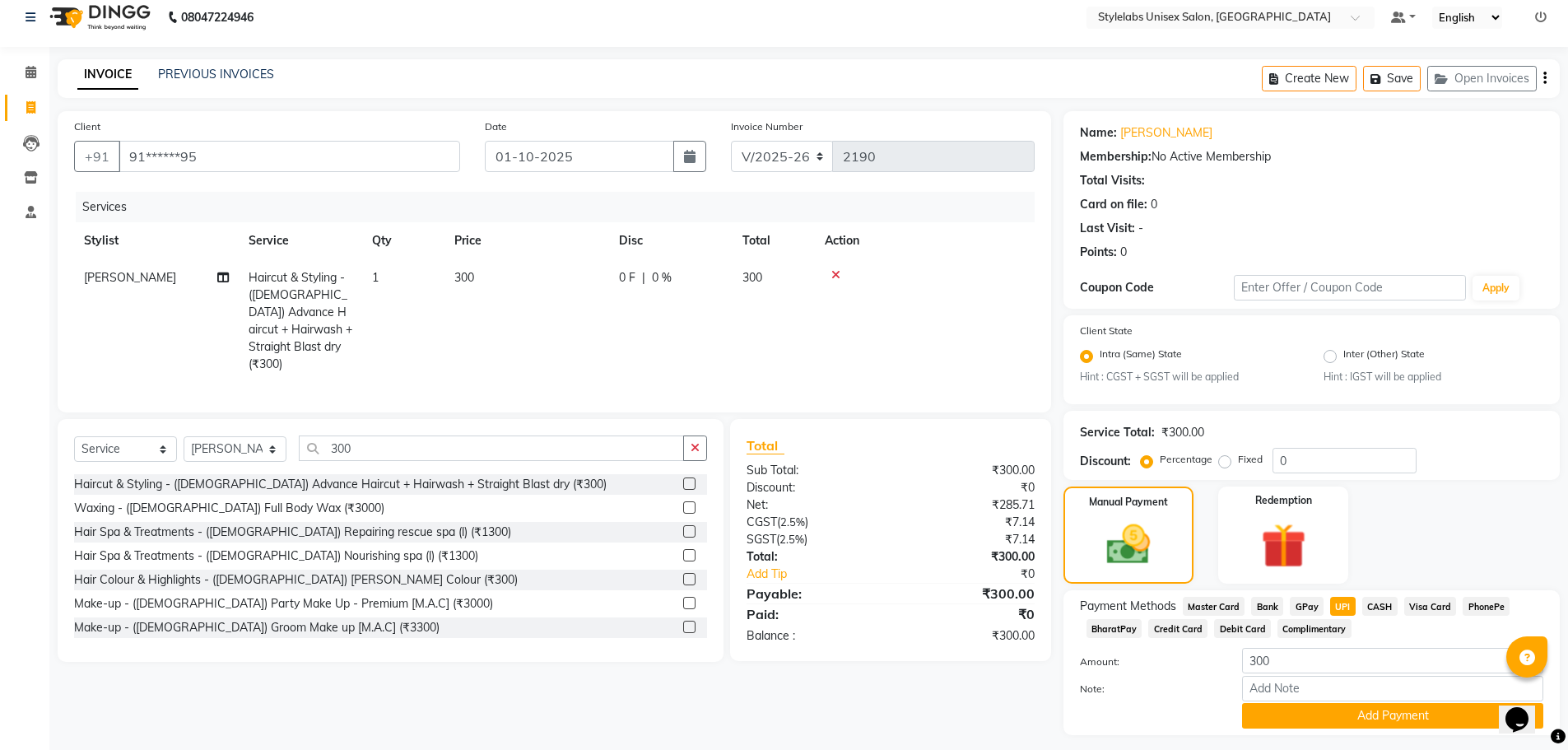
scroll to position [56, 0]
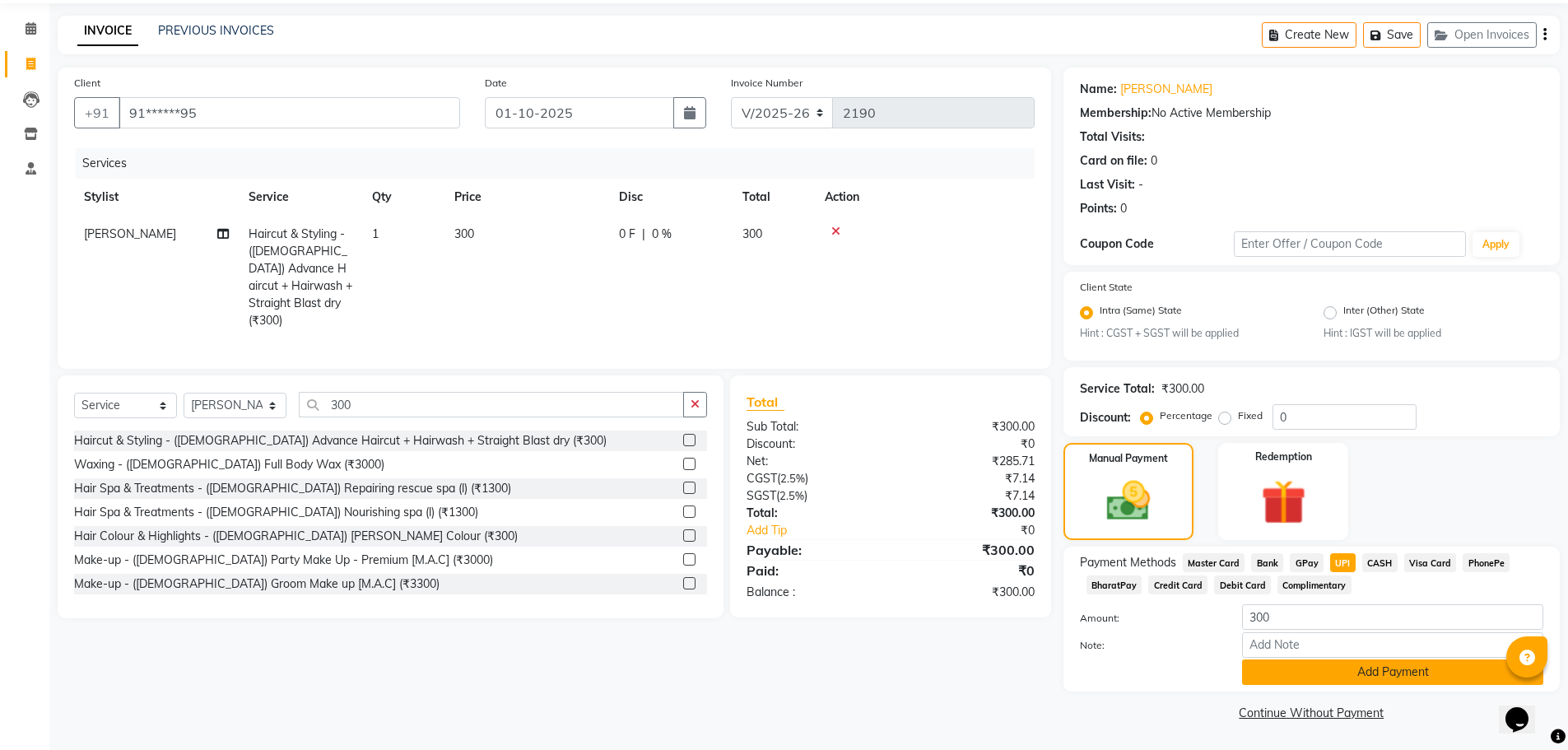
click at [1353, 680] on button "Add Payment" at bounding box center [1393, 672] width 301 height 25
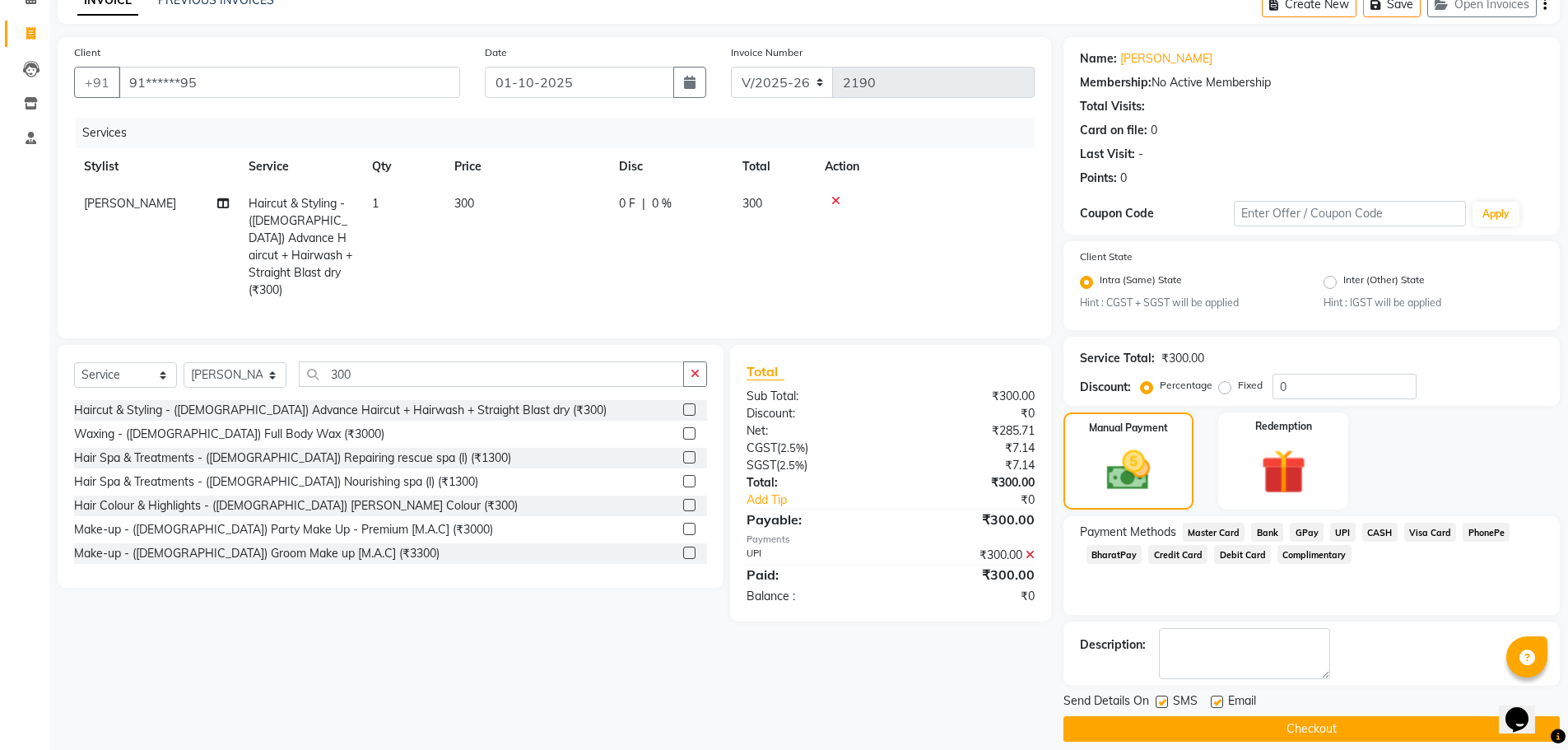
scroll to position [103, 0]
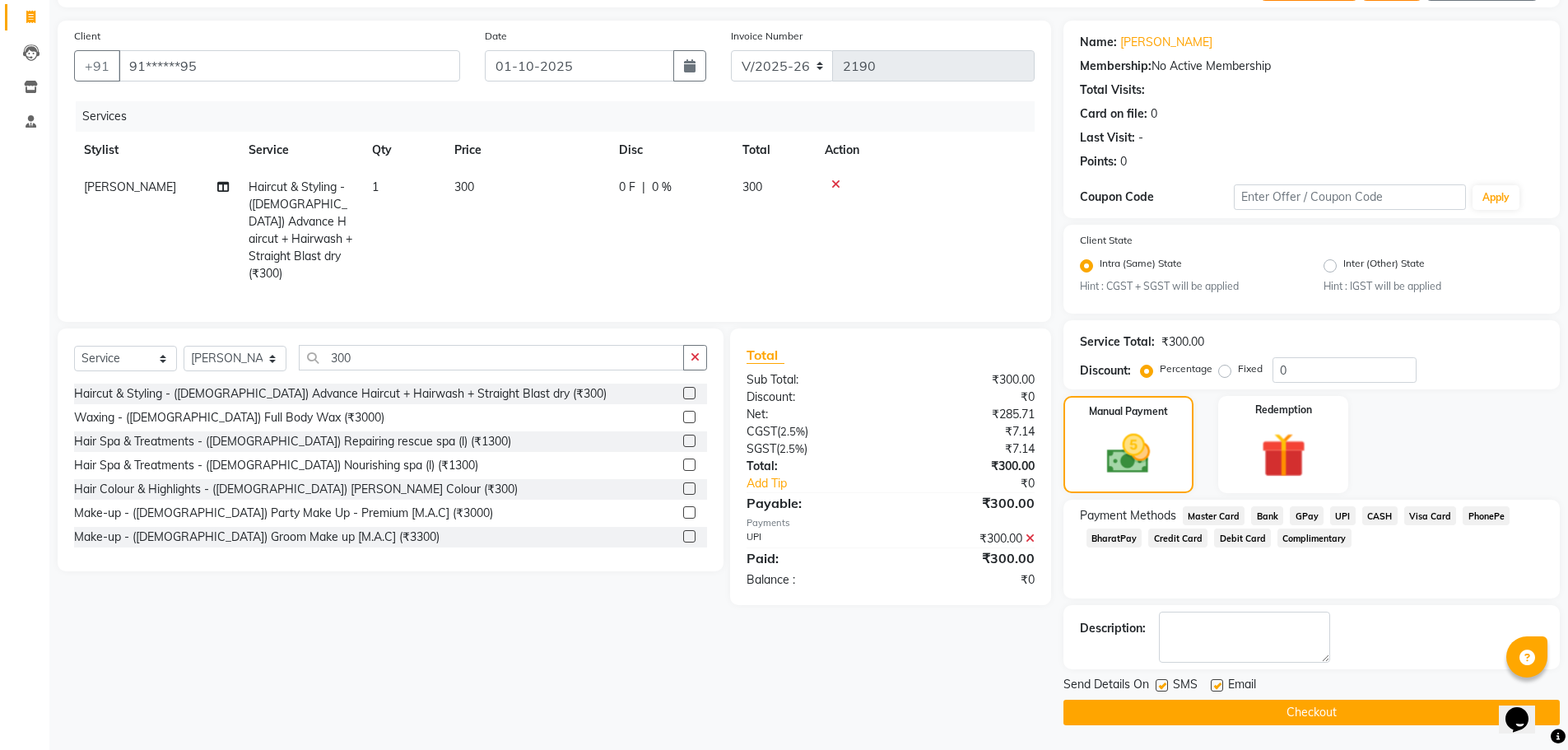
click at [1324, 714] on button "Checkout" at bounding box center [1311, 712] width 496 height 25
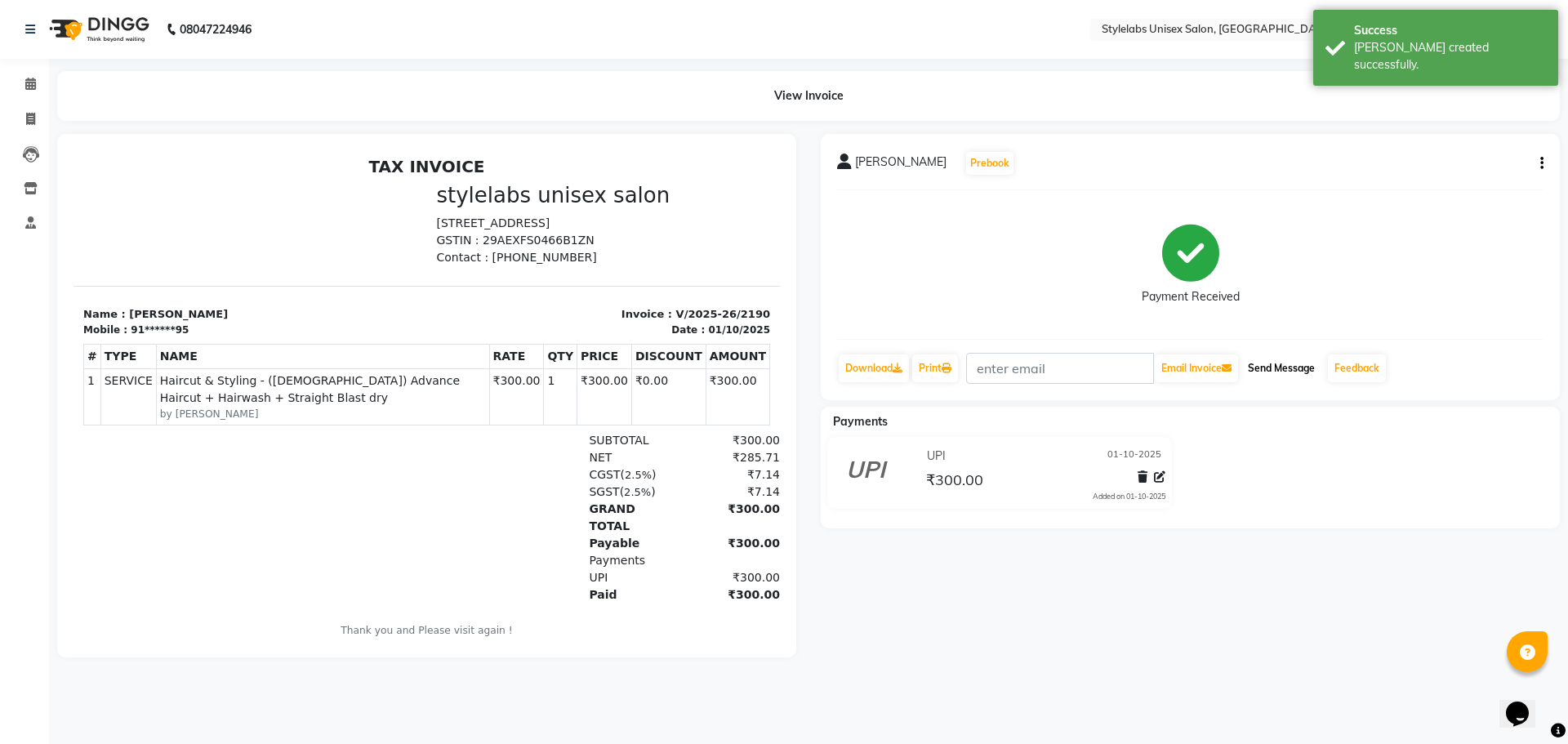
click at [1280, 367] on button "Send Message" at bounding box center [1281, 368] width 80 height 28
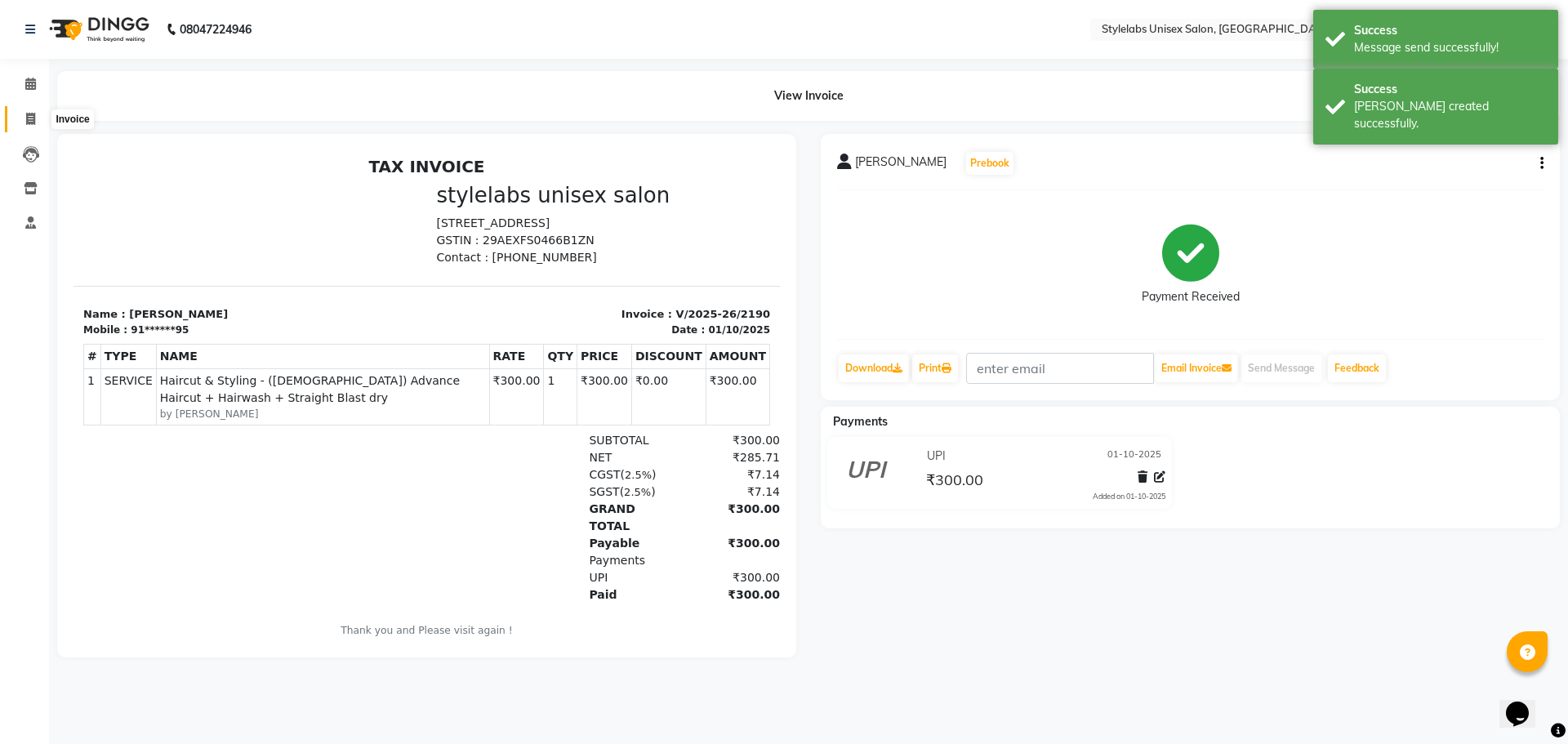
click at [31, 121] on icon at bounding box center [30, 118] width 9 height 12
select select "service"
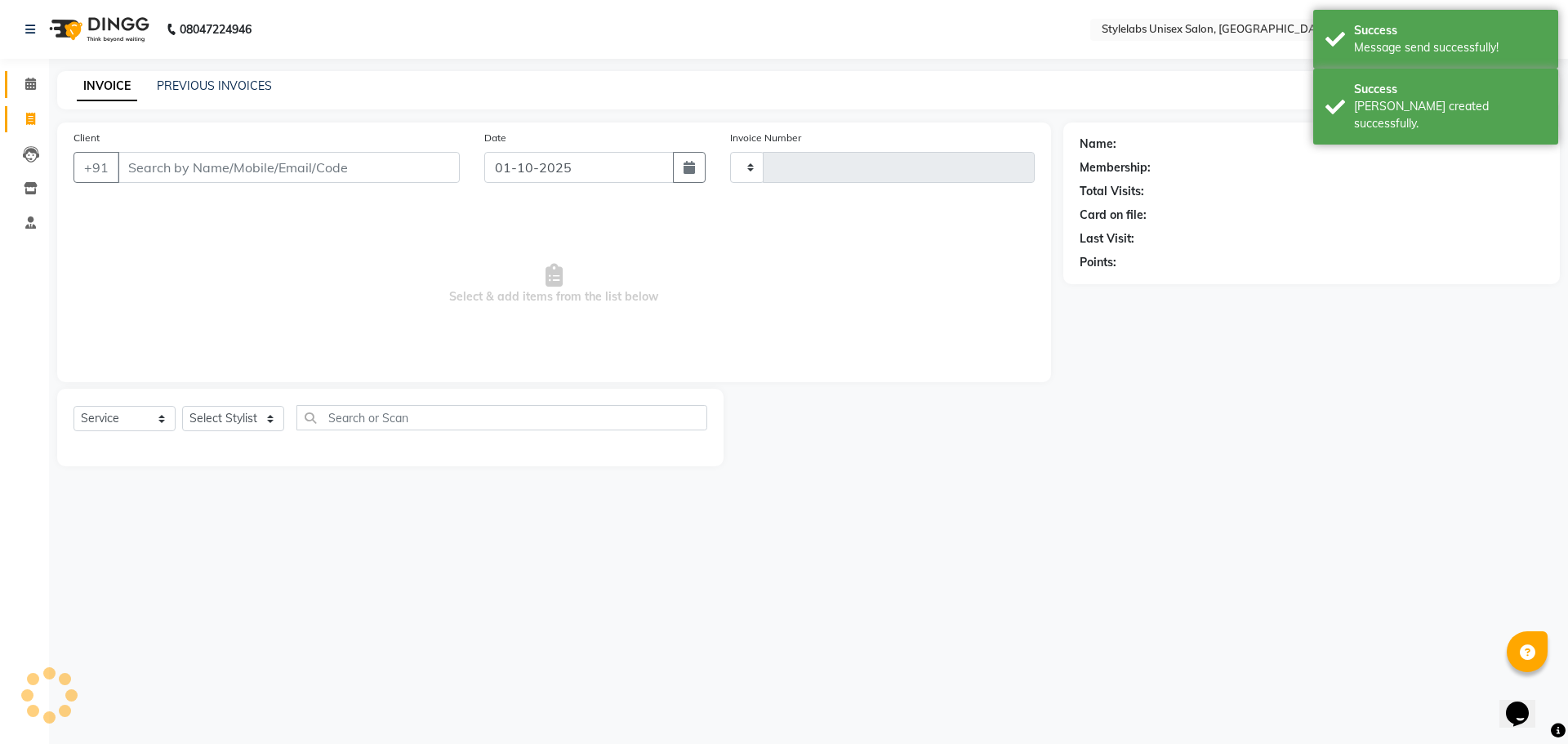
type input "2191"
select select "6674"
